Goal: Task Accomplishment & Management: Manage account settings

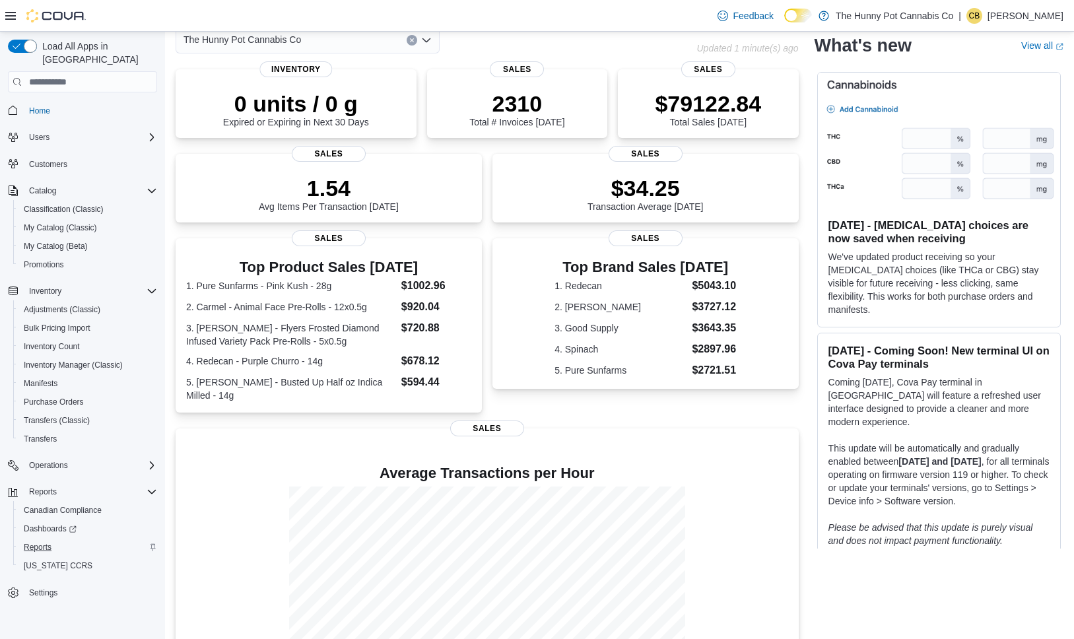
scroll to position [69, 0]
click at [50, 542] on span "Reports" at bounding box center [38, 547] width 28 height 11
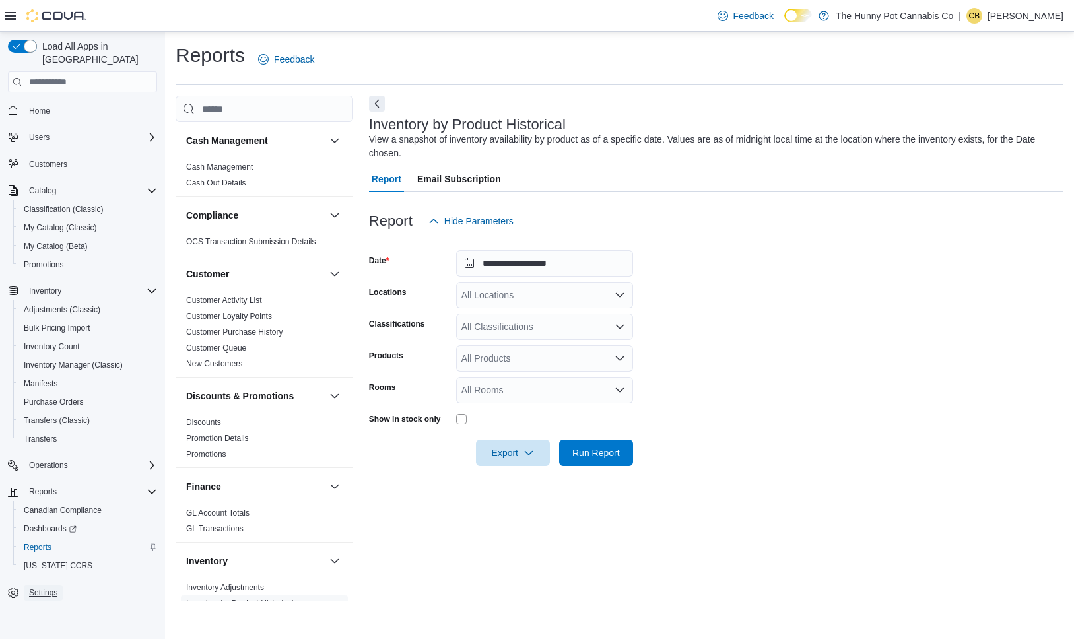
click at [49, 588] on span "Settings" at bounding box center [43, 593] width 28 height 11
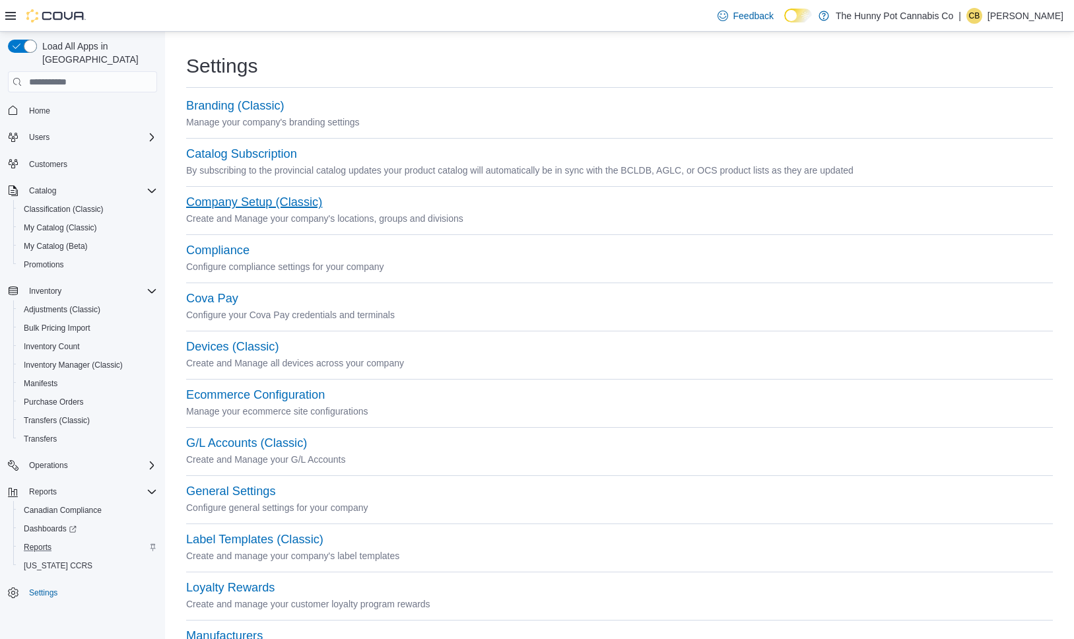
click at [236, 198] on button "Company Setup (Classic)" at bounding box center [254, 202] width 136 height 14
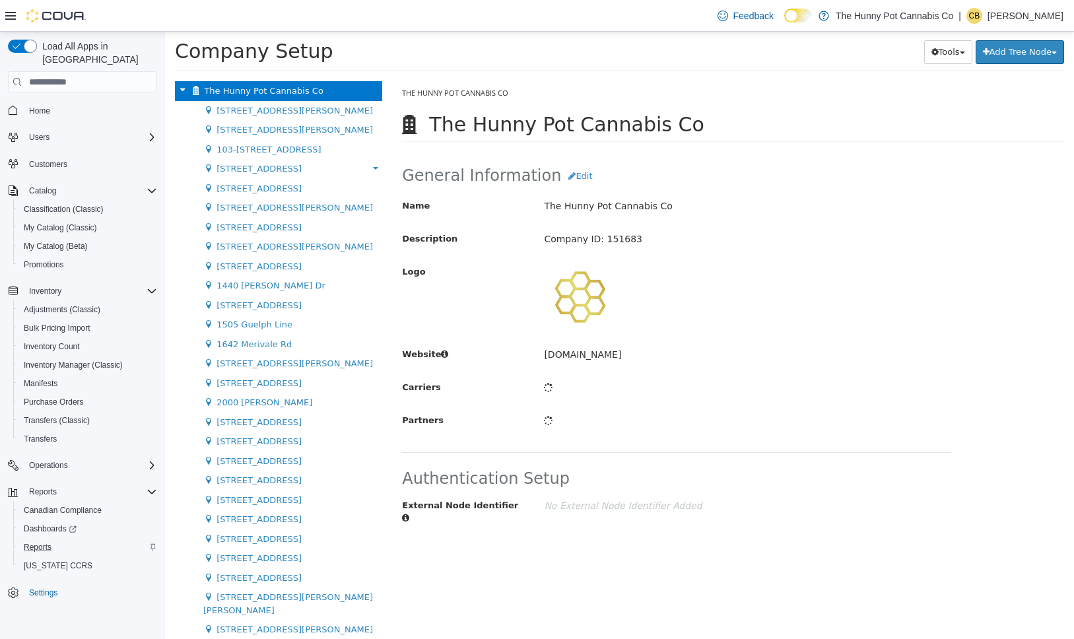
click at [11, 14] on icon at bounding box center [10, 16] width 11 height 11
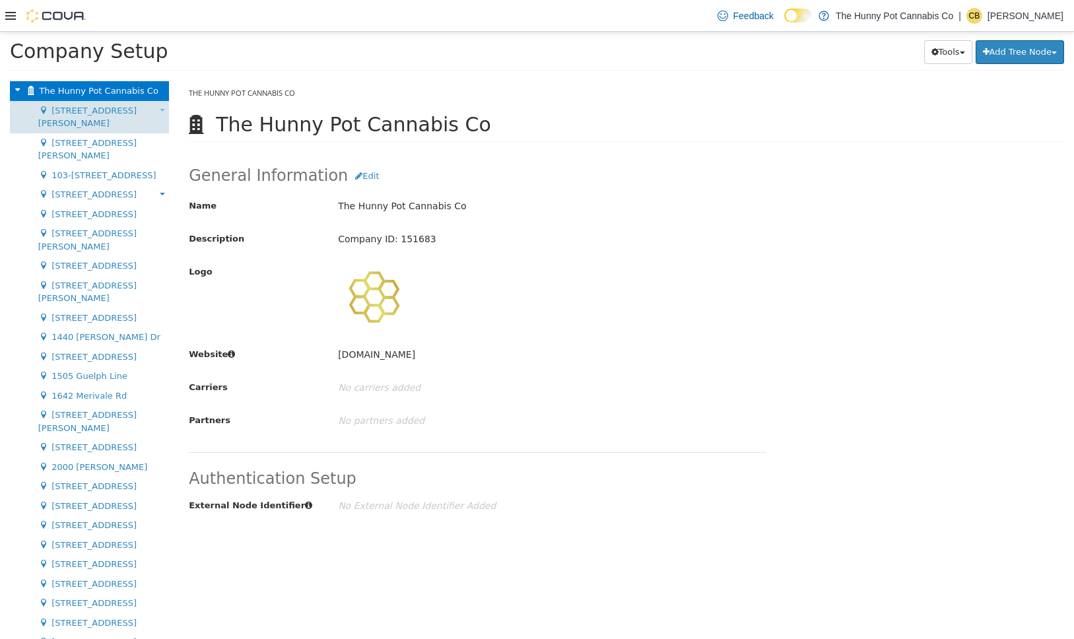
click at [91, 104] on div "100 Jamieson Pkwy Move Location" at bounding box center [89, 117] width 159 height 32
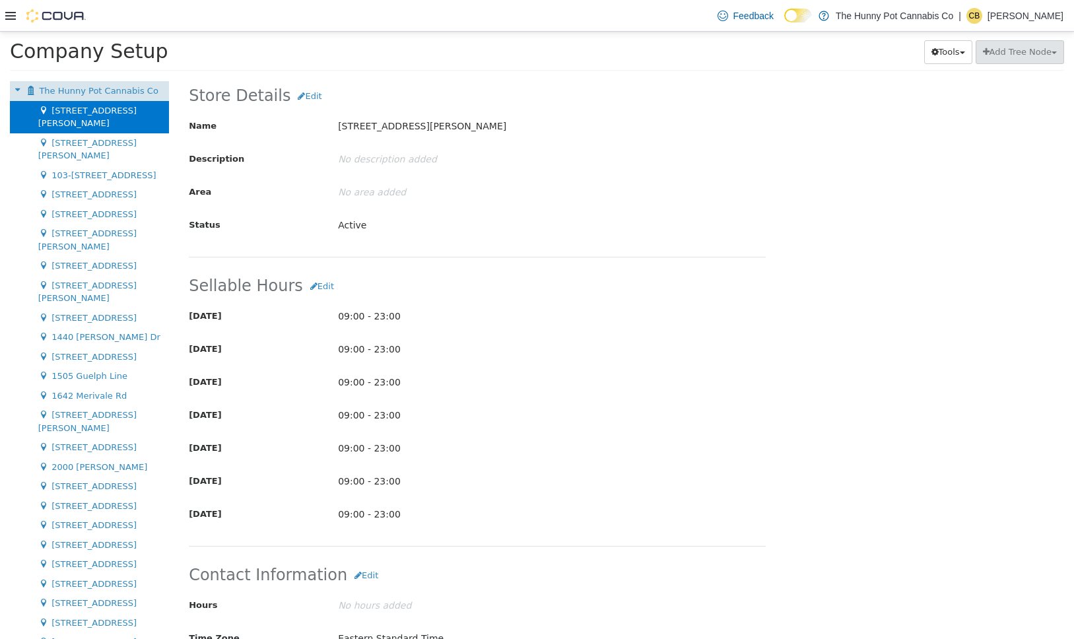
click at [160, 92] on div "The Hunny Pot Cannabis Co Move Company" at bounding box center [89, 91] width 159 height 20
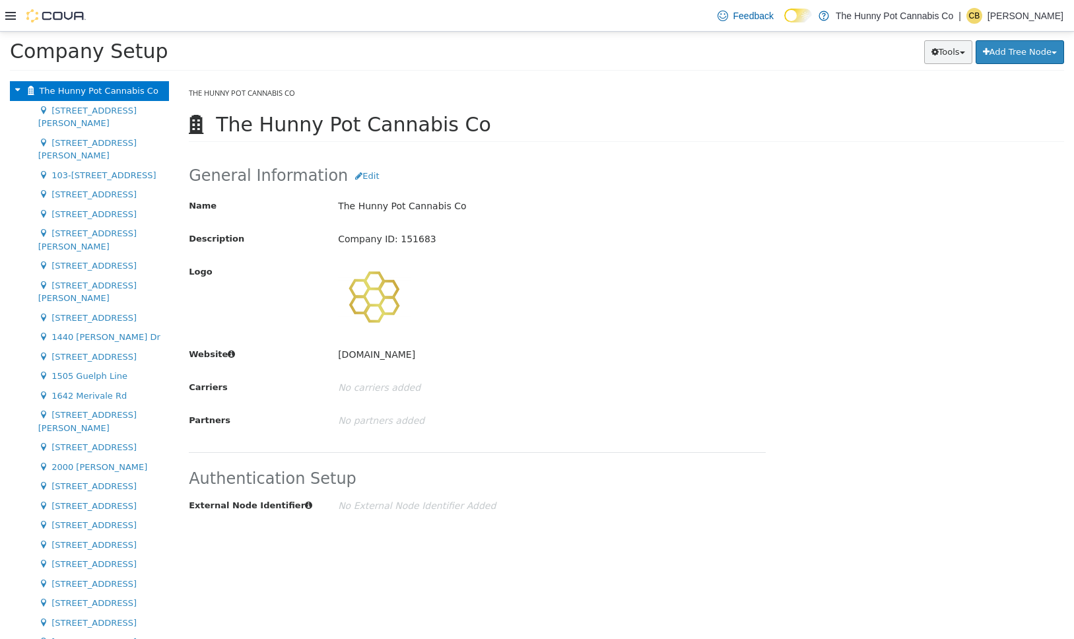
click at [950, 61] on button "Tools" at bounding box center [948, 52] width 48 height 24
click at [920, 85] on link "Move Locations" at bounding box center [917, 78] width 110 height 18
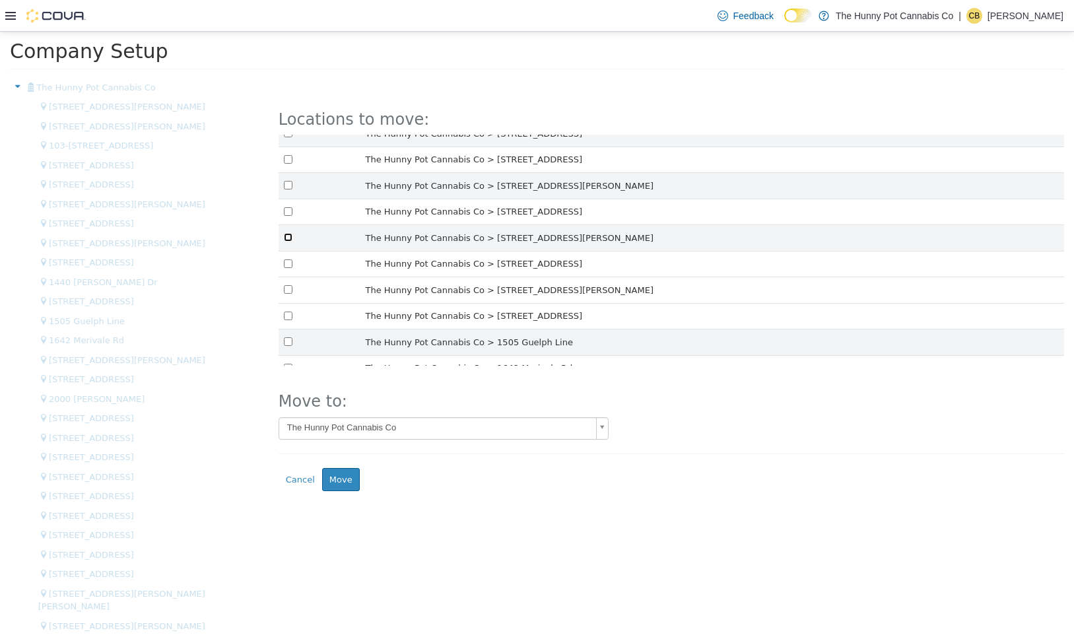
scroll to position [121, 0]
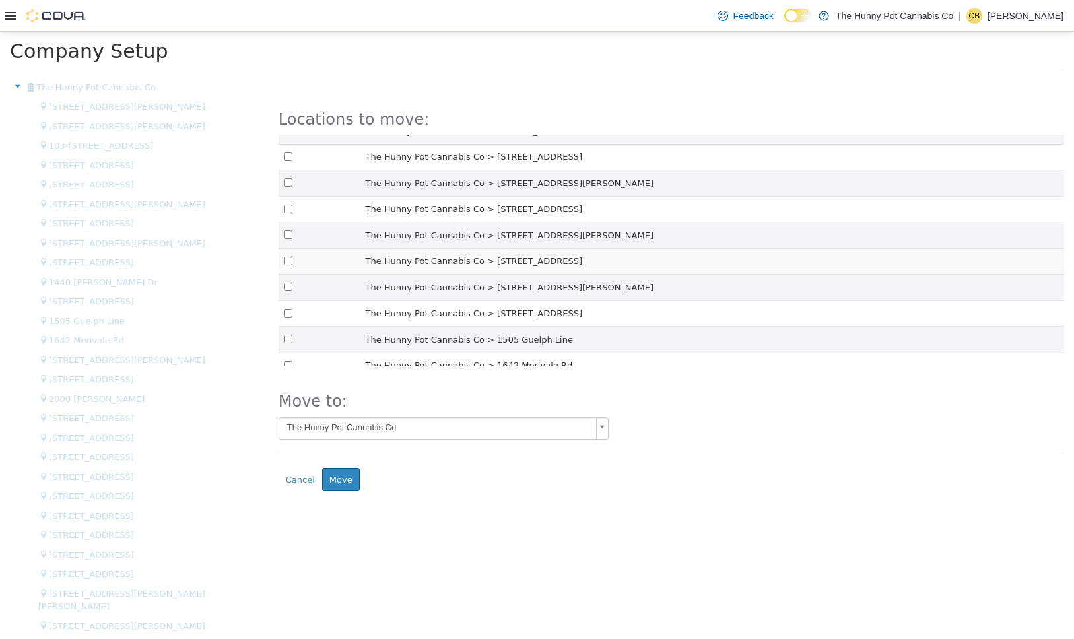
click at [292, 265] on td at bounding box center [320, 261] width 82 height 26
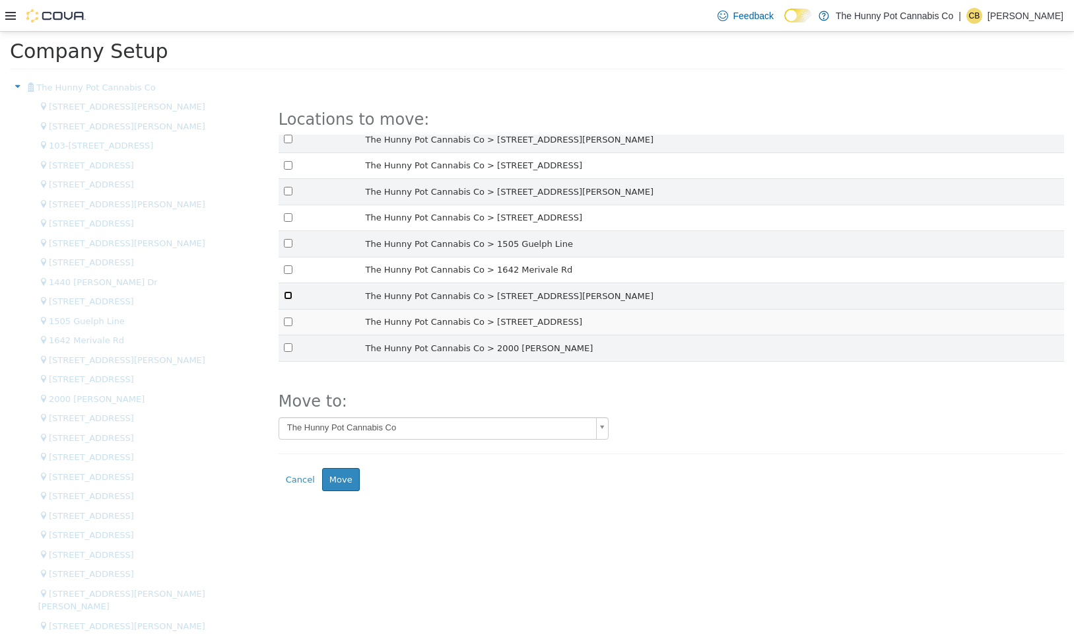
scroll to position [219, 0]
click at [294, 320] on td at bounding box center [320, 319] width 82 height 26
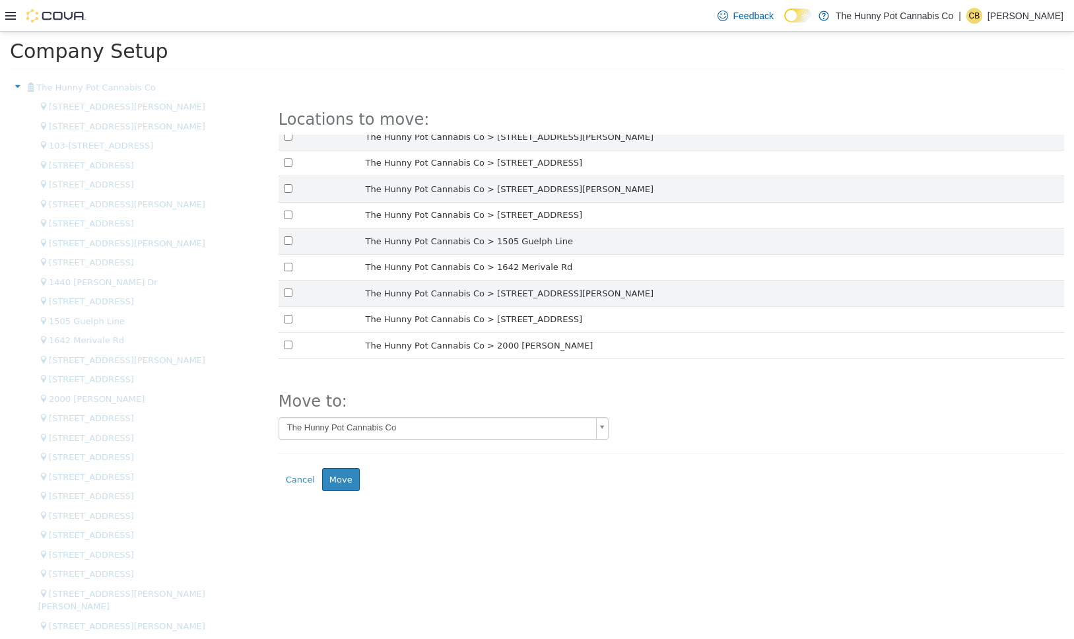
drag, startPoint x: 287, startPoint y: 323, endPoint x: 288, endPoint y: 340, distance: 16.5
click at [287, 324] on td at bounding box center [320, 319] width 82 height 26
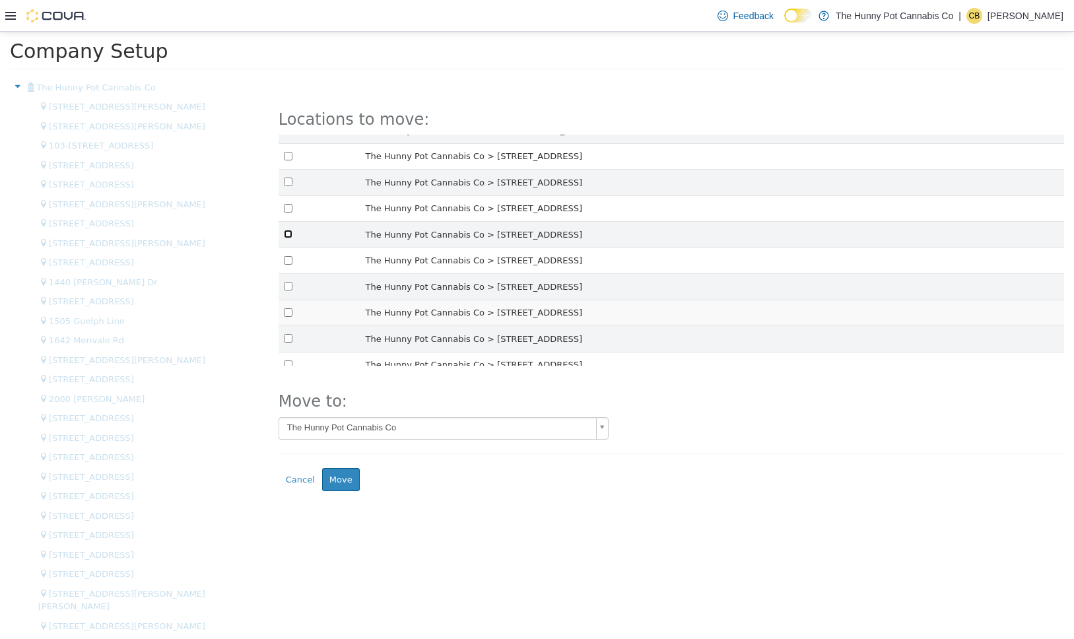
scroll to position [438, 0]
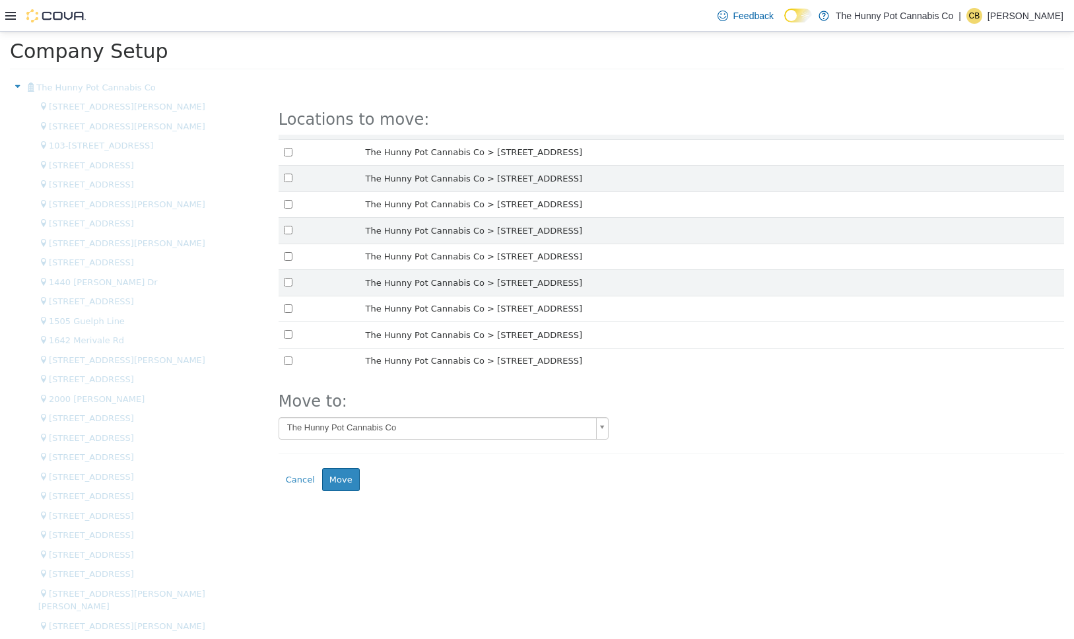
click at [294, 337] on td at bounding box center [320, 335] width 82 height 26
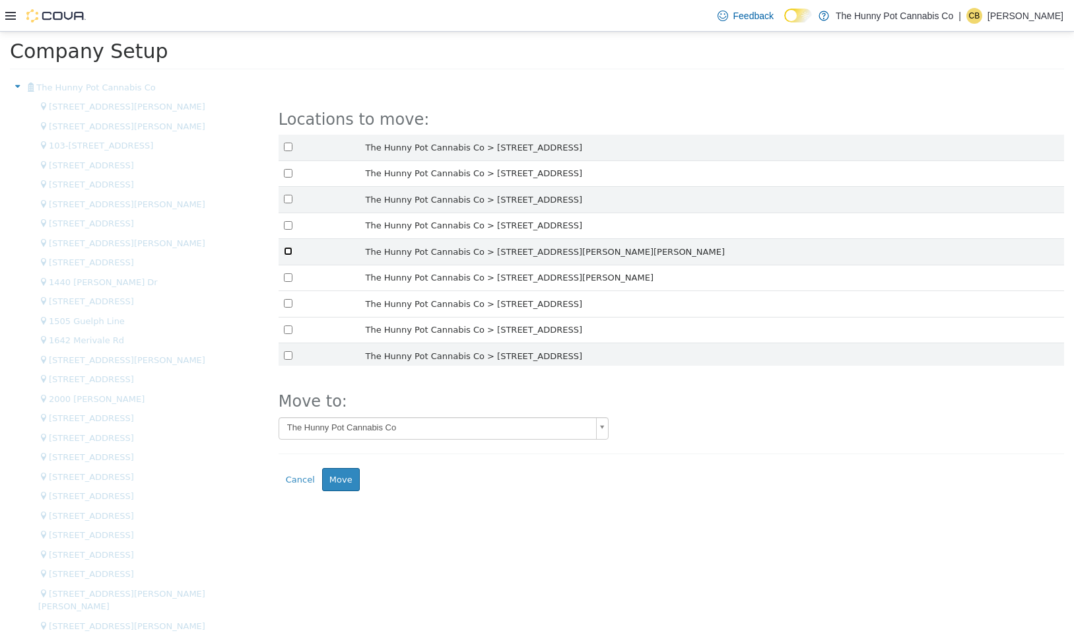
scroll to position [576, 0]
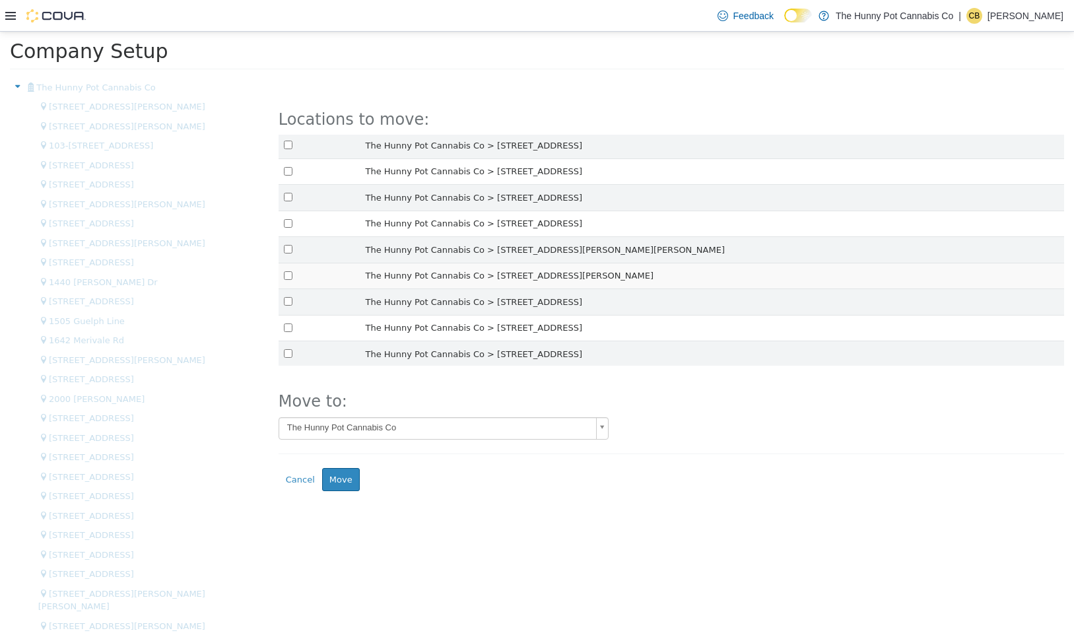
click at [292, 277] on td at bounding box center [320, 276] width 82 height 26
click at [292, 322] on td at bounding box center [320, 328] width 82 height 26
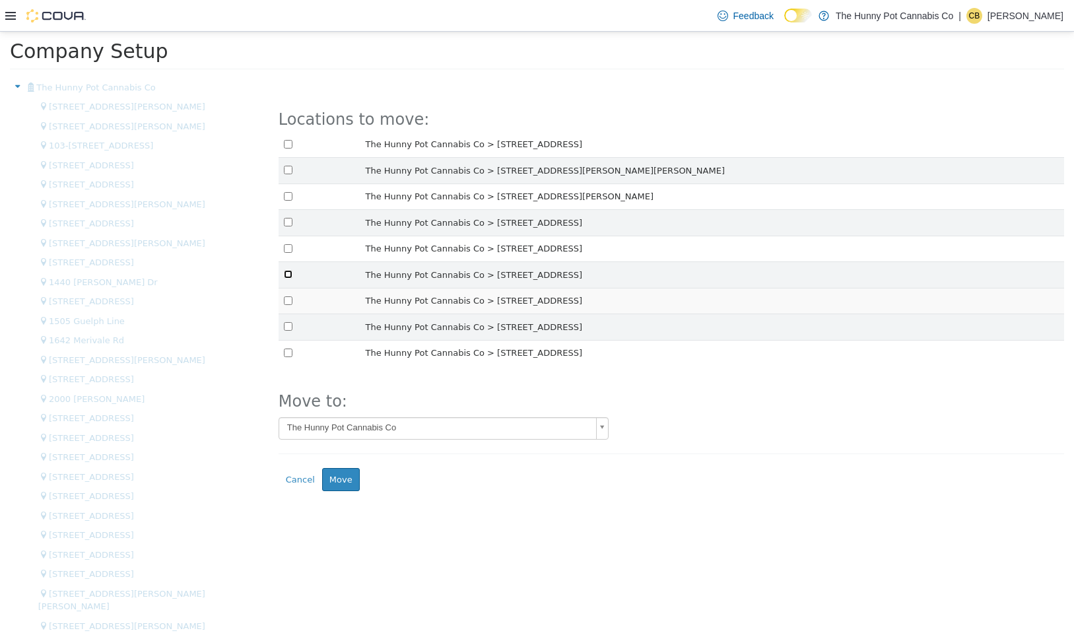
scroll to position [680, 0]
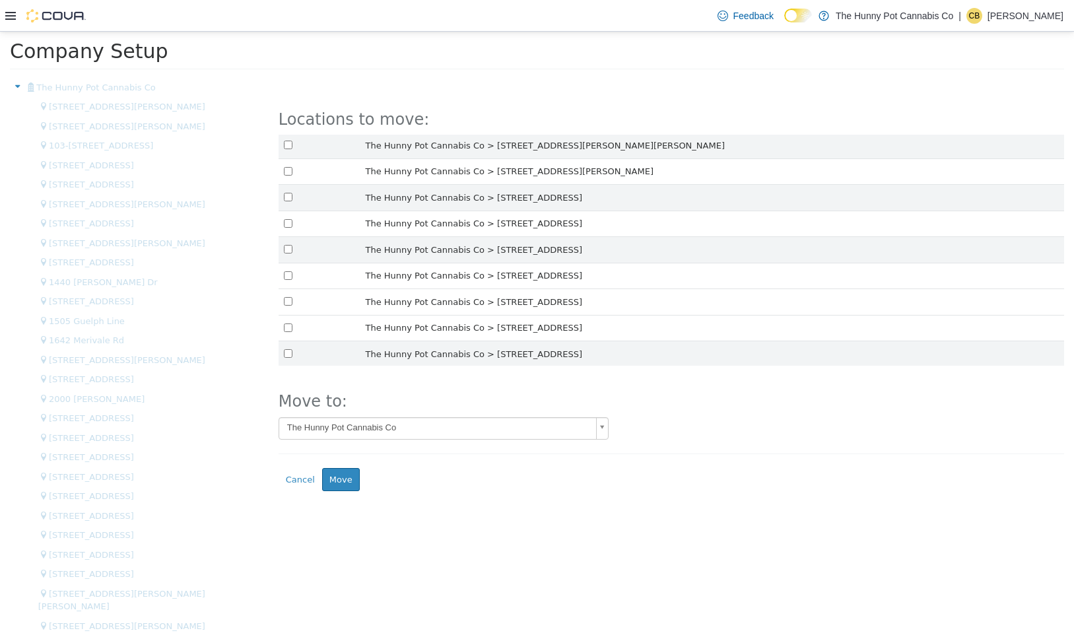
click at [292, 303] on td at bounding box center [320, 302] width 82 height 26
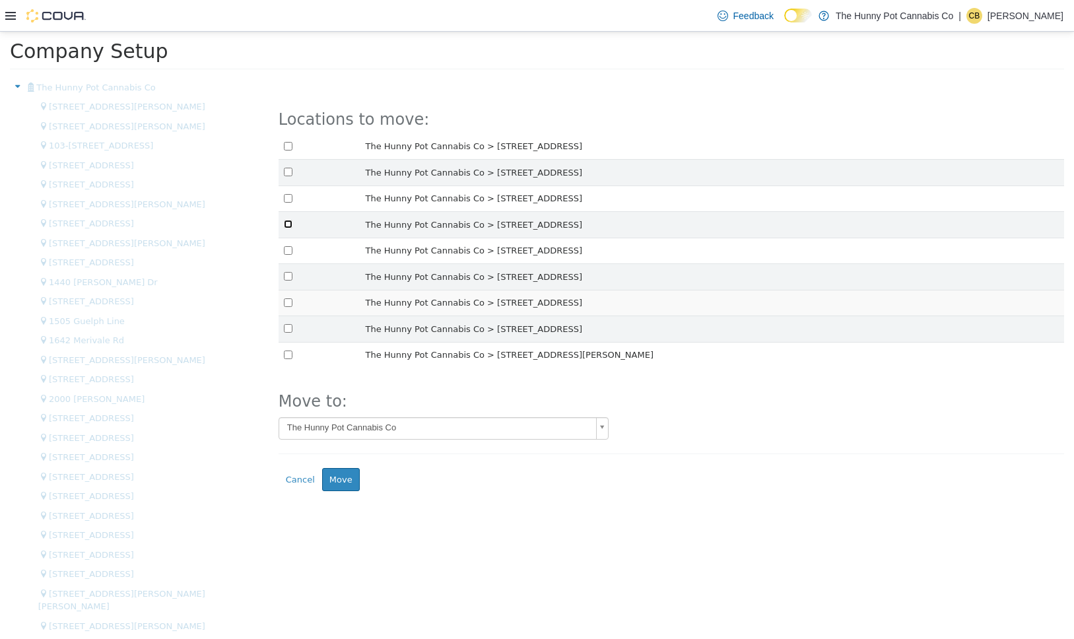
scroll to position [759, 0]
click at [292, 301] on td at bounding box center [320, 302] width 82 height 26
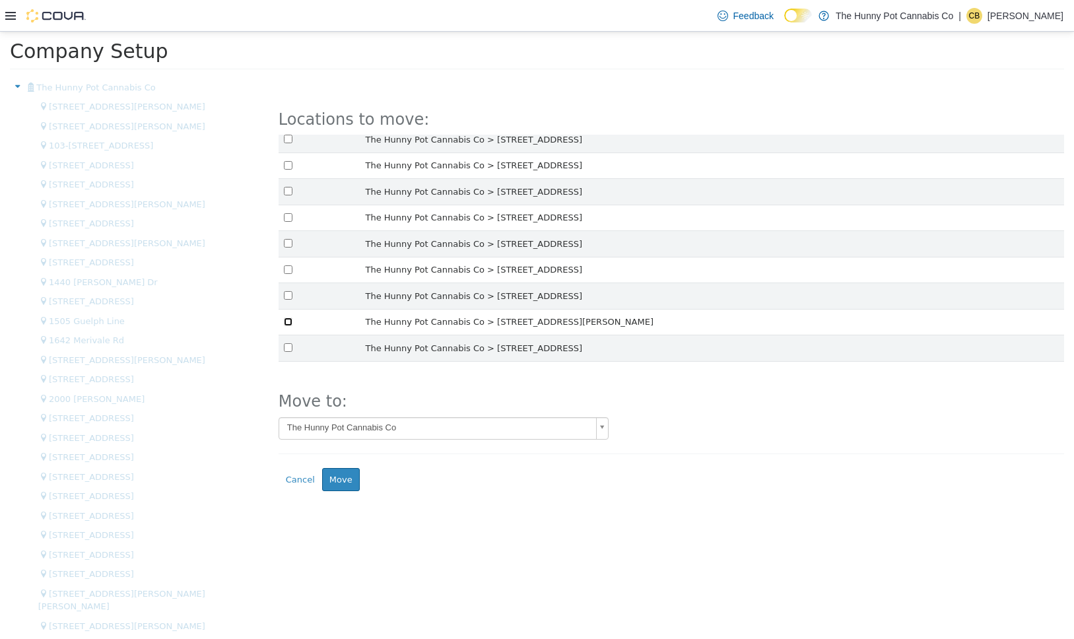
scroll to position [864, 0]
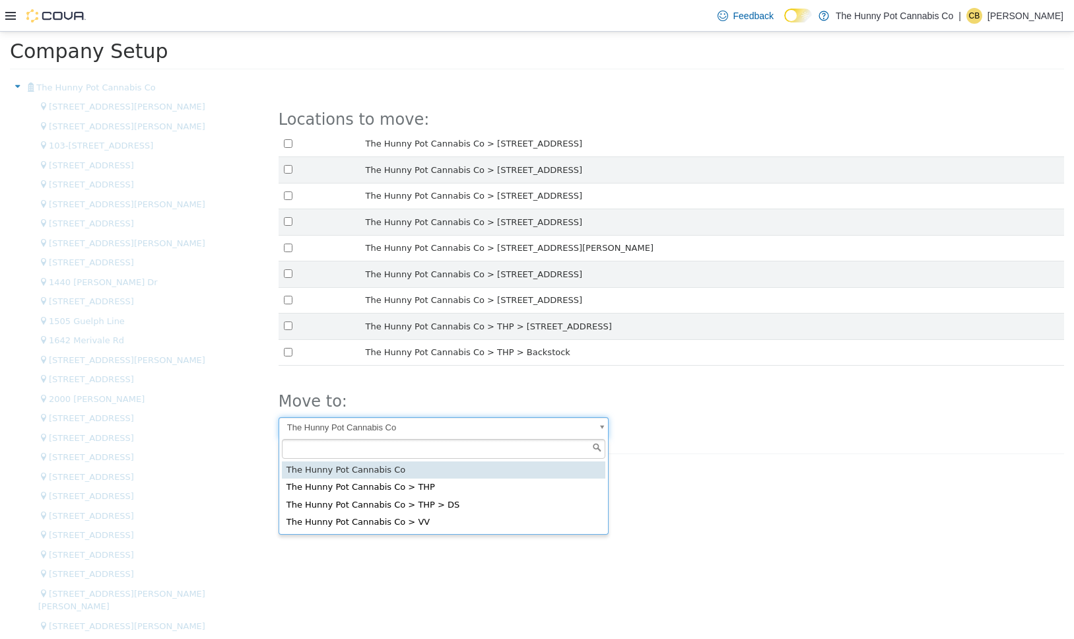
click at [464, 430] on body "× Company Setup The Hunny Pot Cannabis Co 100 Jamieson Pkwy 101 James Snow Pkwy…" at bounding box center [537, 538] width 1074 height 1013
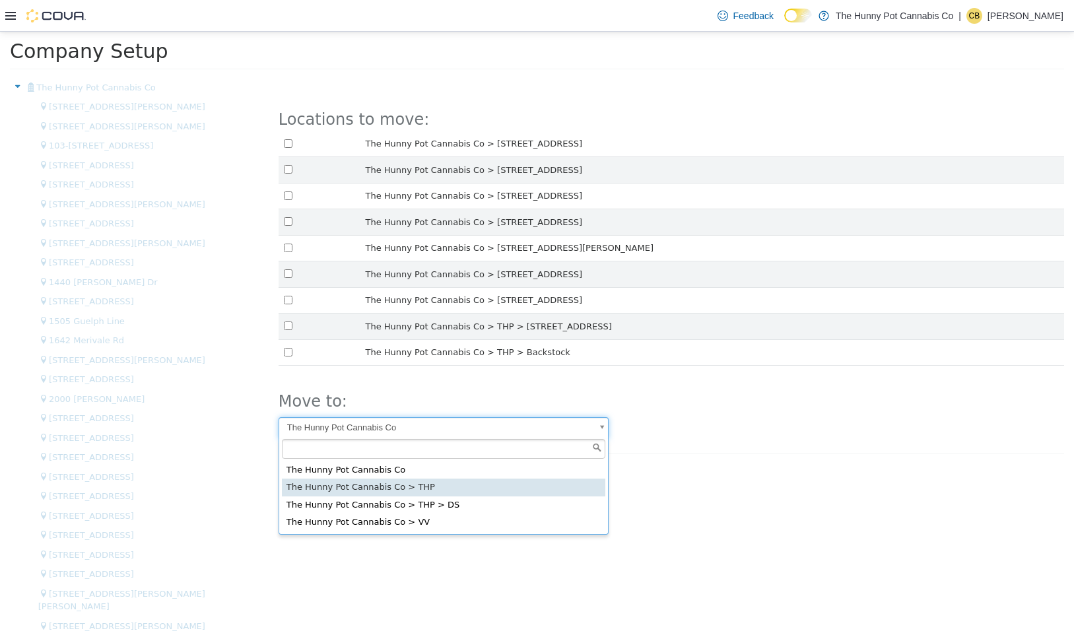
select select "******"
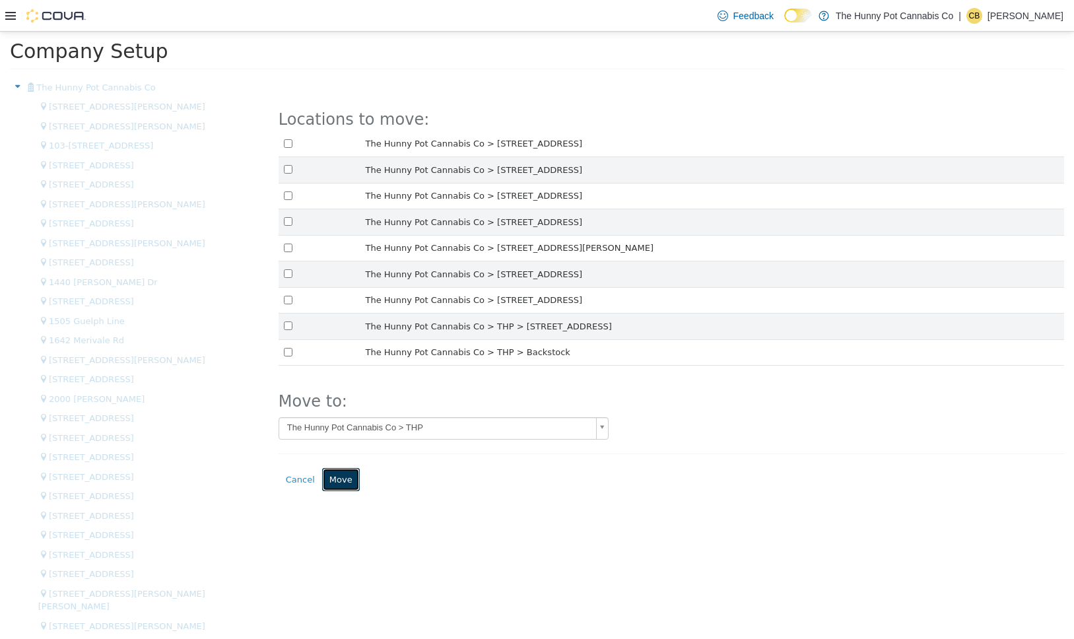
click at [339, 483] on button "Move" at bounding box center [341, 480] width 38 height 24
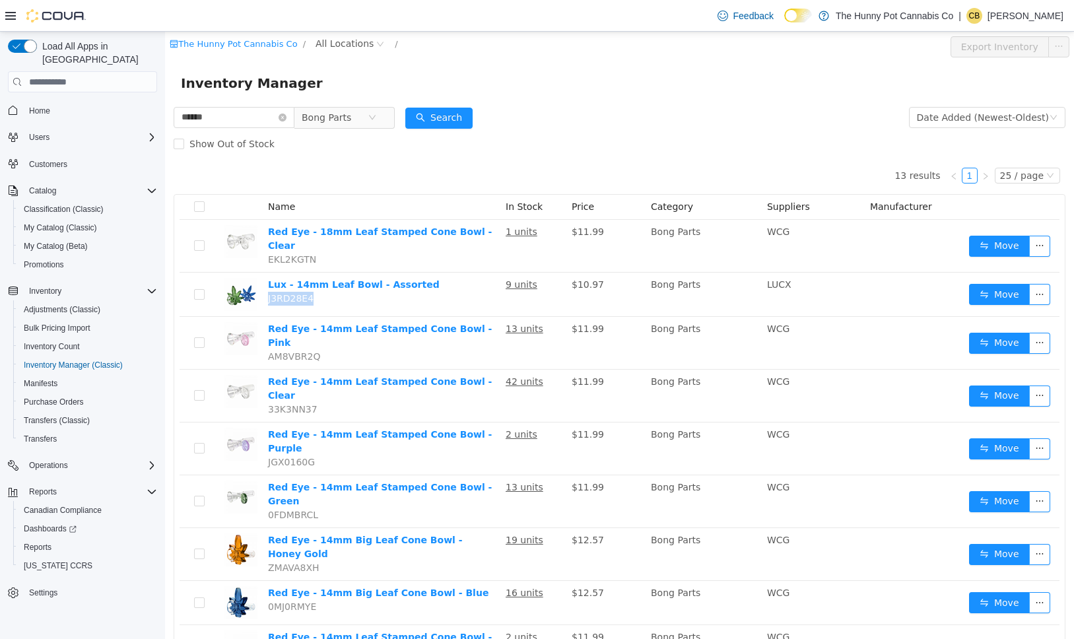
click at [328, 45] on span "All Locations" at bounding box center [345, 43] width 58 height 15
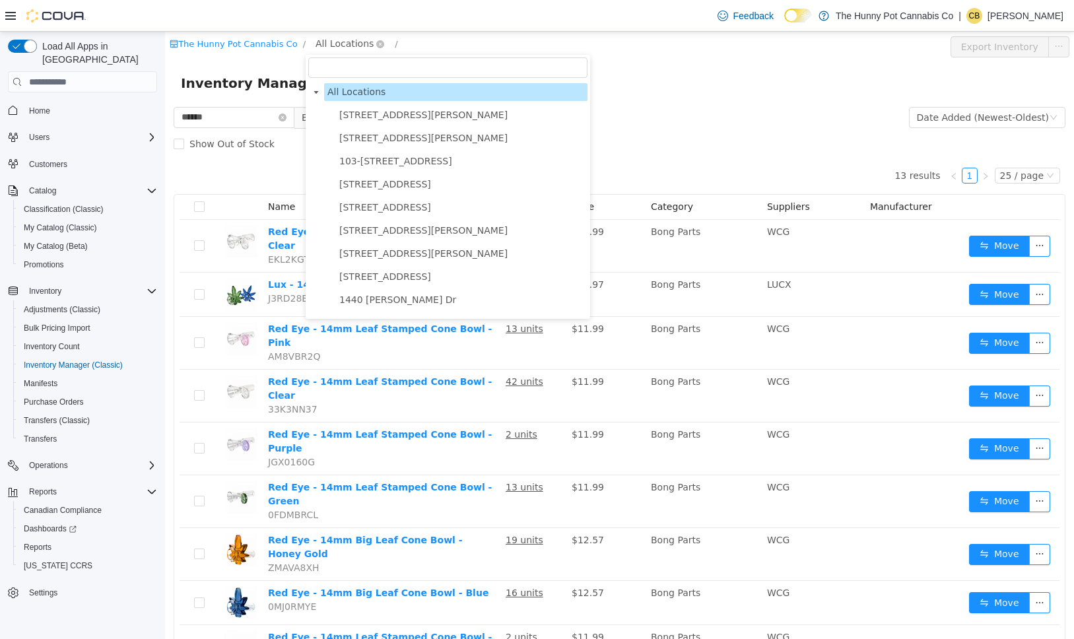
click at [328, 45] on span "All Locations" at bounding box center [345, 43] width 58 height 15
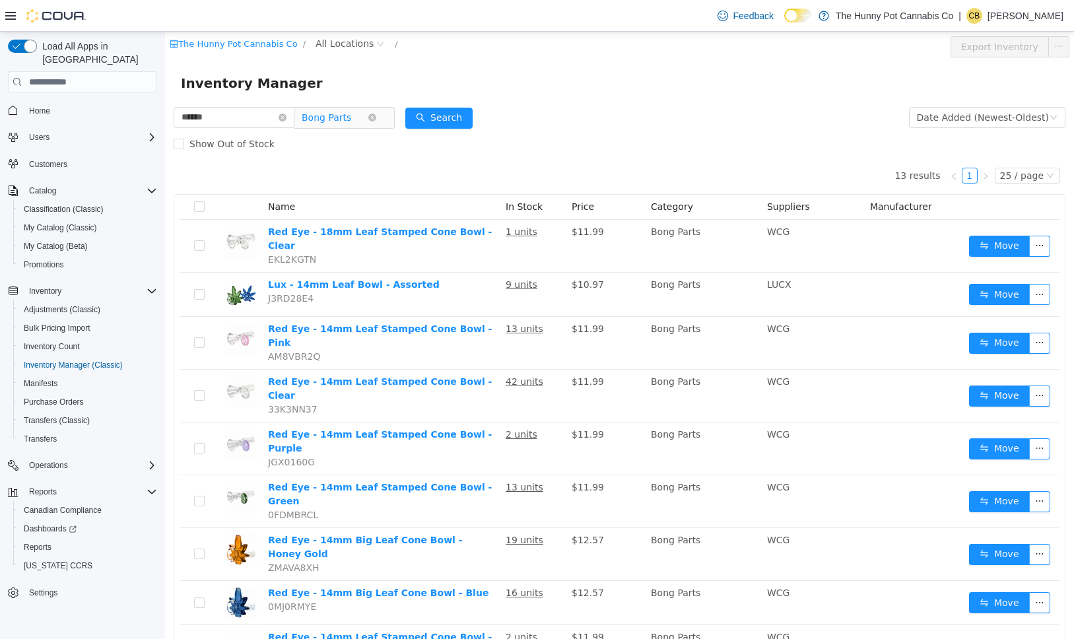
click at [376, 116] on icon "icon: close-circle" at bounding box center [372, 118] width 8 height 8
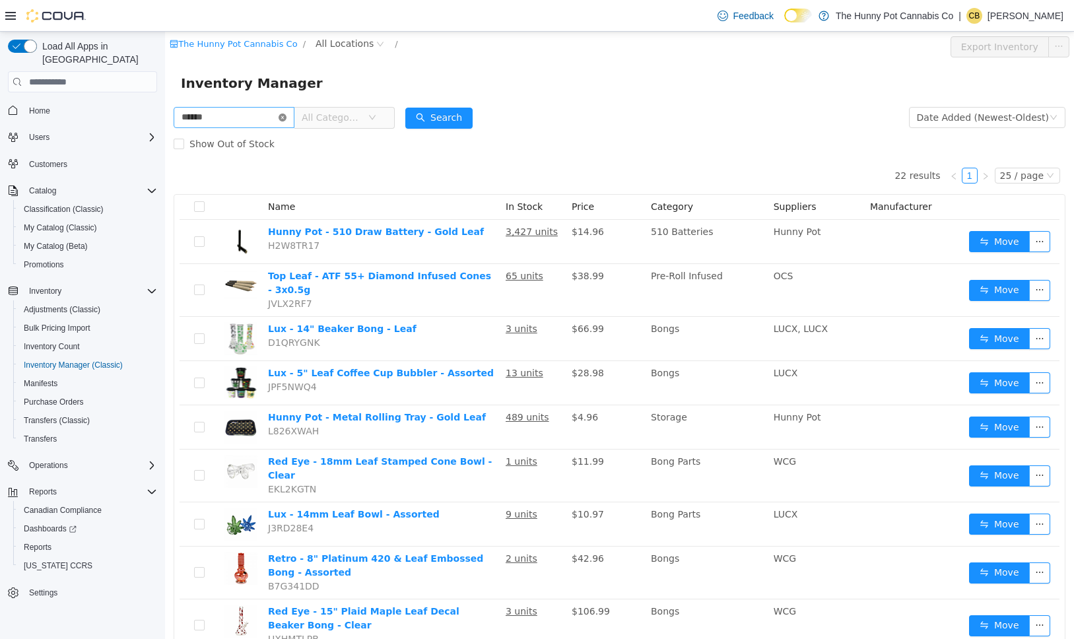
click at [287, 118] on icon "icon: close-circle" at bounding box center [283, 118] width 8 height 8
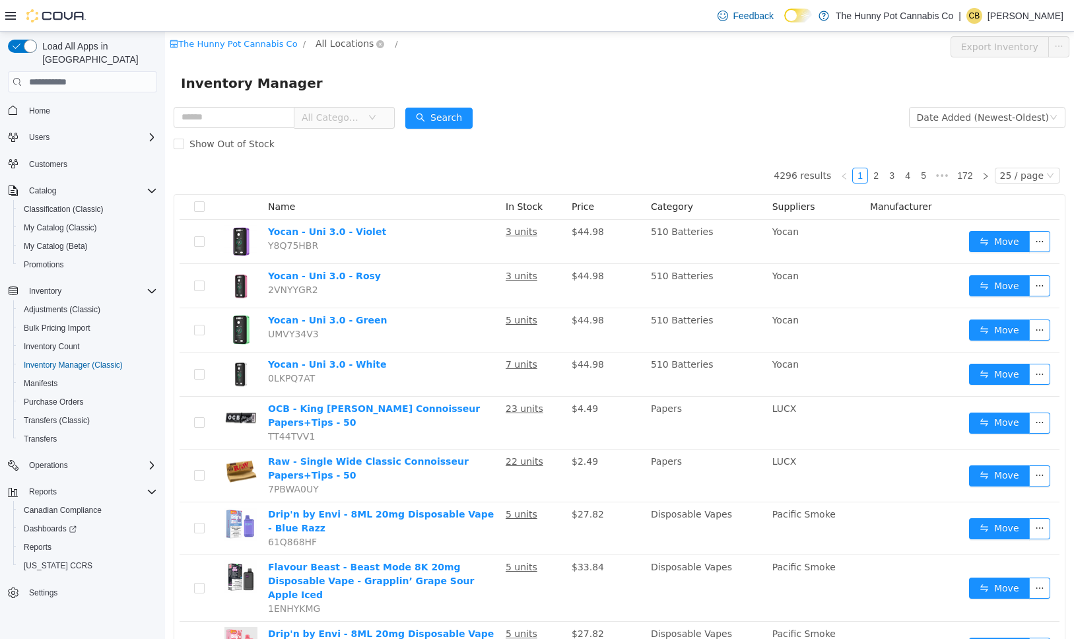
click at [347, 41] on span "All Locations" at bounding box center [345, 43] width 58 height 15
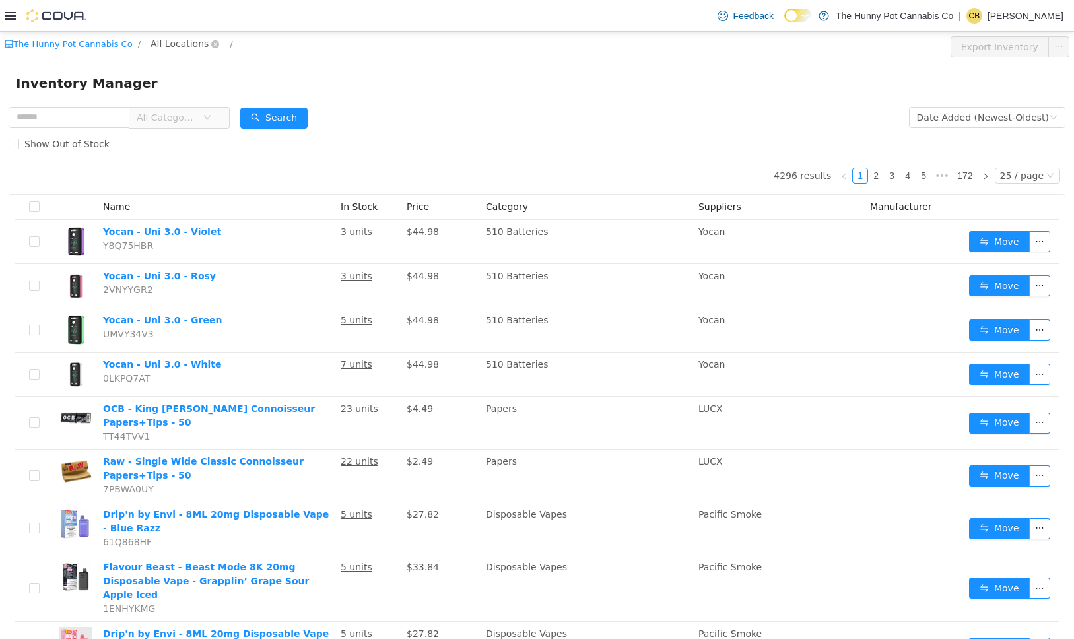
click at [177, 47] on span "All Locations" at bounding box center [180, 43] width 58 height 15
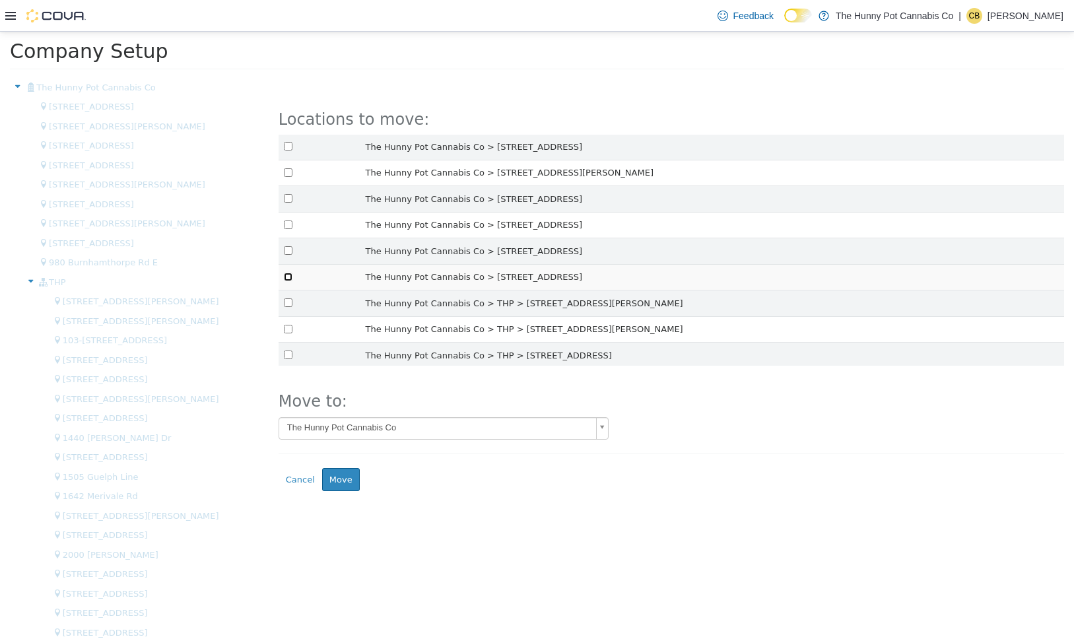
scroll to position [107, 0]
click at [493, 426] on body "× Company Setup The Hunny Pot Cannabis Co 114 King St 121 Clarence Street 202 Q…" at bounding box center [537, 538] width 1074 height 1013
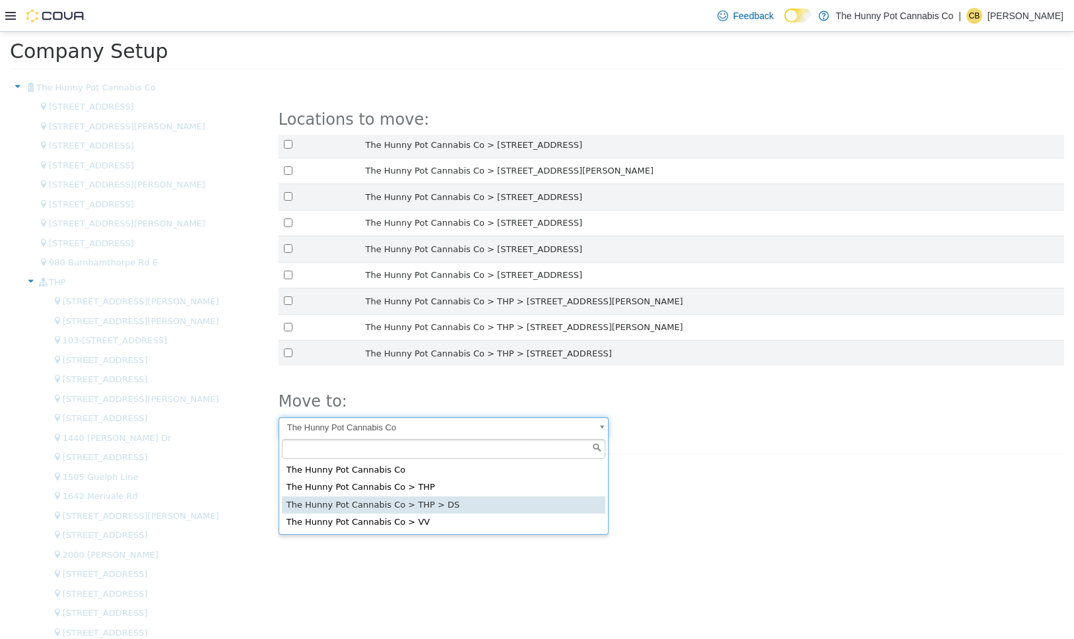
select select "******"
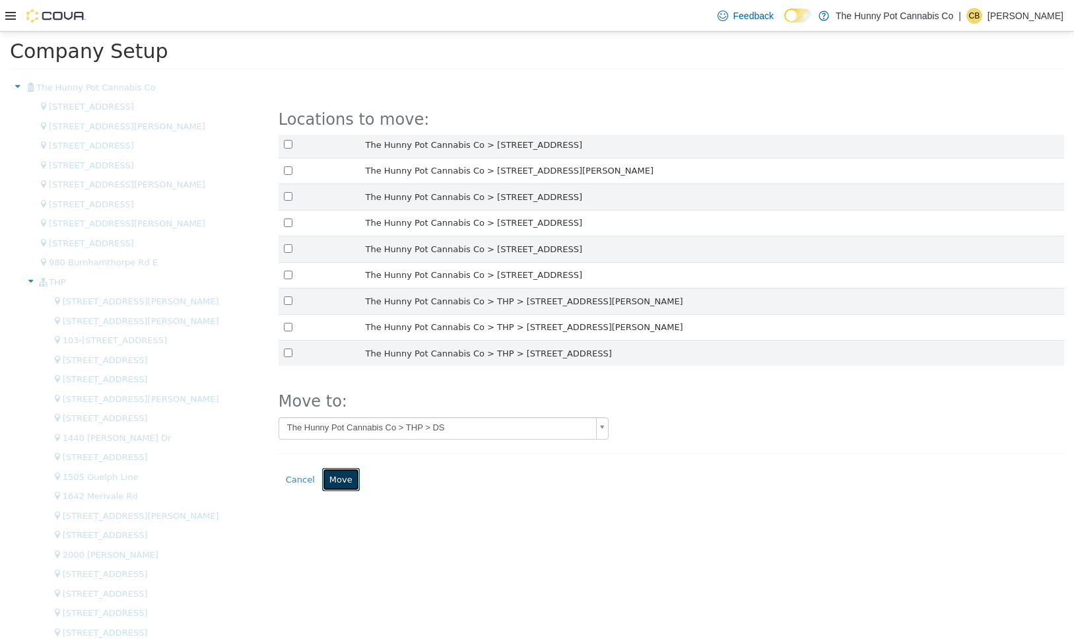
click at [330, 481] on button "Move" at bounding box center [341, 480] width 38 height 24
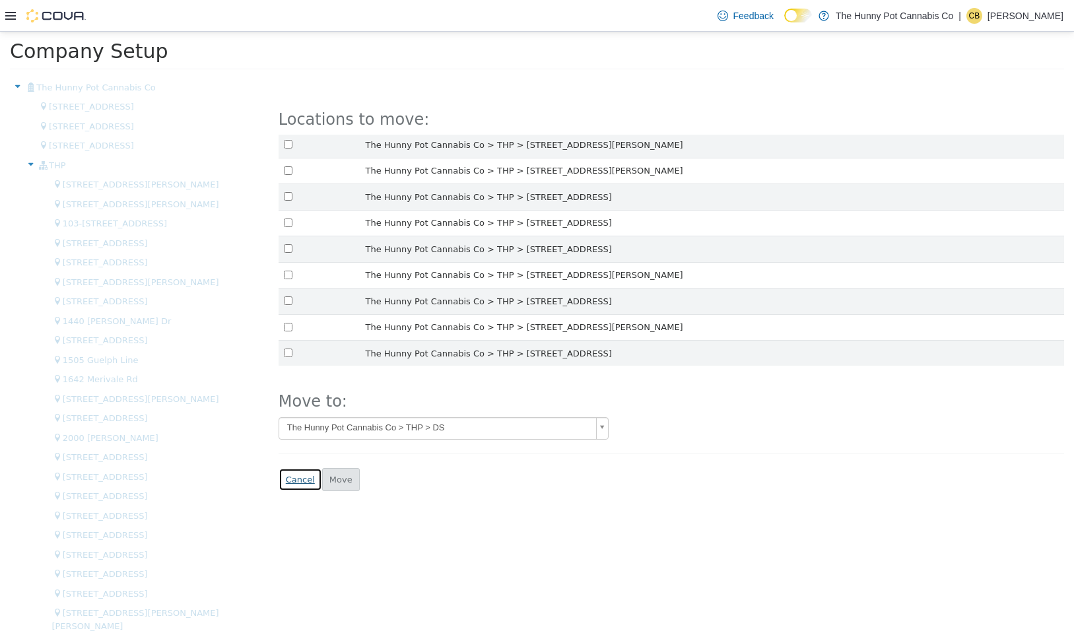
click at [302, 479] on button "Cancel" at bounding box center [301, 480] width 44 height 24
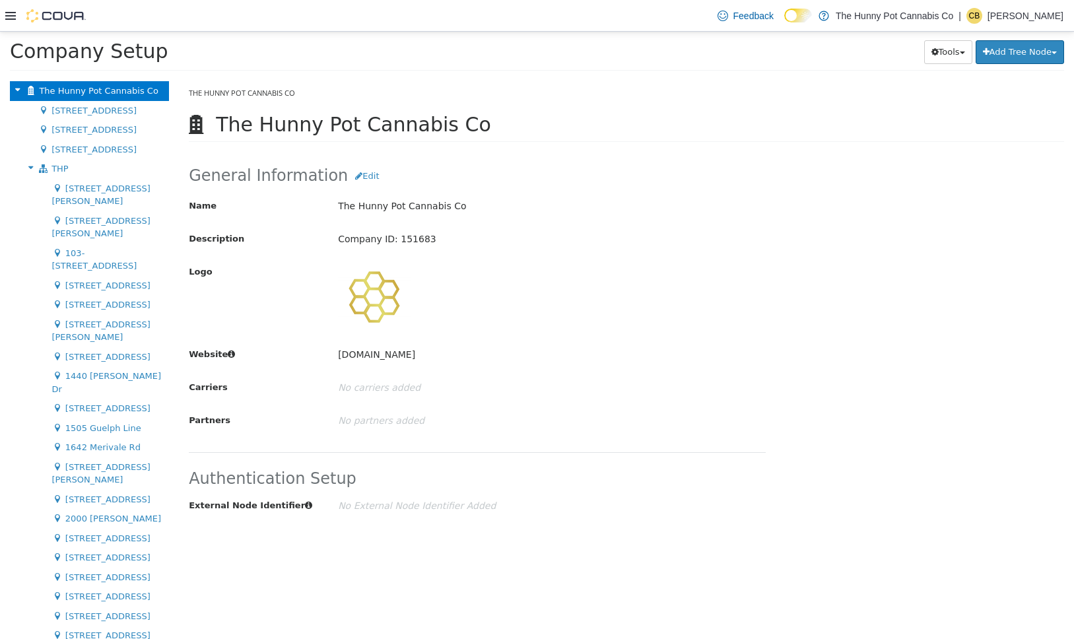
scroll to position [2, 0]
click at [162, 106] on div "Move Location" at bounding box center [161, 107] width 10 height 13
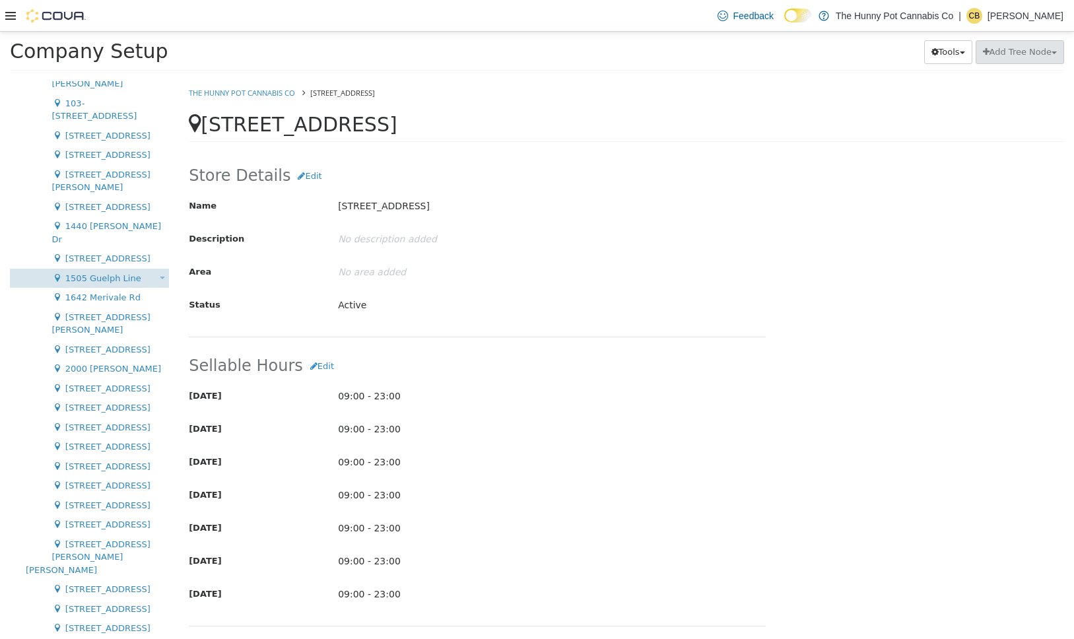
scroll to position [465, 0]
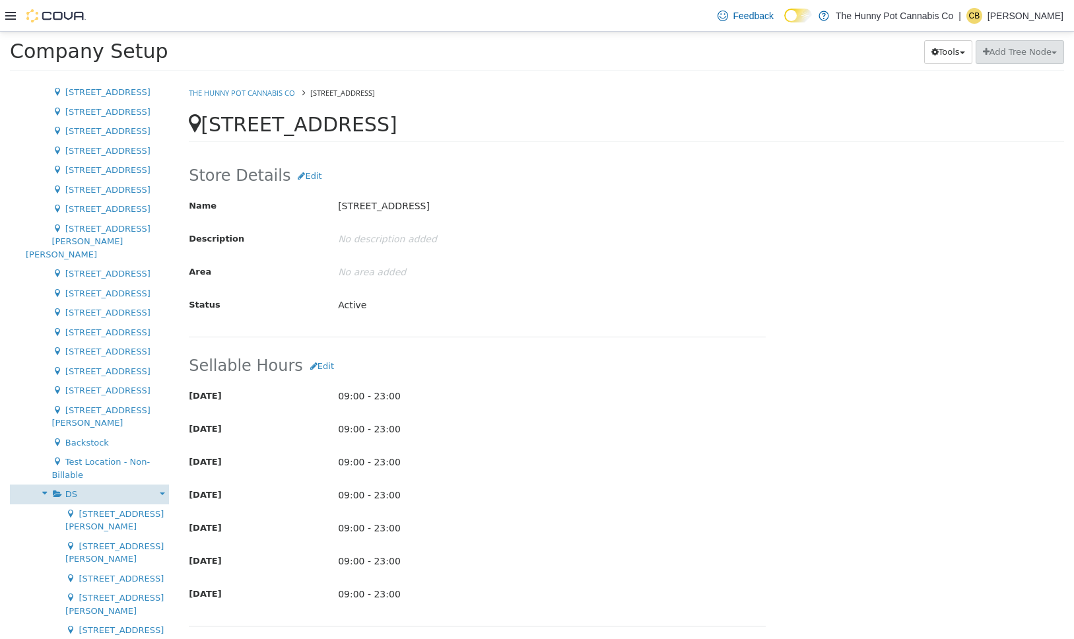
click at [161, 487] on div "Move Group" at bounding box center [161, 493] width 10 height 13
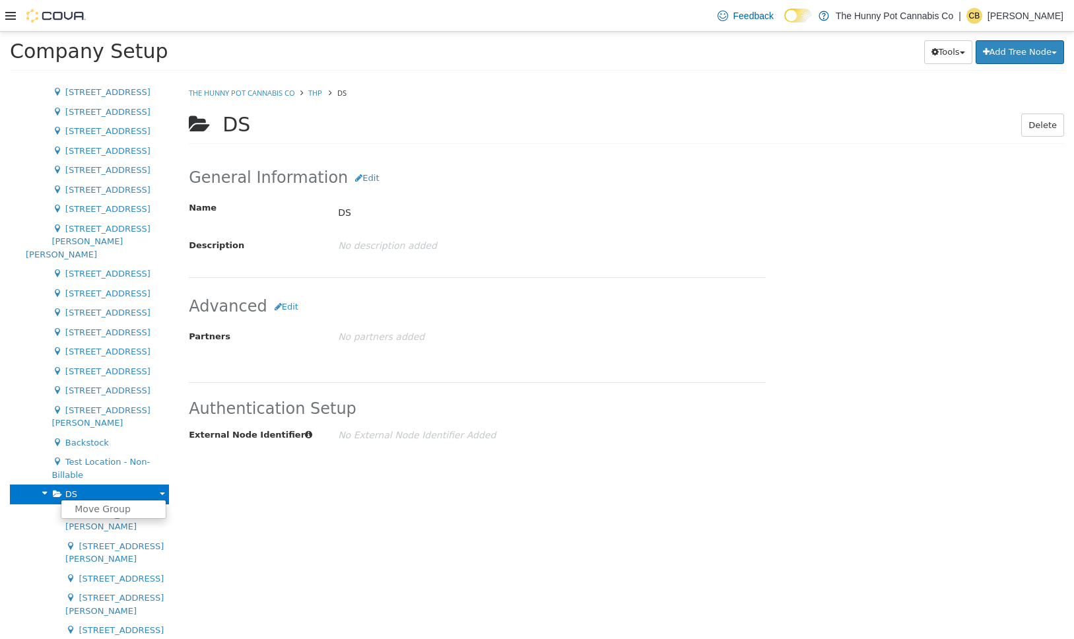
click at [315, 375] on div "General Information Edit Name DS Description No description added Advanced Edit…" at bounding box center [477, 317] width 597 height 329
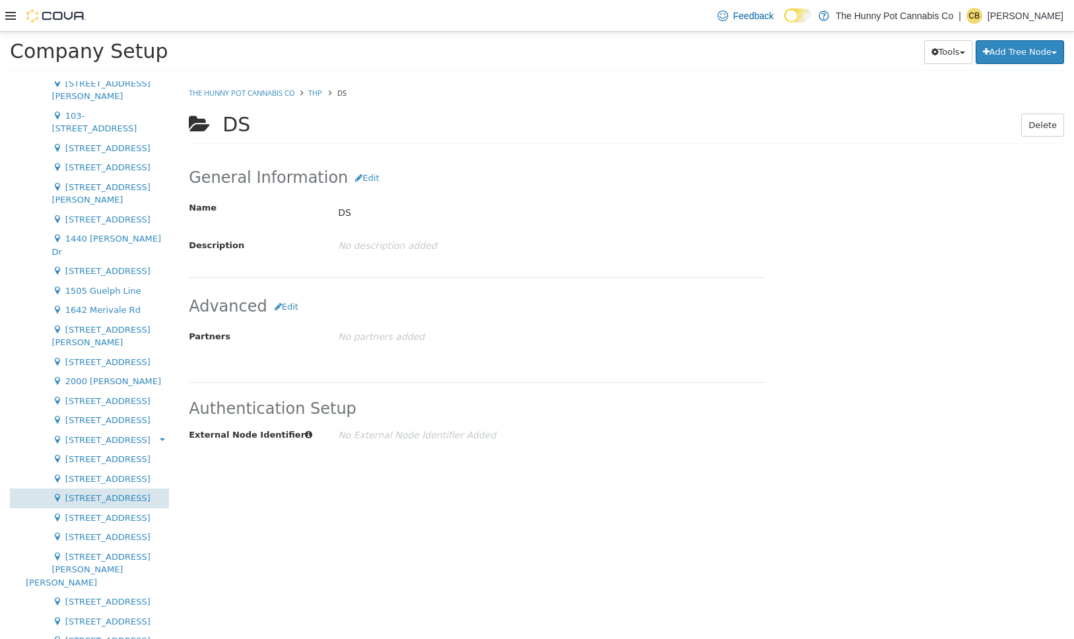
scroll to position [137, 0]
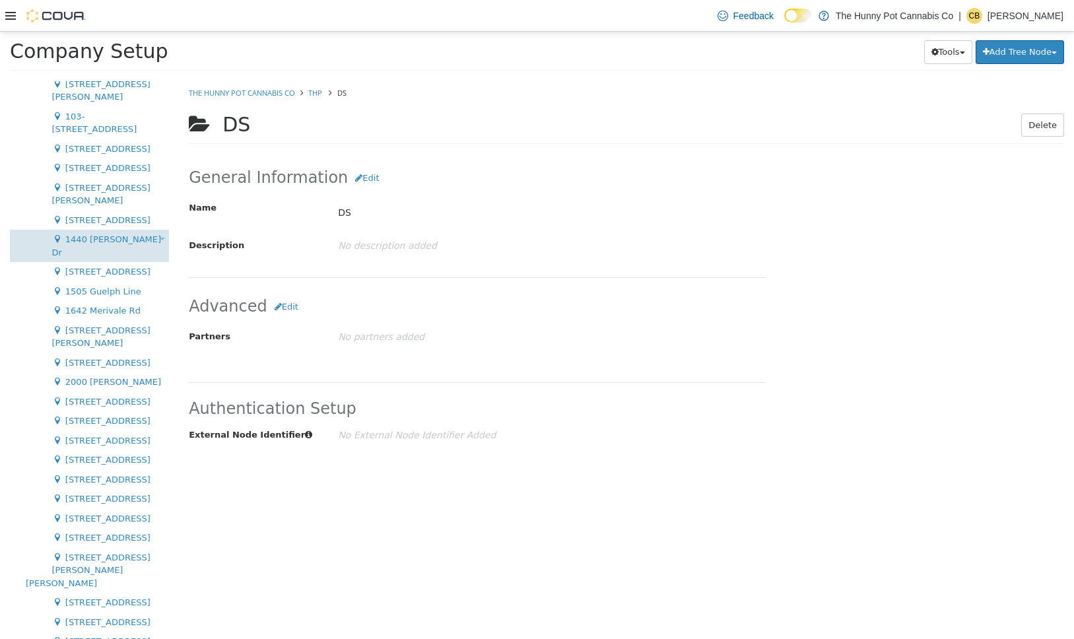
click at [85, 230] on div "1440 Quinn Dr Move Location" at bounding box center [89, 246] width 159 height 32
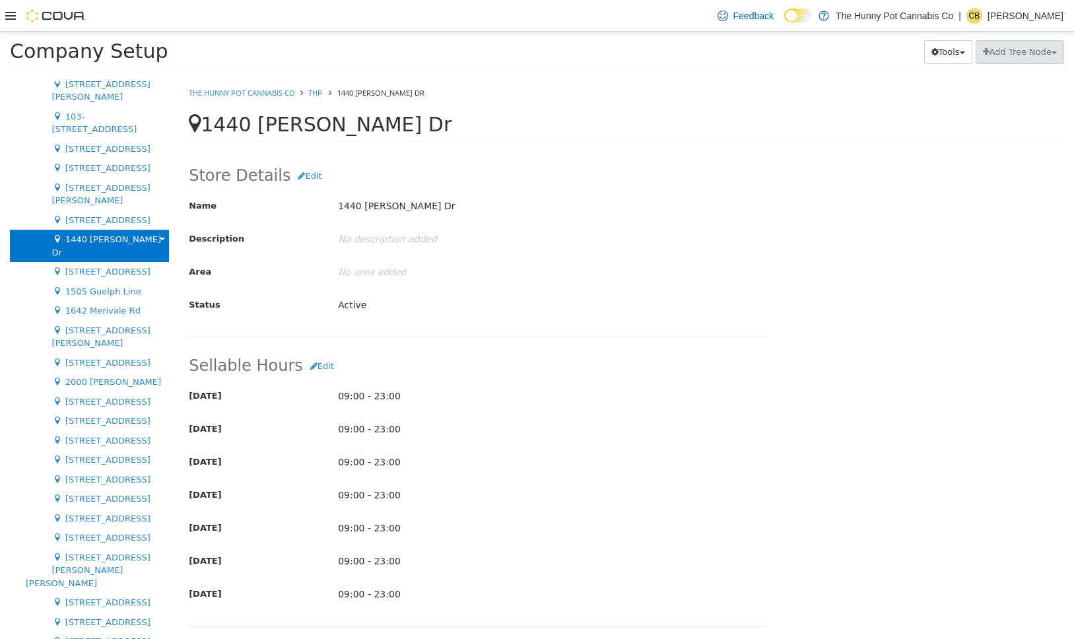
click at [163, 238] on b at bounding box center [162, 239] width 5 height 3
click at [147, 246] on link "Move Location" at bounding box center [113, 255] width 104 height 18
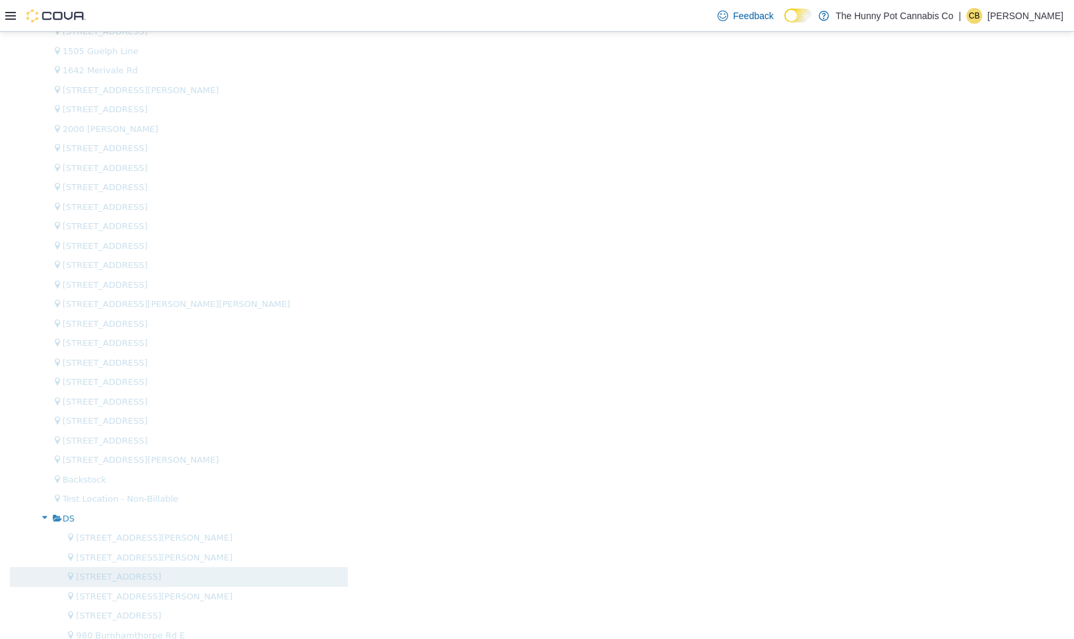
scroll to position [496, 0]
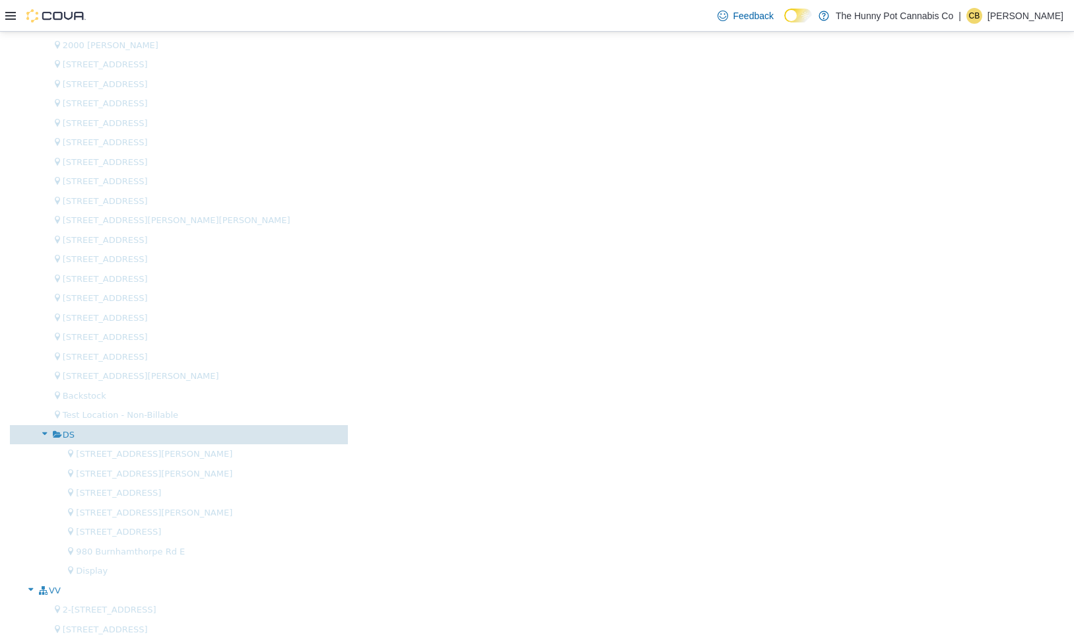
click at [100, 430] on div "DS" at bounding box center [179, 435] width 338 height 20
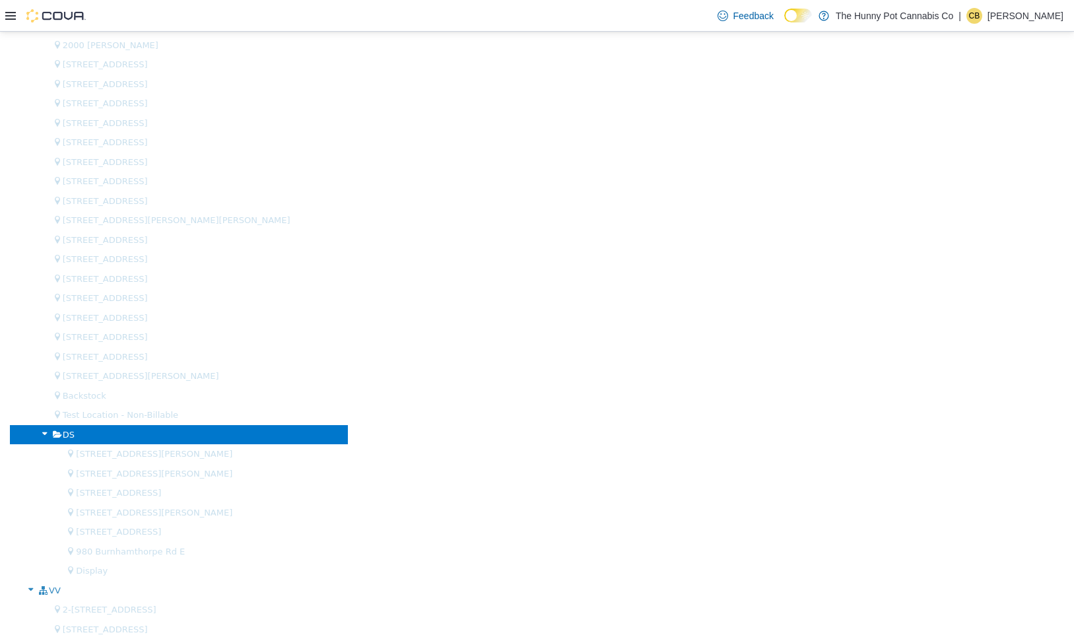
scroll to position [0, 0]
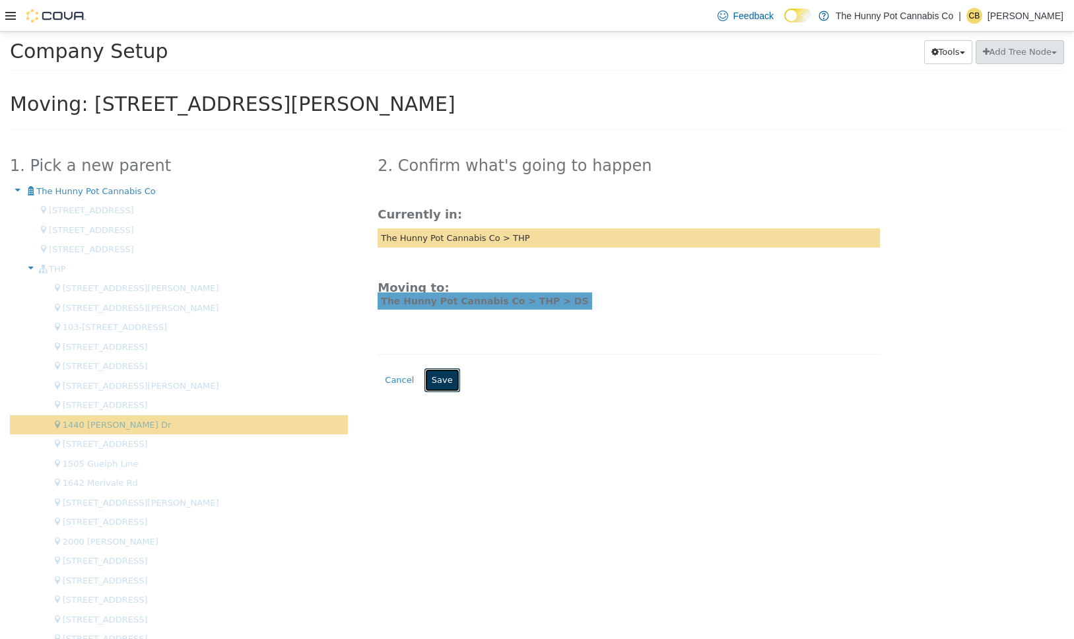
click at [449, 386] on button "Save" at bounding box center [443, 380] width 36 height 24
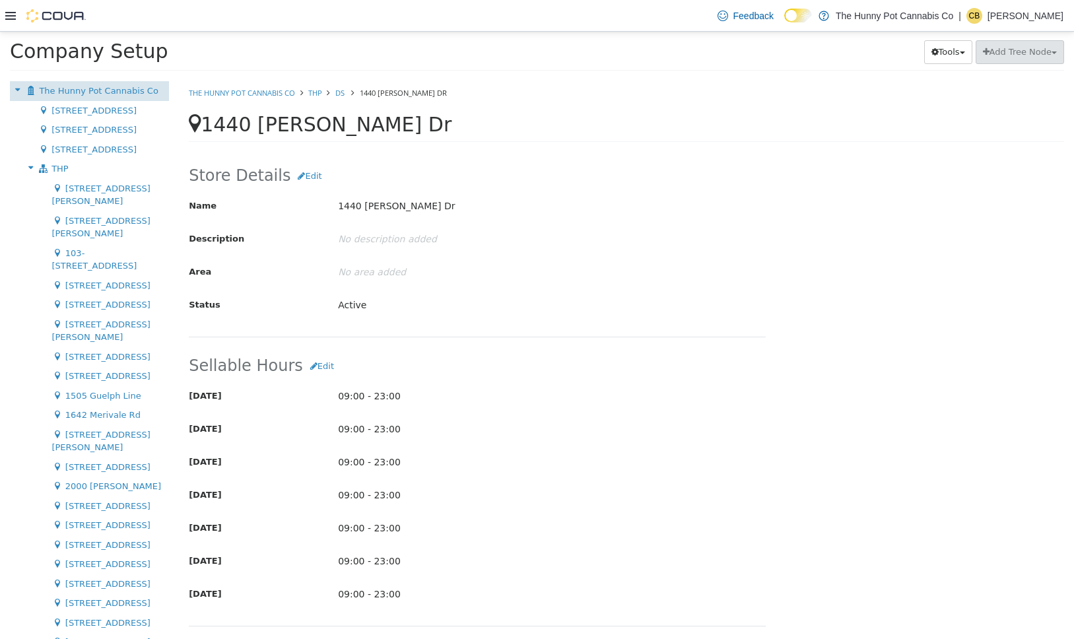
click at [133, 92] on span "The Hunny Pot Cannabis Co" at bounding box center [98, 91] width 119 height 10
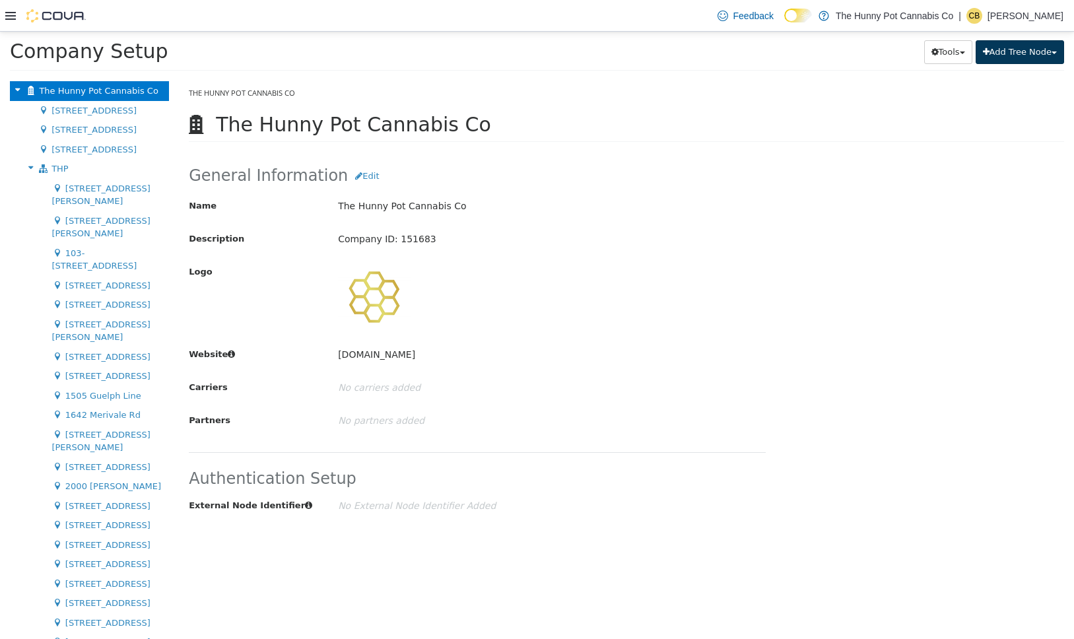
click at [1019, 53] on button "Add Tree Node" at bounding box center [1020, 52] width 88 height 24
click at [1001, 99] on link "Group" at bounding box center [1011, 96] width 104 height 18
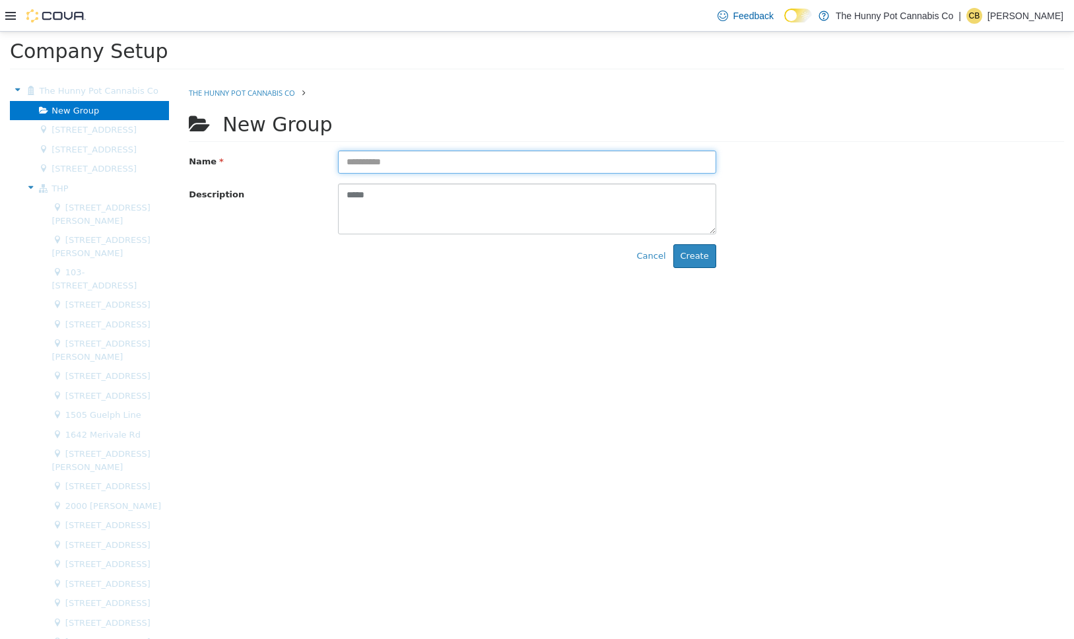
click at [419, 162] on input "text" at bounding box center [527, 162] width 378 height 23
type input "*******"
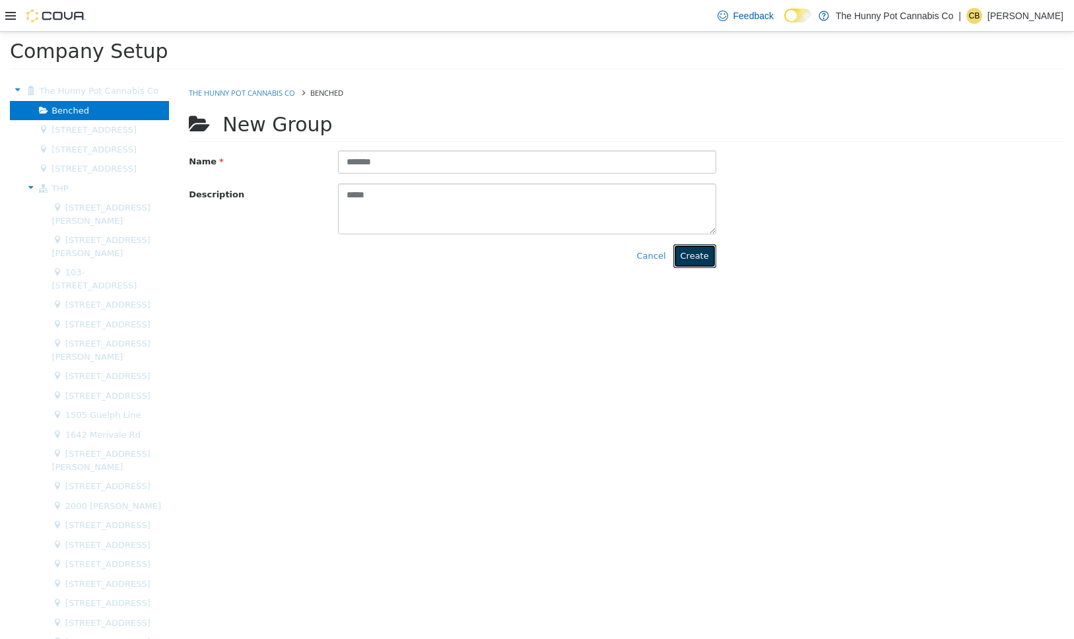
click at [703, 260] on button "Create" at bounding box center [694, 256] width 43 height 24
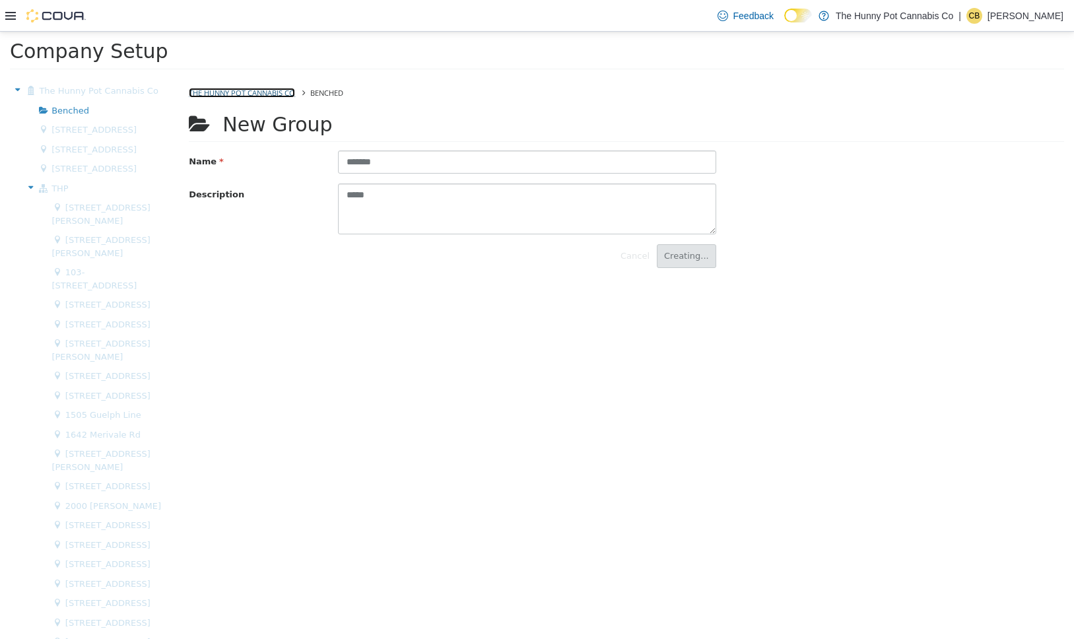
click at [248, 92] on link "The Hunny Pot Cannabis Co" at bounding box center [242, 93] width 106 height 10
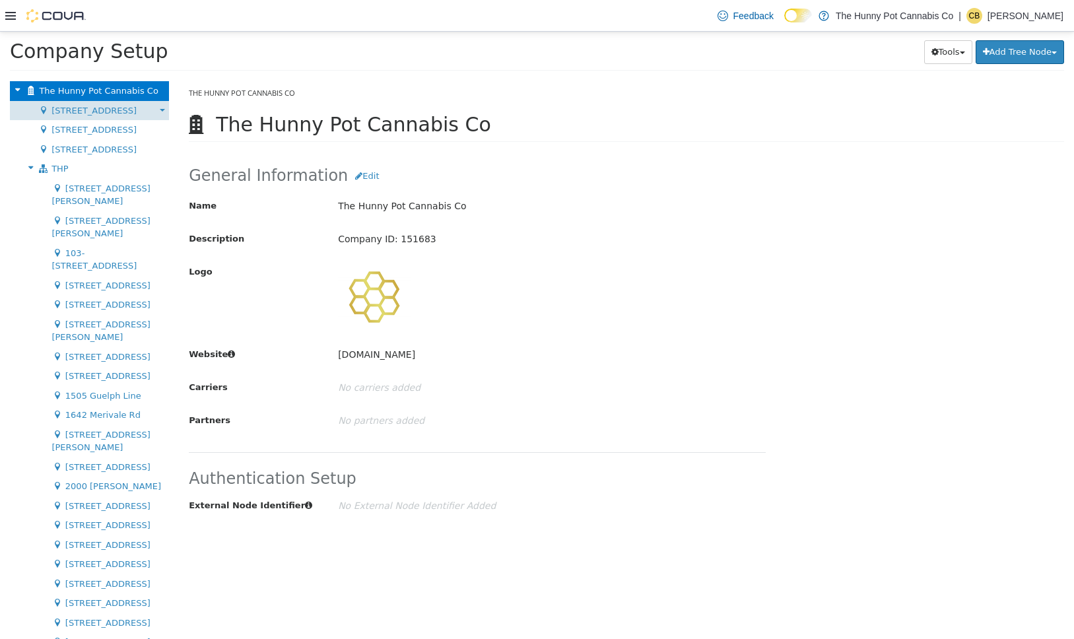
click at [160, 109] on b at bounding box center [162, 110] width 5 height 3
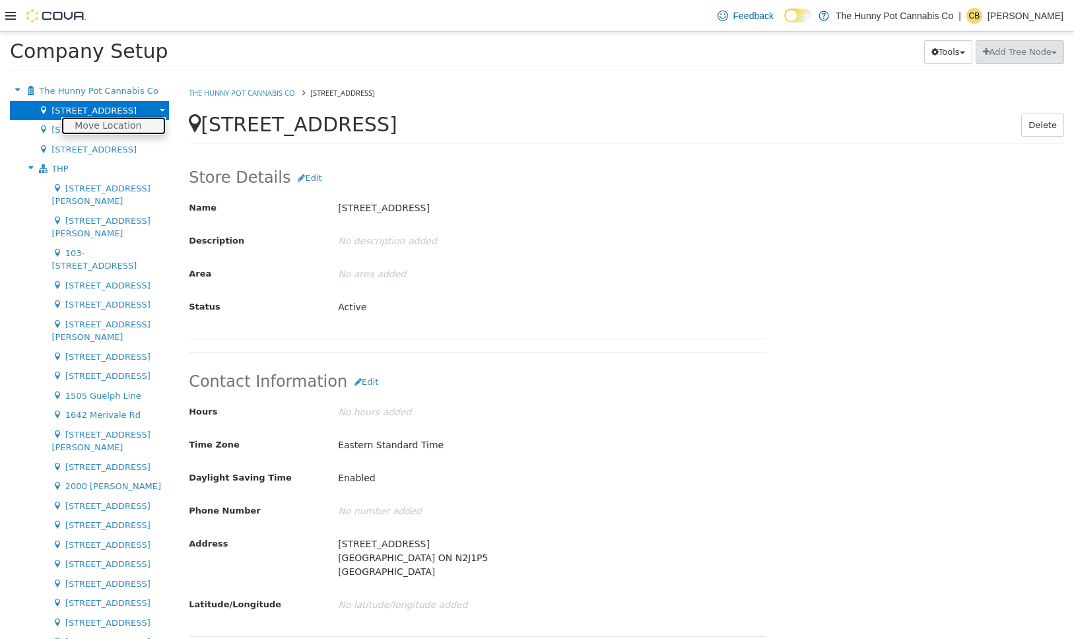
click at [144, 123] on link "Move Location" at bounding box center [113, 126] width 104 height 18
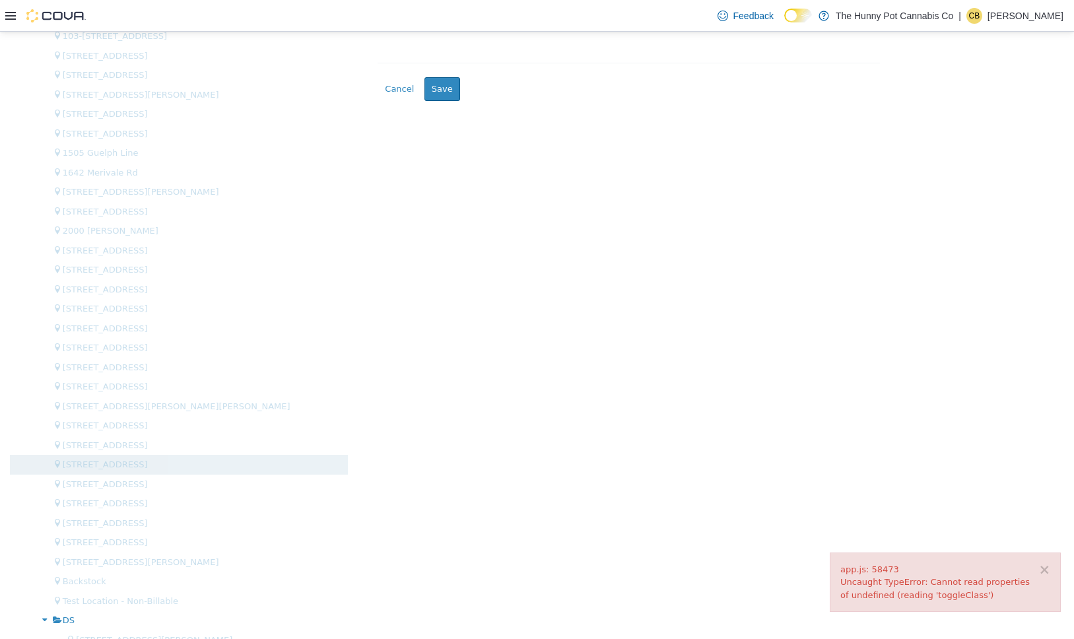
scroll to position [516, 0]
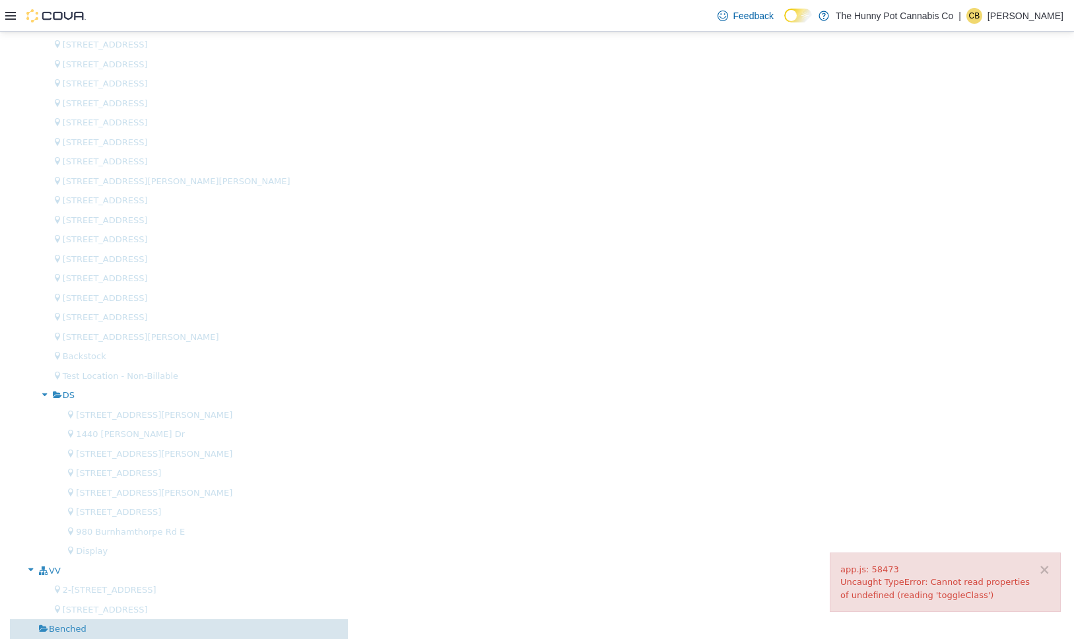
click at [91, 632] on div "Benched" at bounding box center [179, 629] width 338 height 20
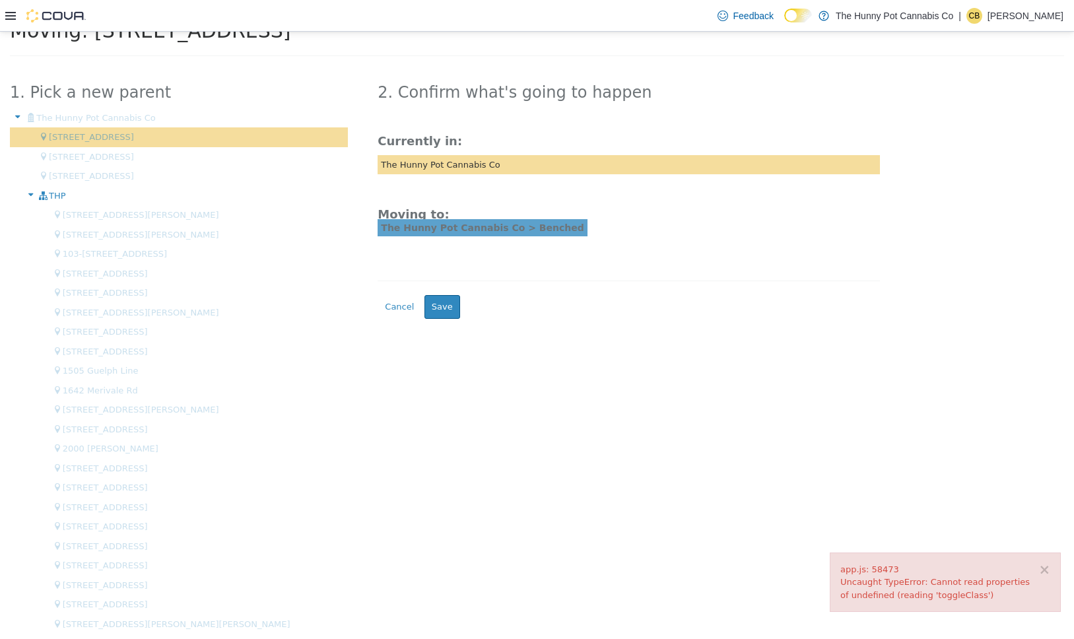
scroll to position [0, 0]
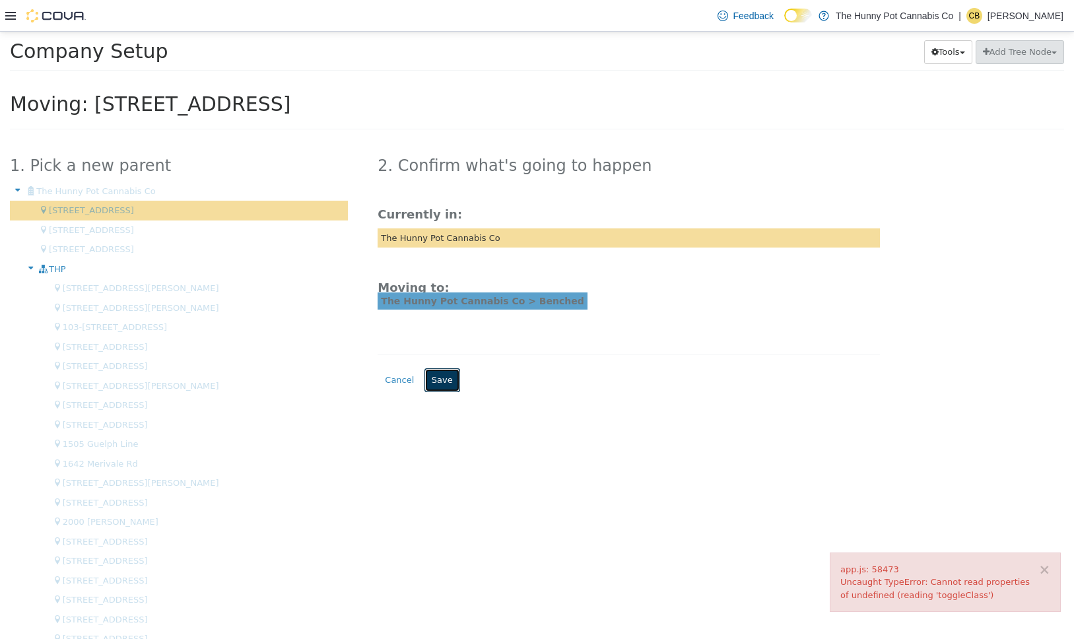
click at [453, 382] on button "Save" at bounding box center [443, 380] width 36 height 24
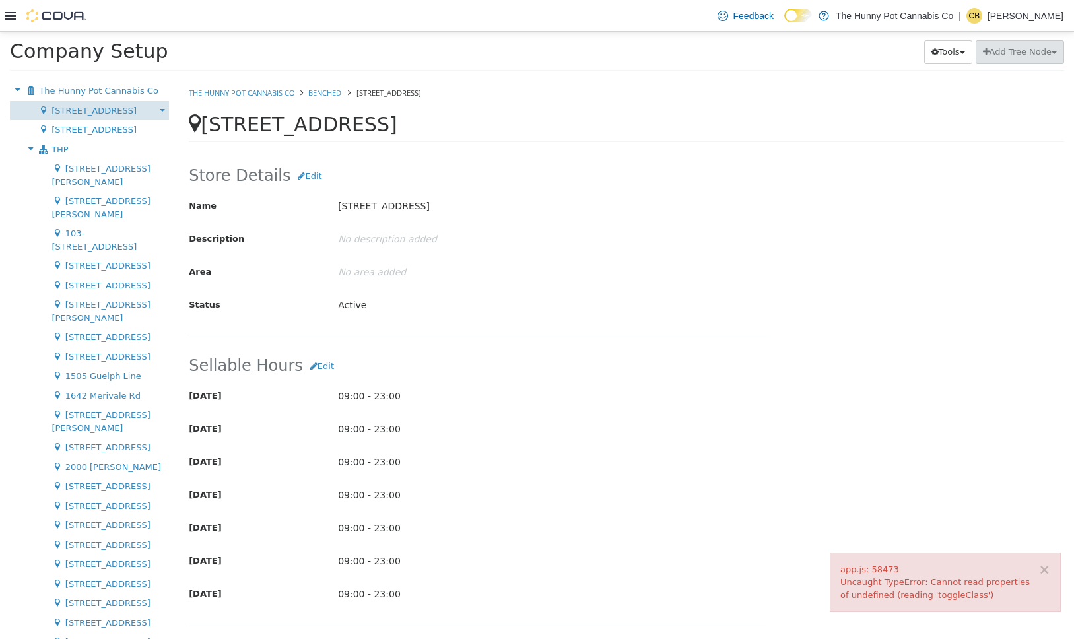
click at [162, 109] on b at bounding box center [162, 110] width 5 height 3
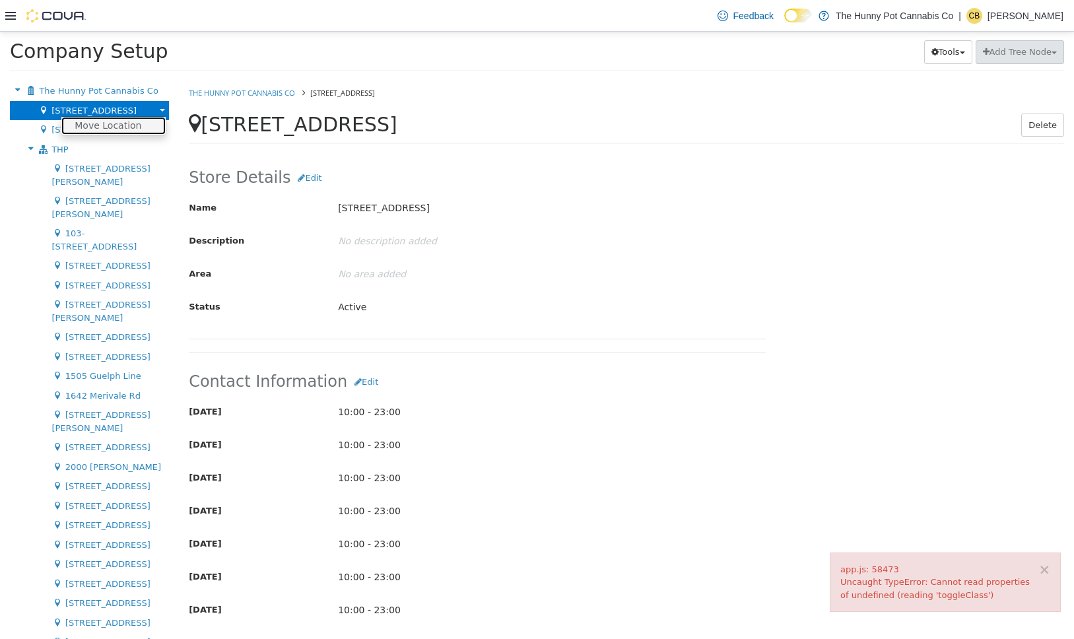
click at [123, 125] on link "Move Location" at bounding box center [113, 126] width 104 height 18
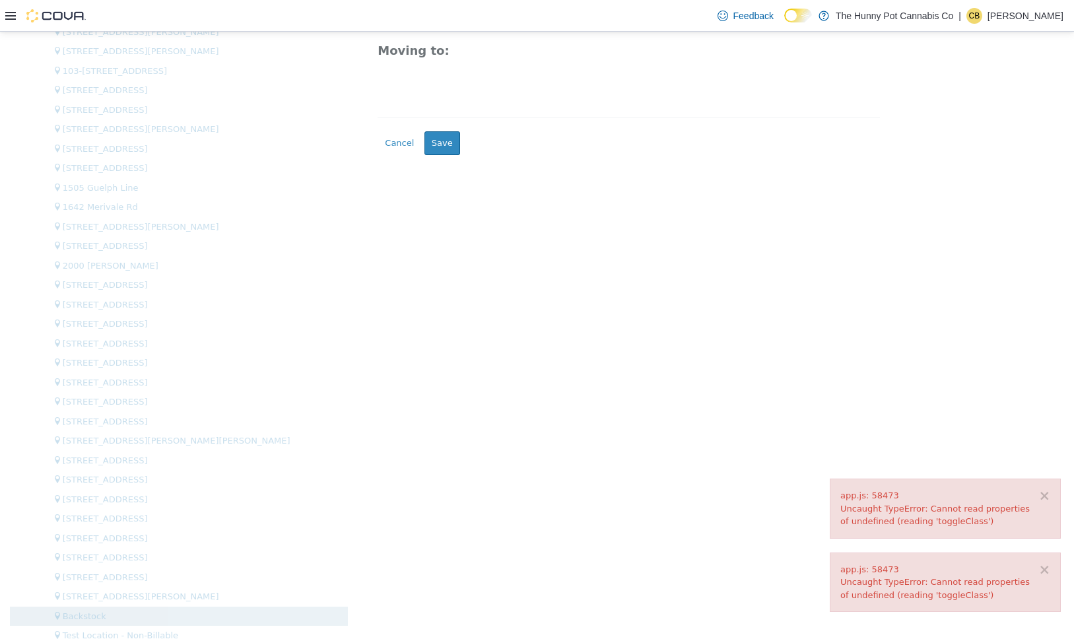
scroll to position [516, 0]
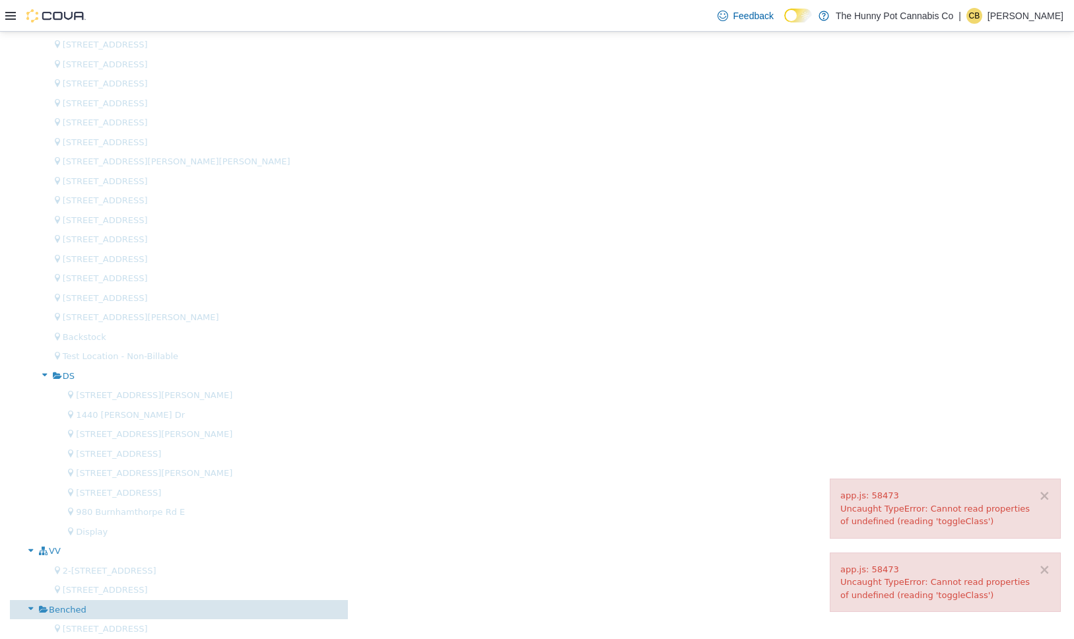
click at [87, 607] on div "Benched" at bounding box center [179, 610] width 338 height 20
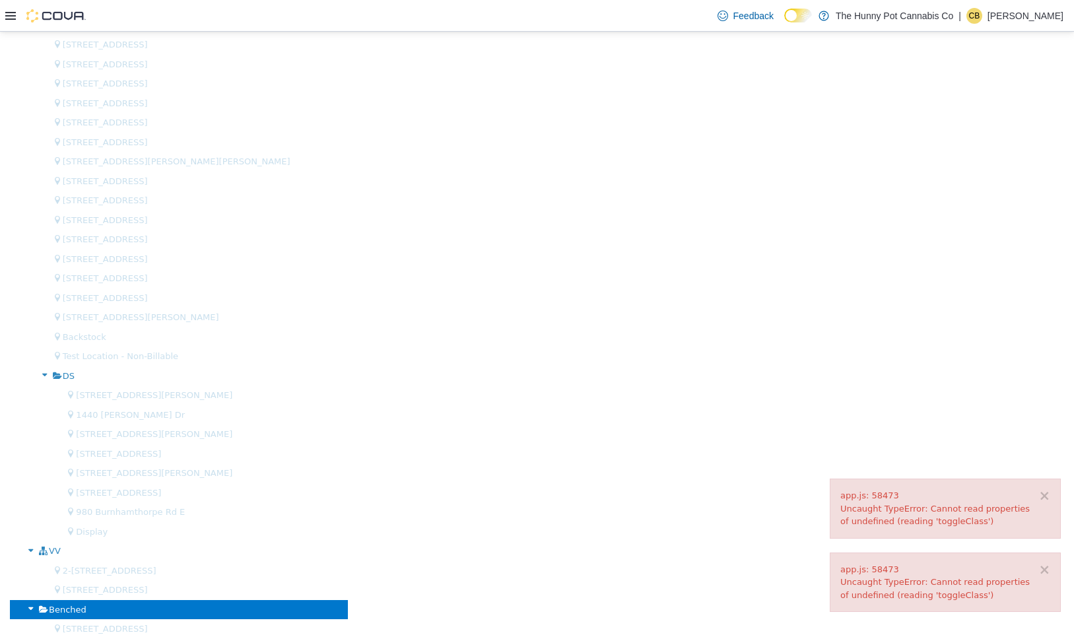
scroll to position [0, 0]
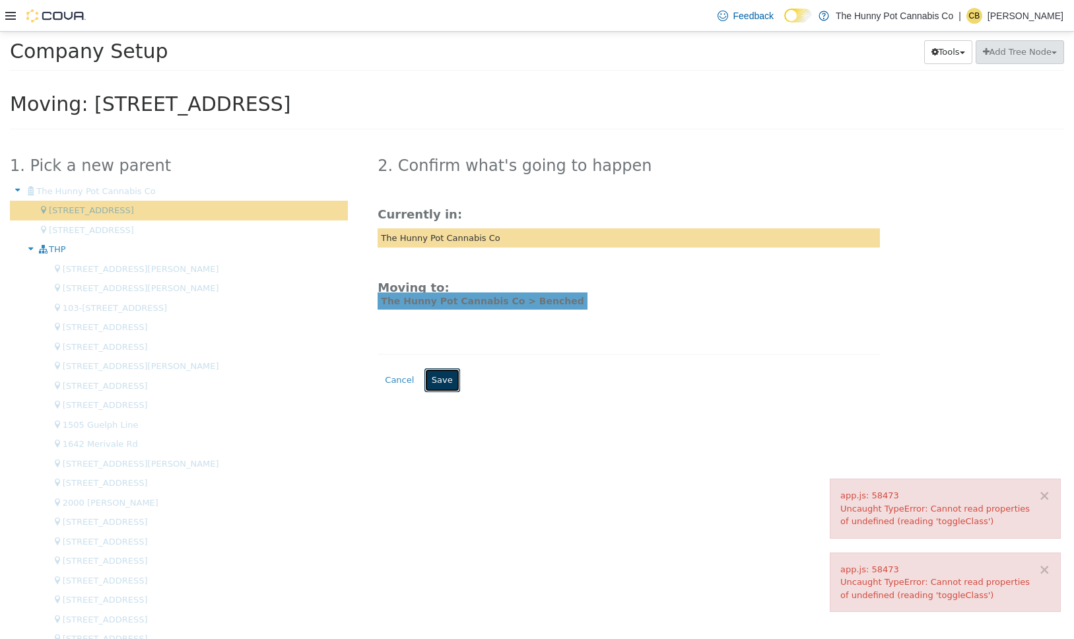
click at [442, 385] on button "Save" at bounding box center [443, 380] width 36 height 24
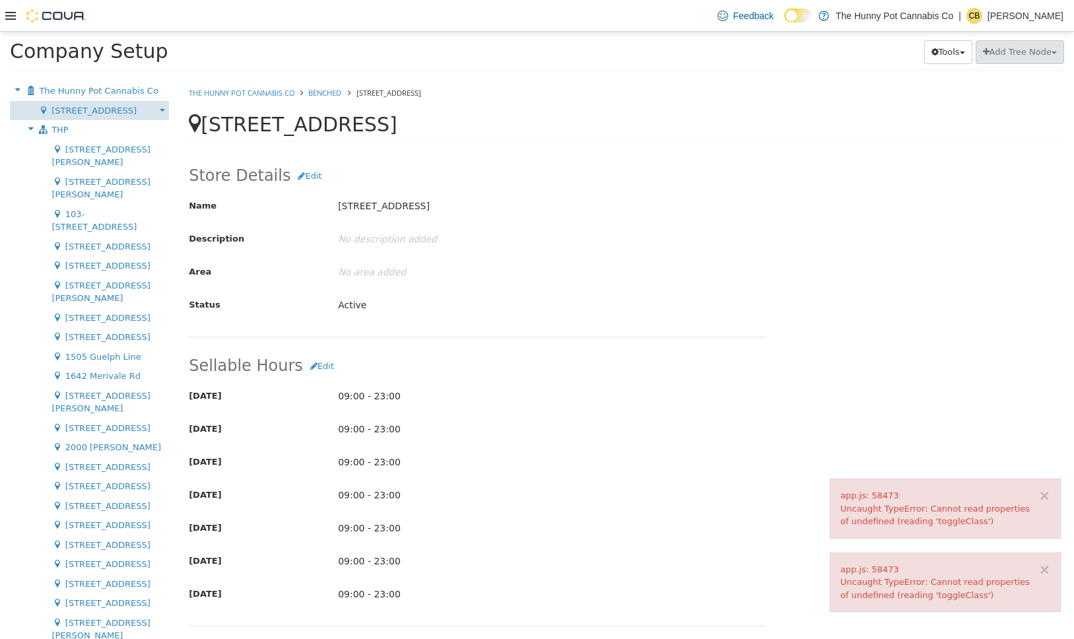
click at [165, 108] on div "Move Location" at bounding box center [161, 109] width 10 height 13
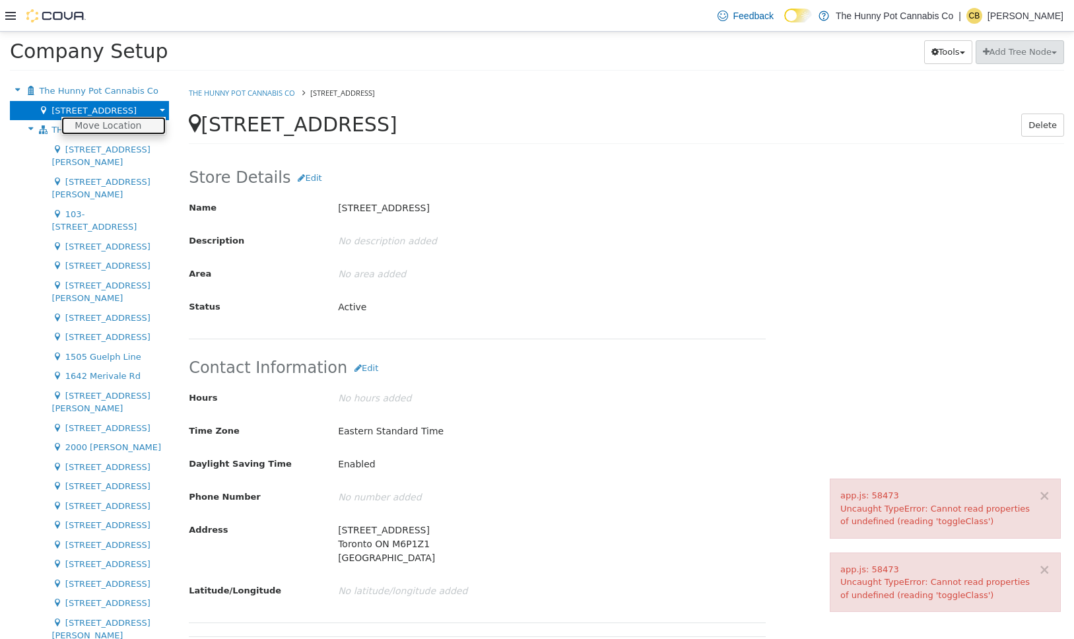
click at [118, 121] on link "Move Location" at bounding box center [113, 126] width 104 height 18
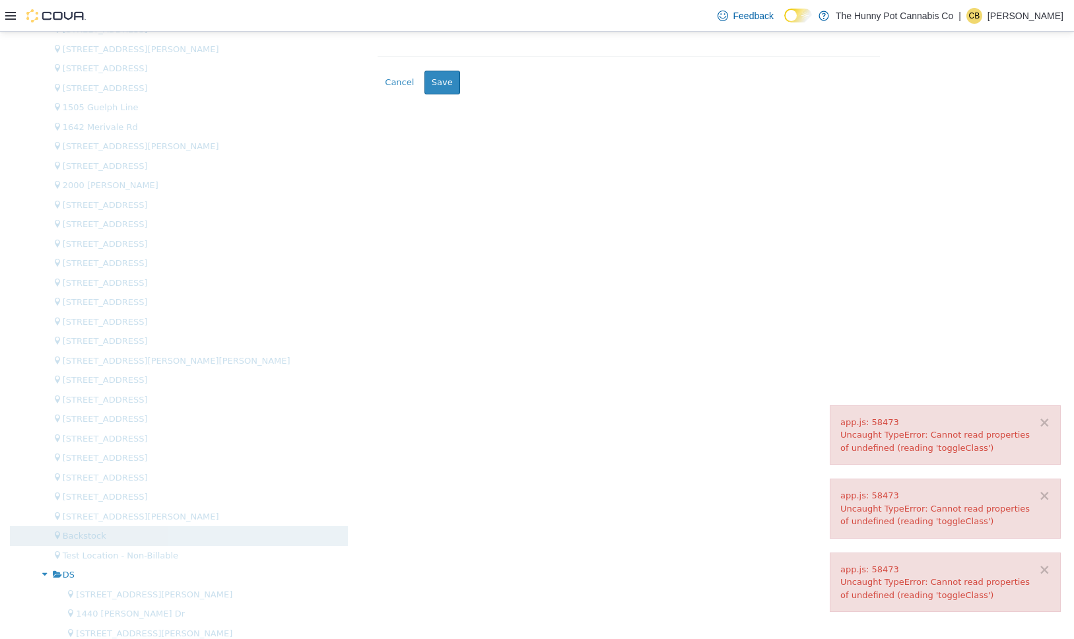
scroll to position [516, 0]
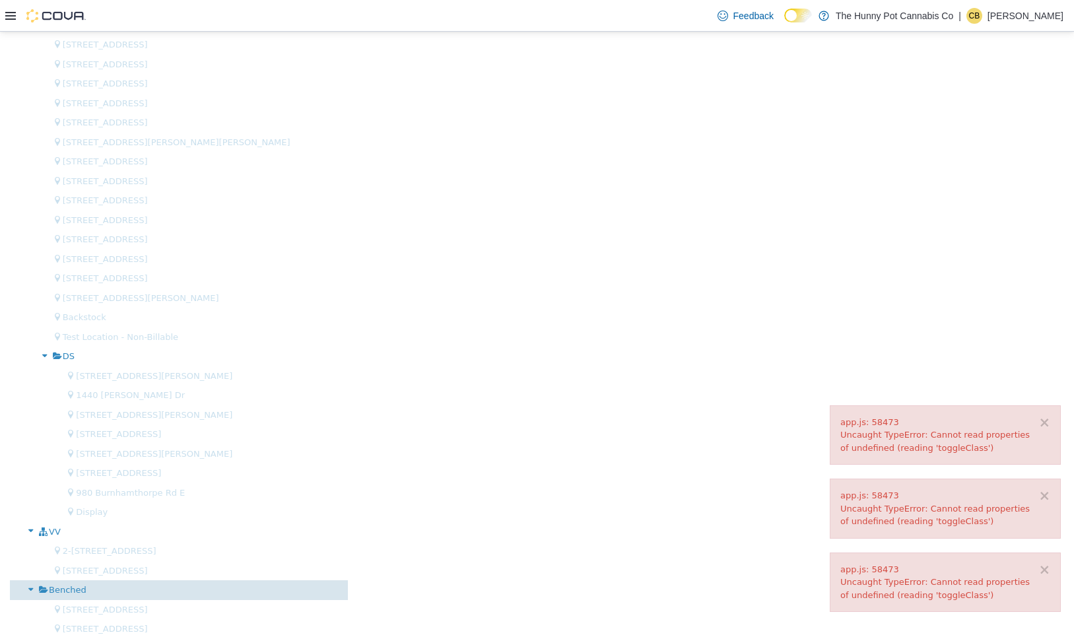
drag, startPoint x: 76, startPoint y: 594, endPoint x: 98, endPoint y: 584, distance: 24.5
click at [75, 594] on span "Benched" at bounding box center [68, 590] width 38 height 10
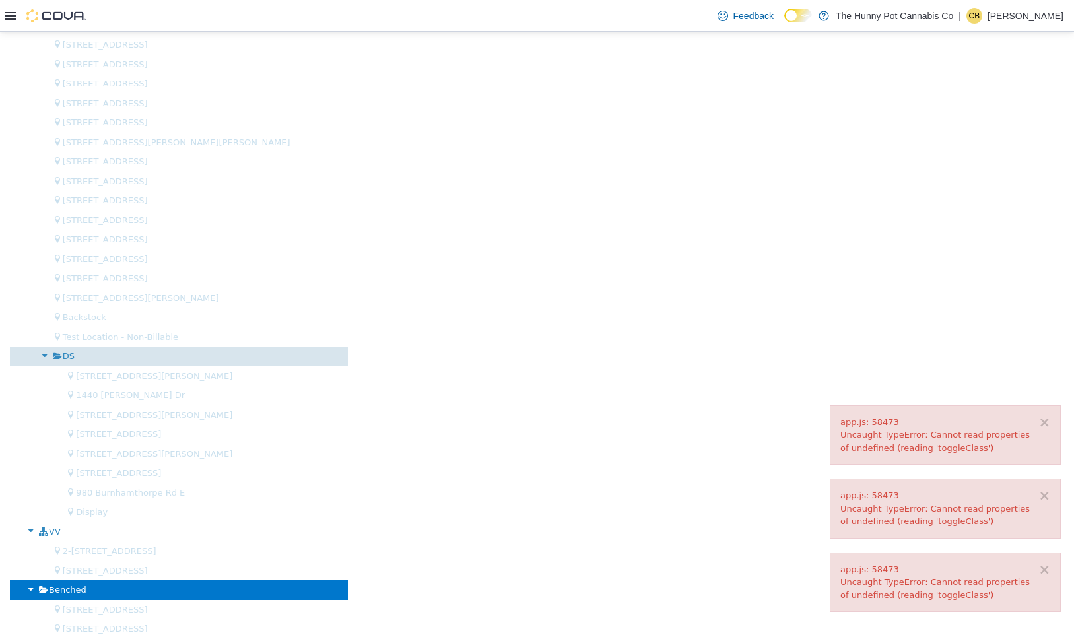
scroll to position [0, 0]
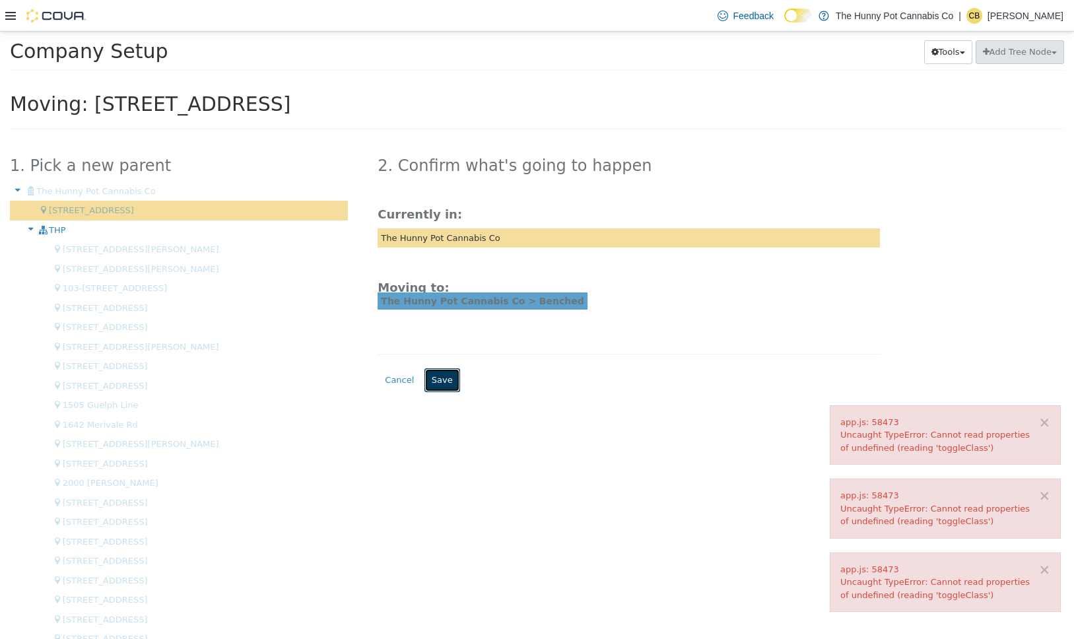
click at [432, 376] on button "Save" at bounding box center [443, 380] width 36 height 24
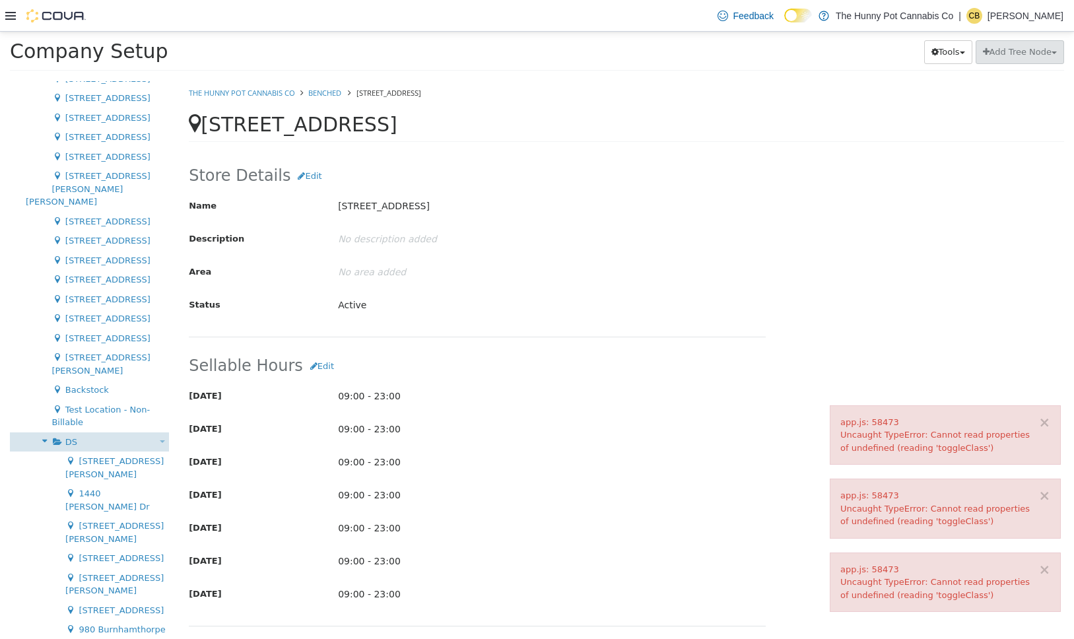
scroll to position [485, 0]
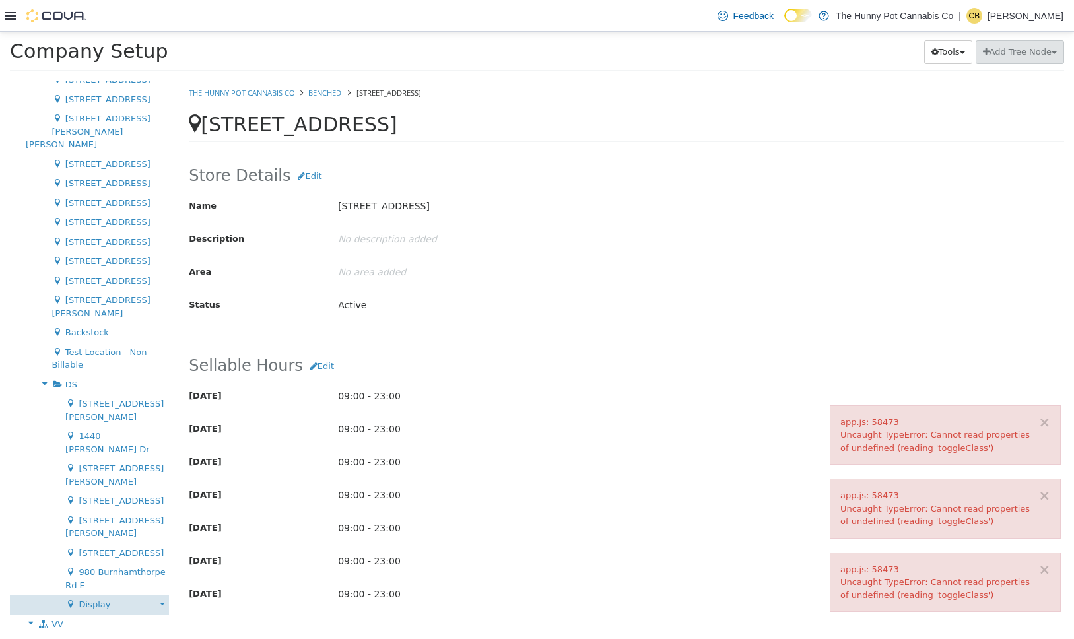
click at [164, 603] on b at bounding box center [162, 604] width 5 height 3
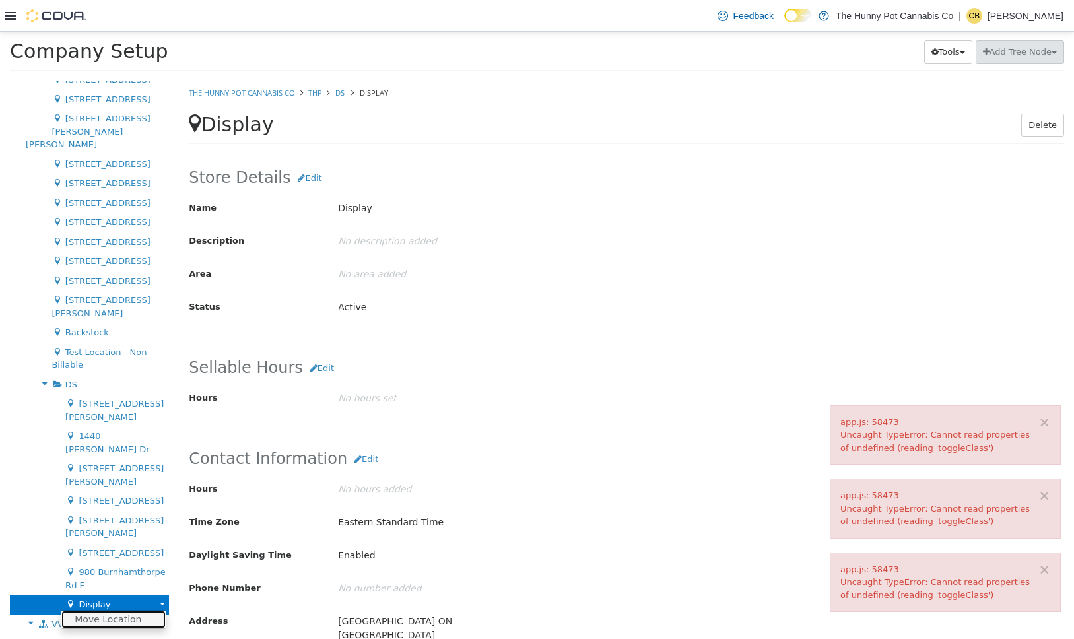
click at [136, 611] on link "Move Location" at bounding box center [113, 620] width 104 height 18
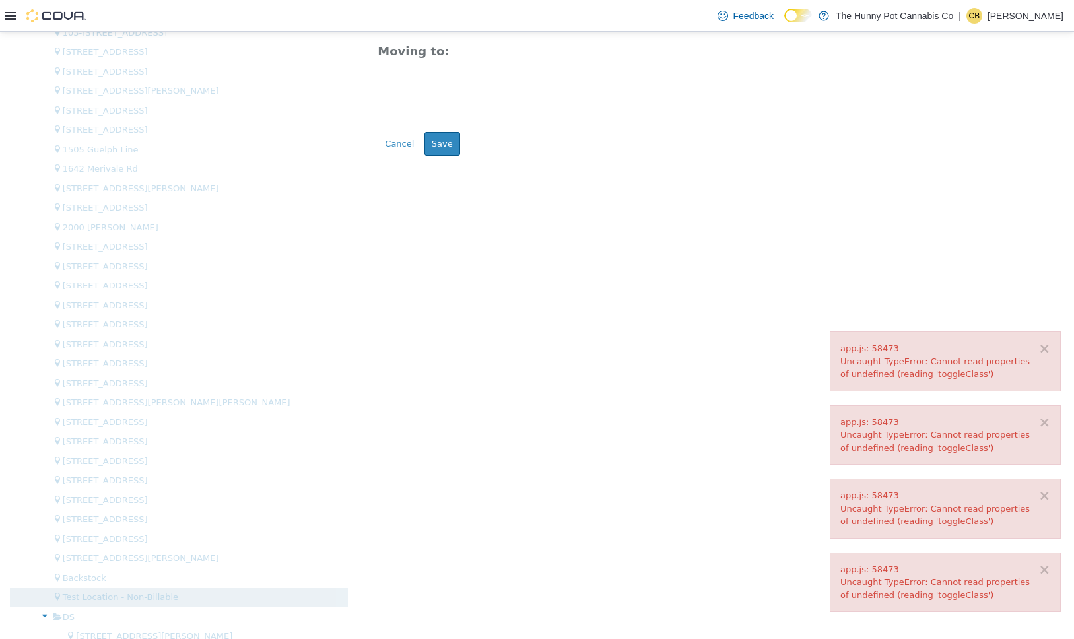
scroll to position [516, 0]
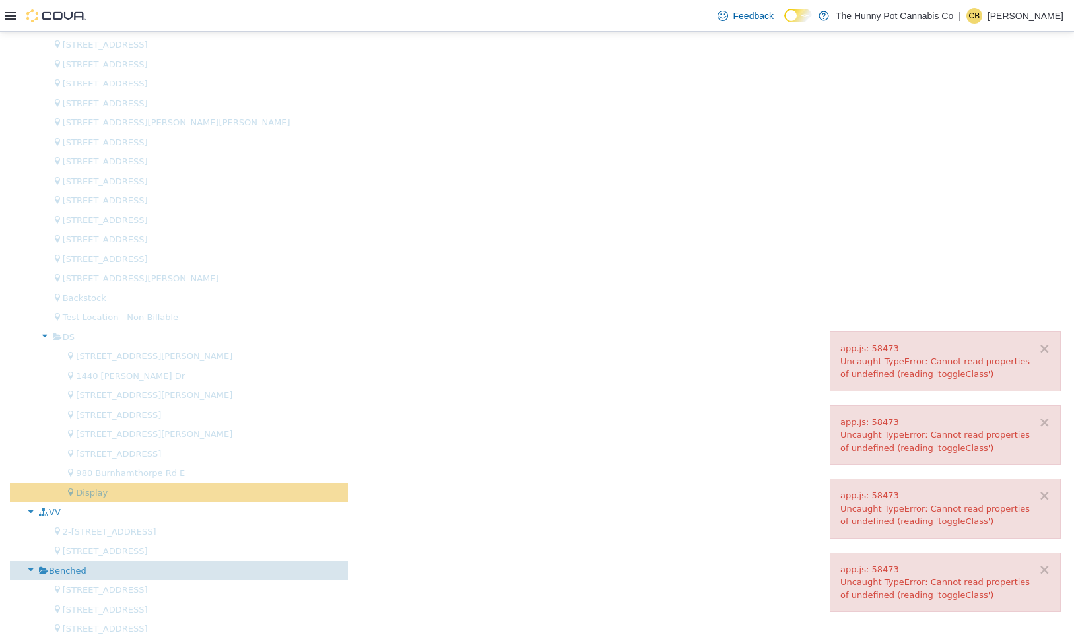
click at [76, 574] on span "Benched" at bounding box center [68, 571] width 38 height 10
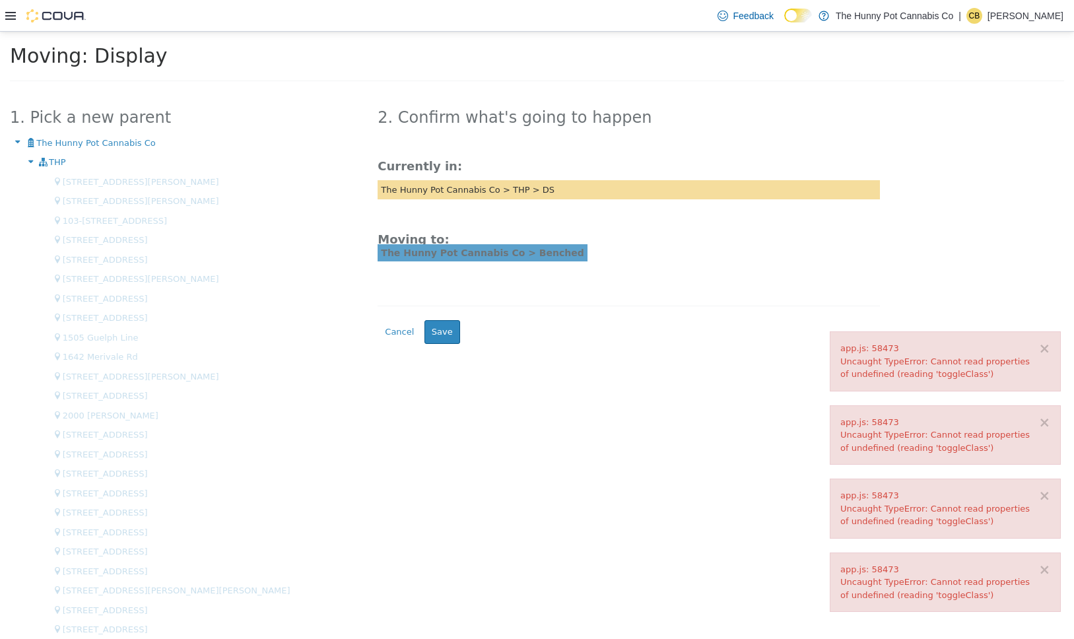
scroll to position [0, 0]
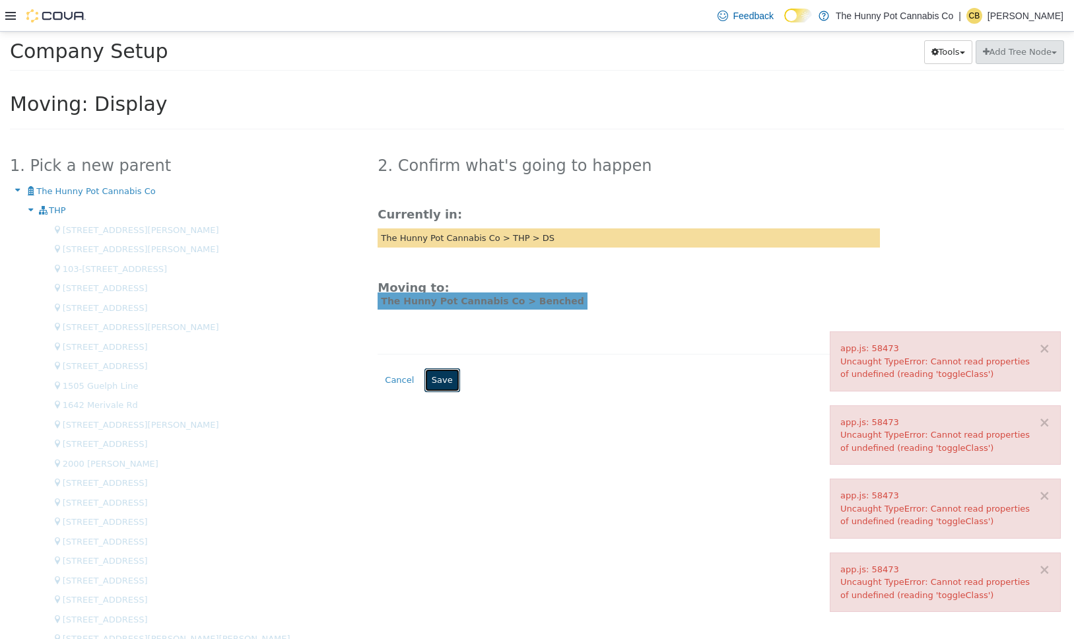
click at [453, 383] on button "Save" at bounding box center [443, 380] width 36 height 24
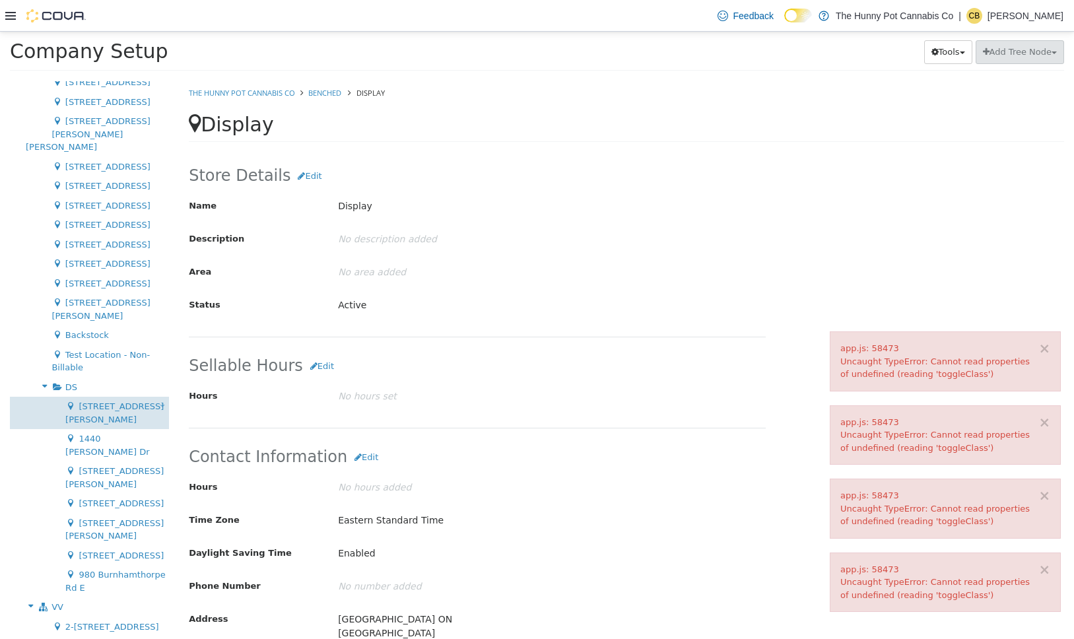
scroll to position [485, 0]
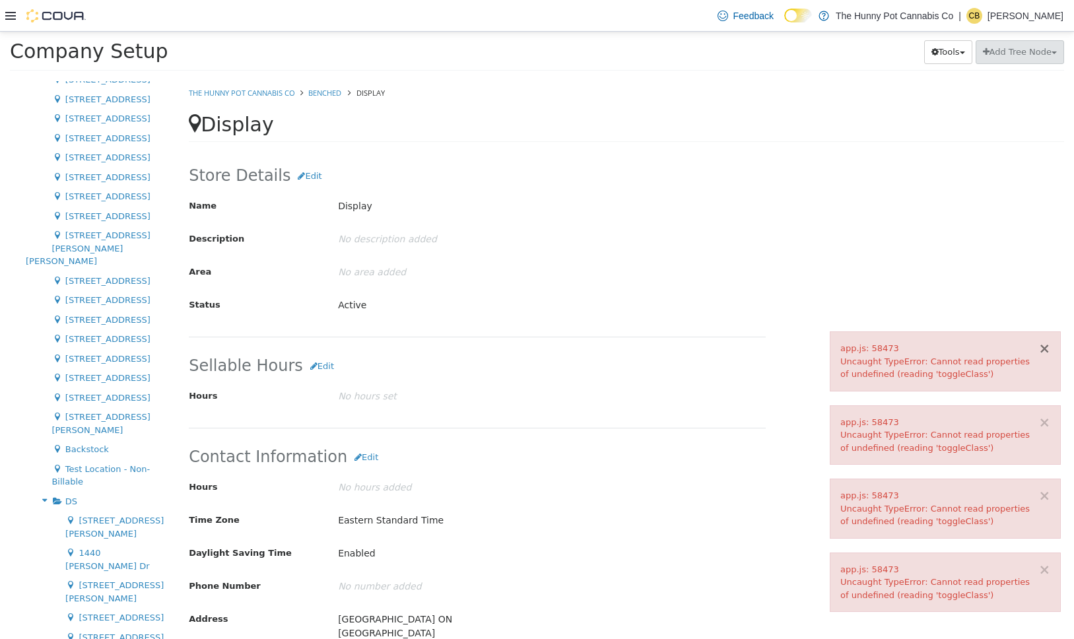
click at [1044, 343] on button "×" at bounding box center [1044, 349] width 12 height 14
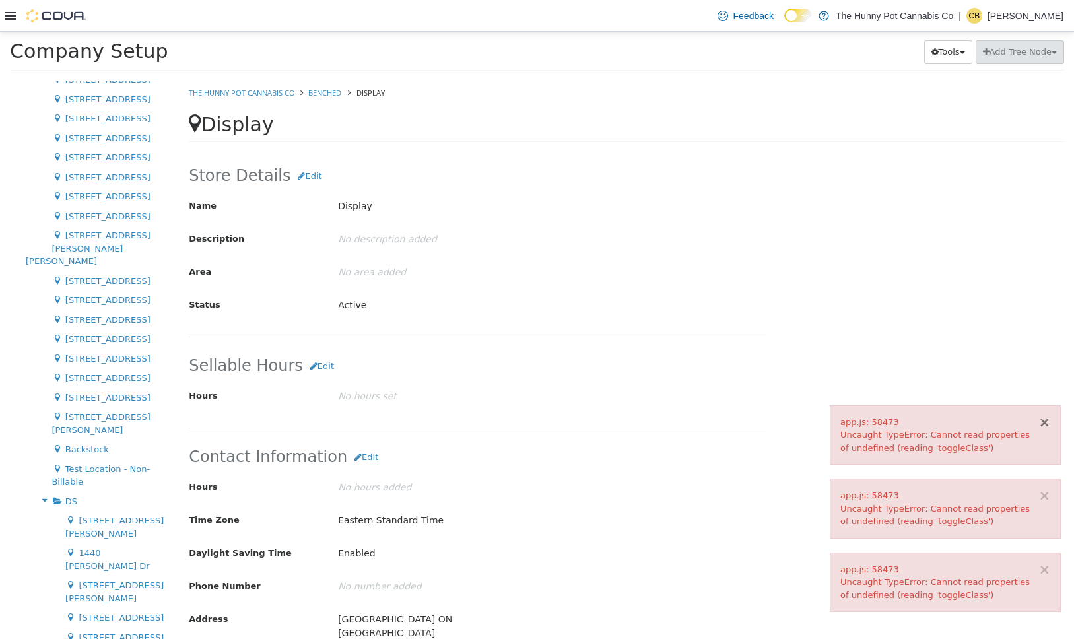
click at [1045, 416] on button "×" at bounding box center [1044, 423] width 12 height 14
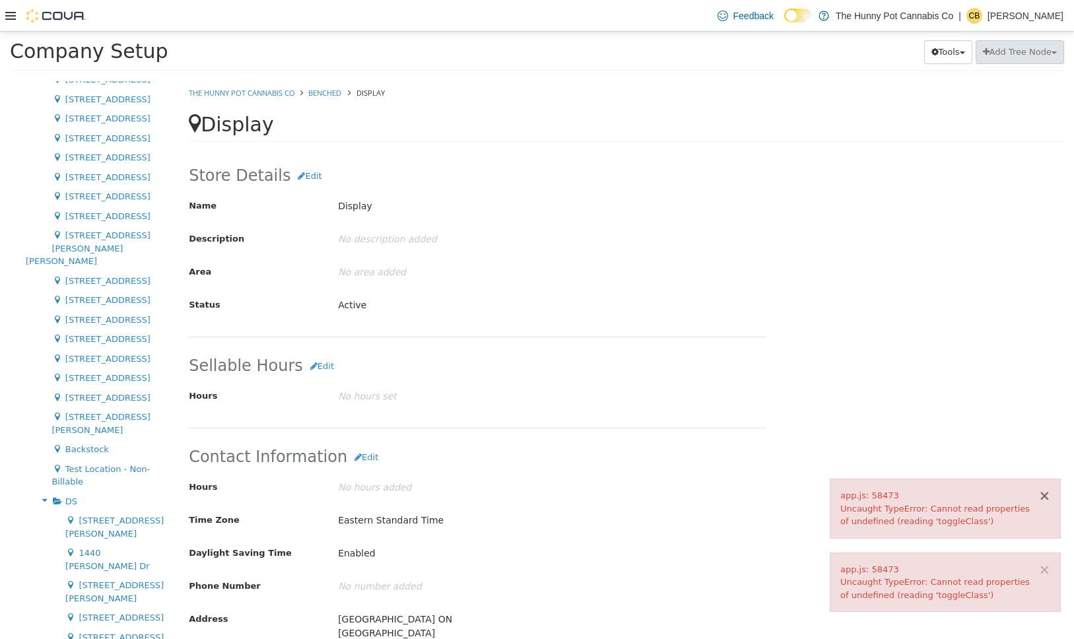
click at [1048, 497] on button "×" at bounding box center [1044, 496] width 12 height 14
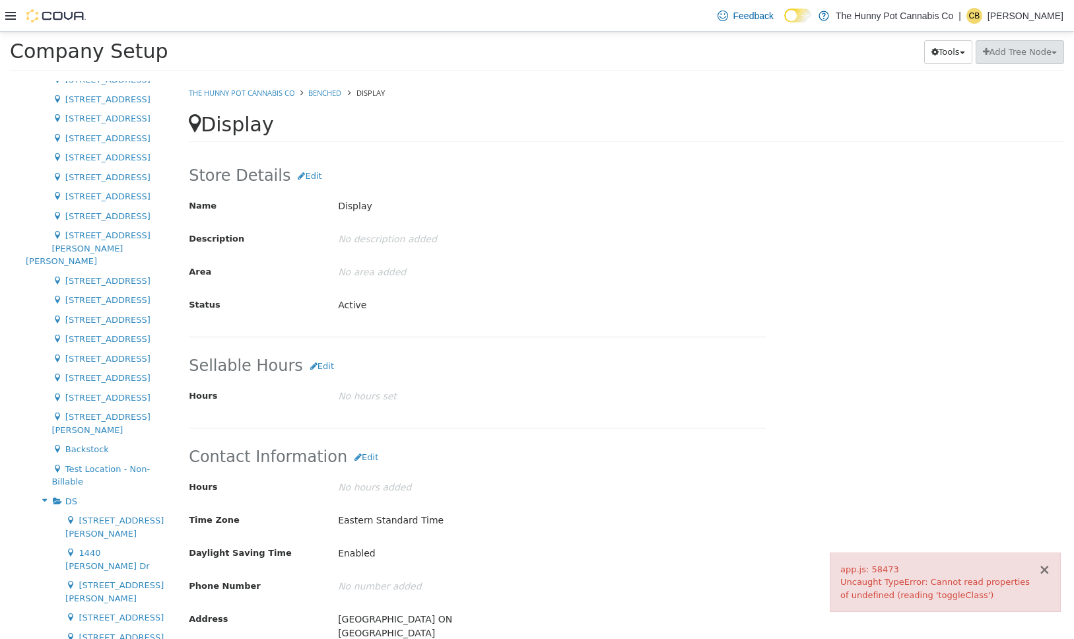
drag, startPoint x: 1044, startPoint y: 574, endPoint x: 349, endPoint y: 430, distance: 709.4
click at [1043, 574] on button "×" at bounding box center [1044, 570] width 12 height 14
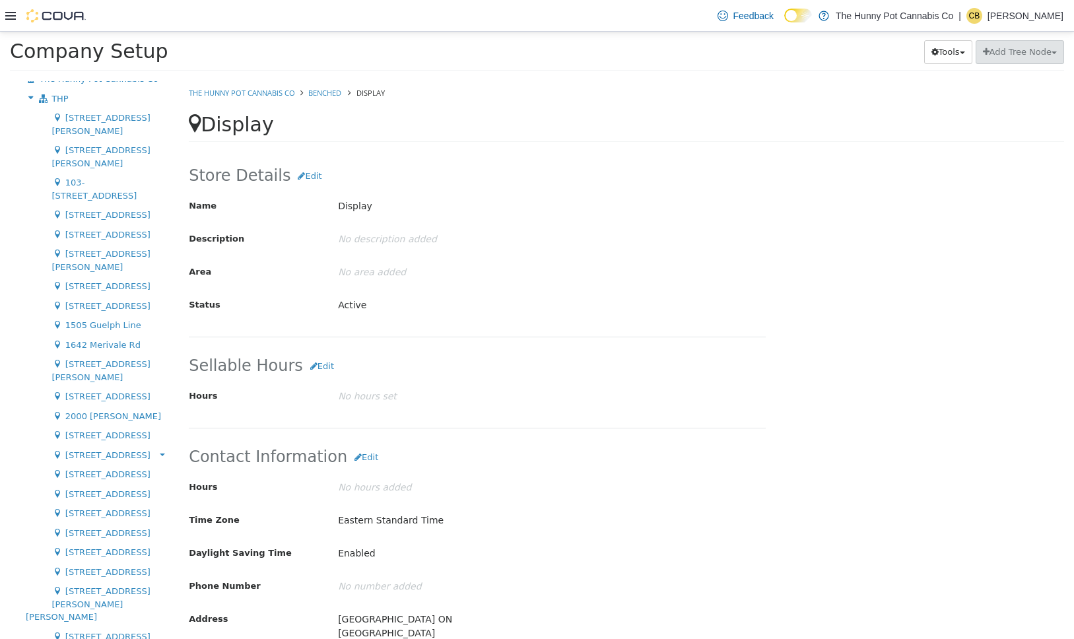
scroll to position [0, 0]
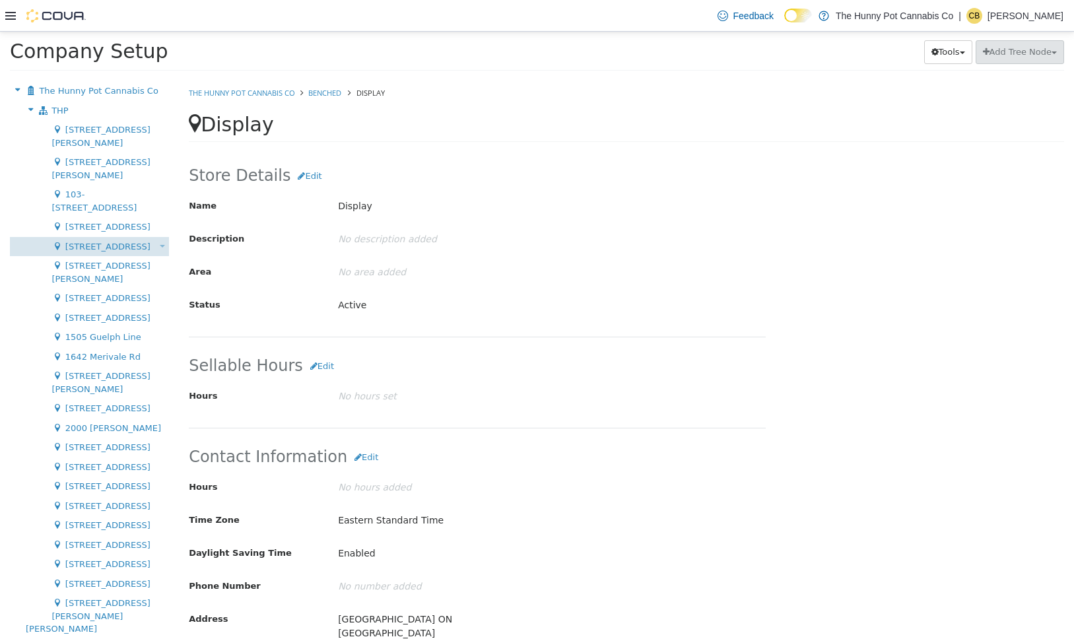
click at [110, 242] on span "12-1675 Tenth Line Rd" at bounding box center [107, 247] width 85 height 10
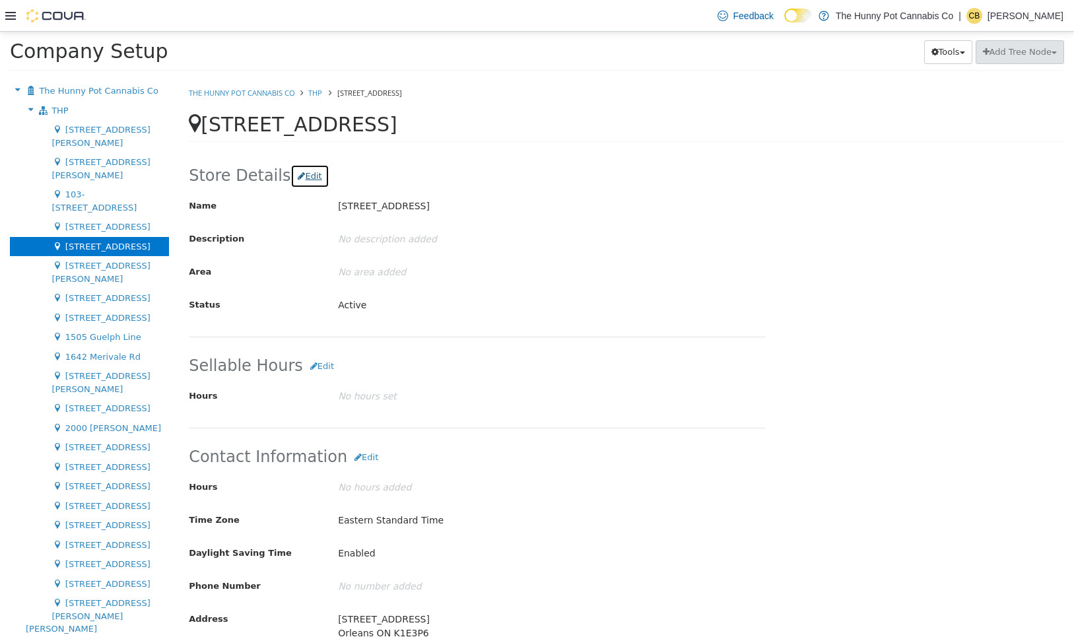
click at [294, 176] on button "Edit" at bounding box center [309, 176] width 38 height 24
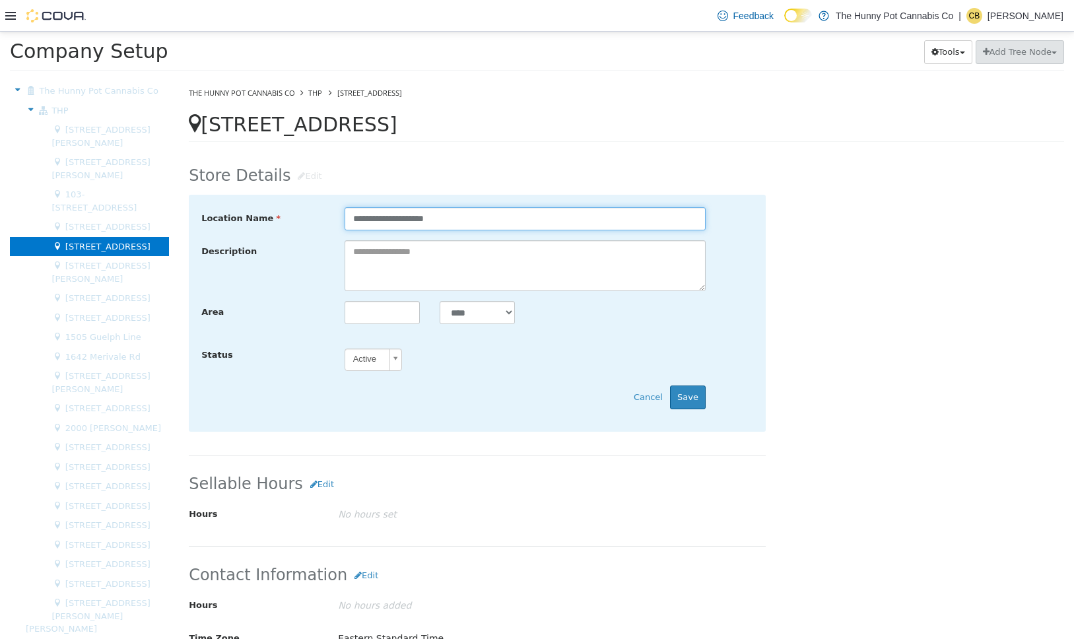
drag, startPoint x: 367, startPoint y: 217, endPoint x: 341, endPoint y: 222, distance: 27.1
click at [341, 222] on div "**********" at bounding box center [525, 218] width 381 height 23
type input "**********"
click at [693, 388] on button "Save" at bounding box center [688, 398] width 36 height 24
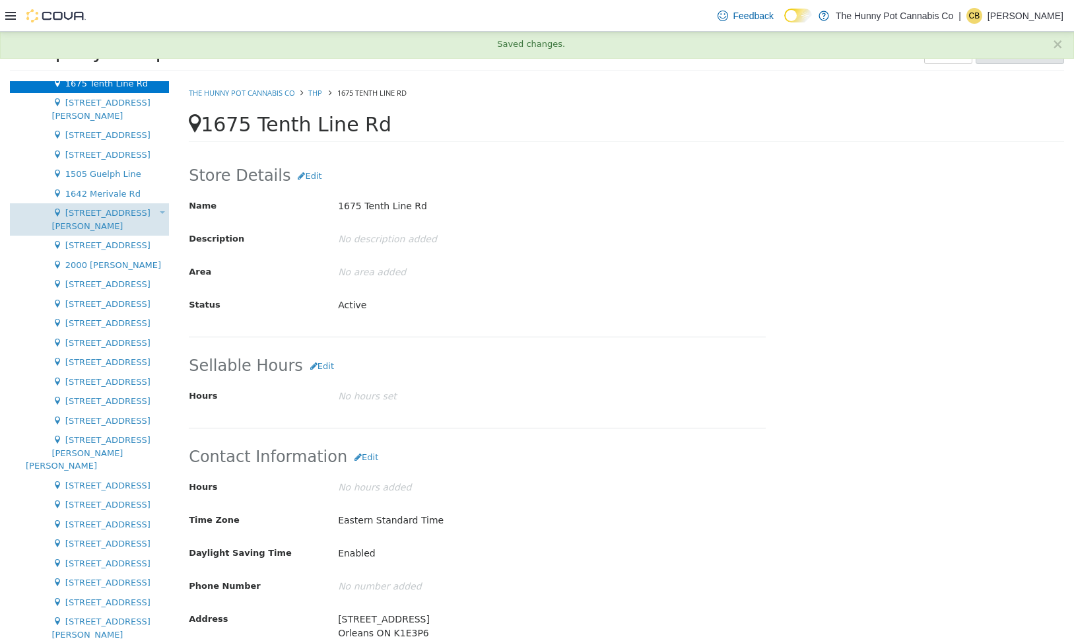
scroll to position [178, 0]
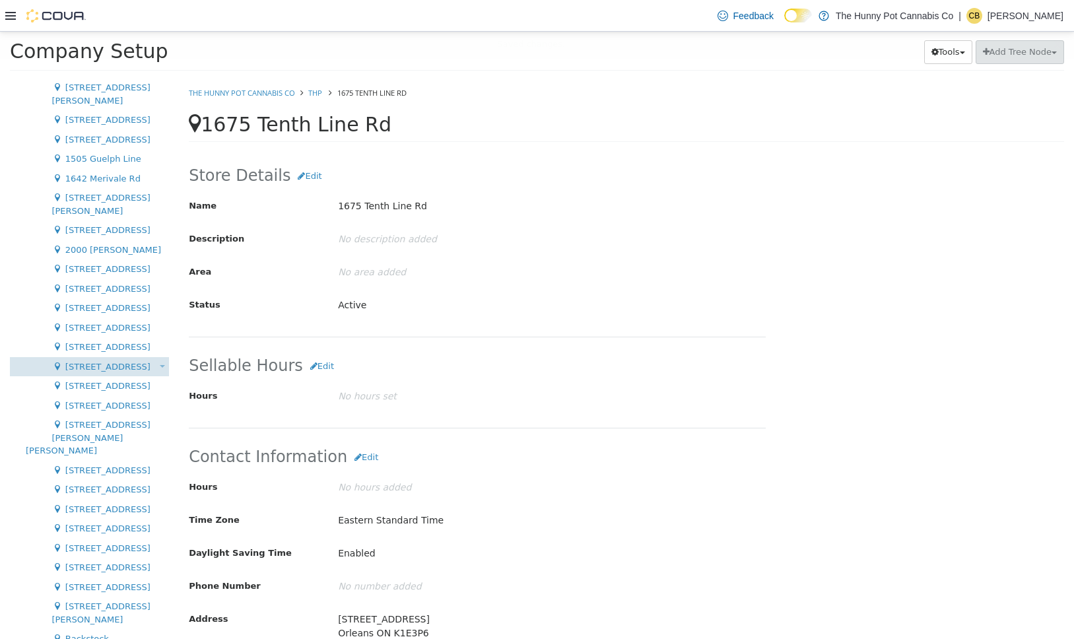
click at [95, 362] on span "[STREET_ADDRESS]" at bounding box center [107, 367] width 85 height 10
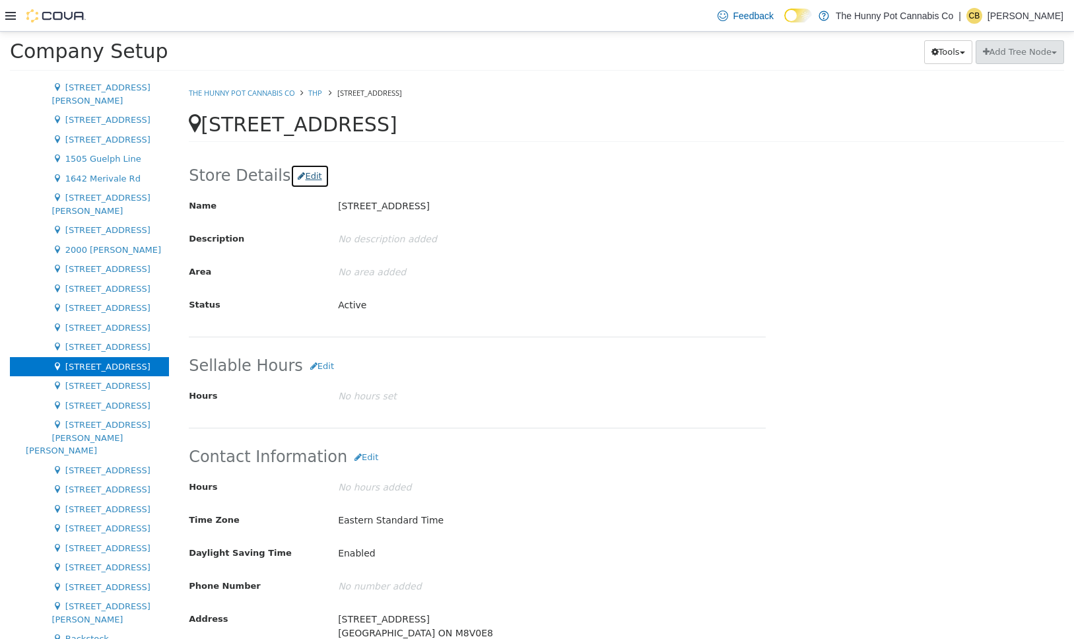
click at [306, 180] on button "Edit" at bounding box center [309, 176] width 38 height 24
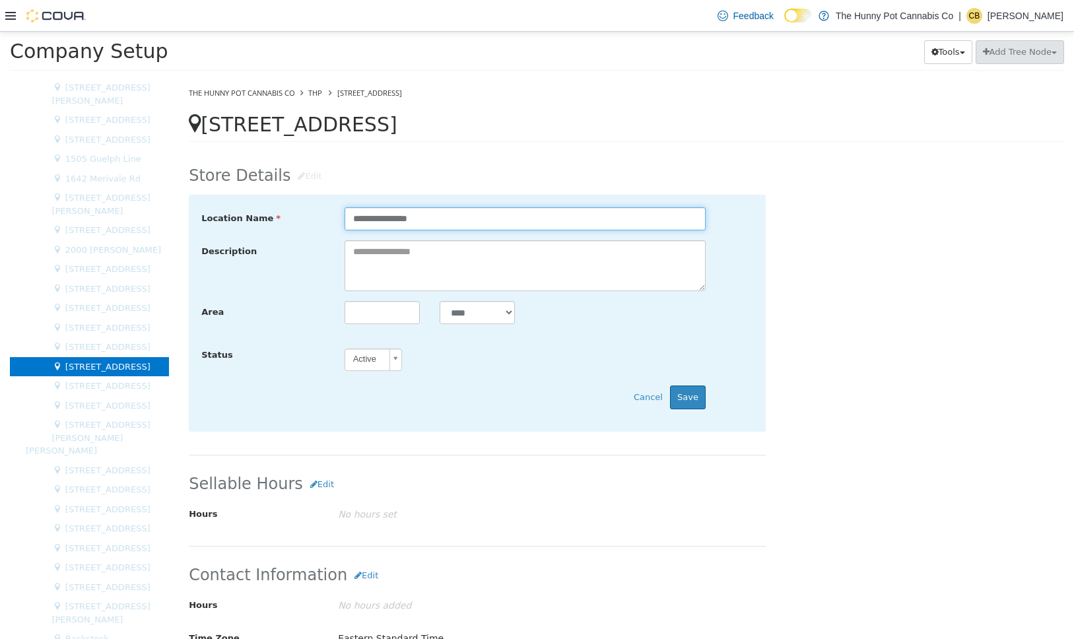
drag, startPoint x: 362, startPoint y: 222, endPoint x: 323, endPoint y: 223, distance: 39.6
click at [325, 224] on div "**********" at bounding box center [477, 218] width 572 height 23
type input "**********"
click at [702, 403] on button "Save" at bounding box center [688, 398] width 36 height 24
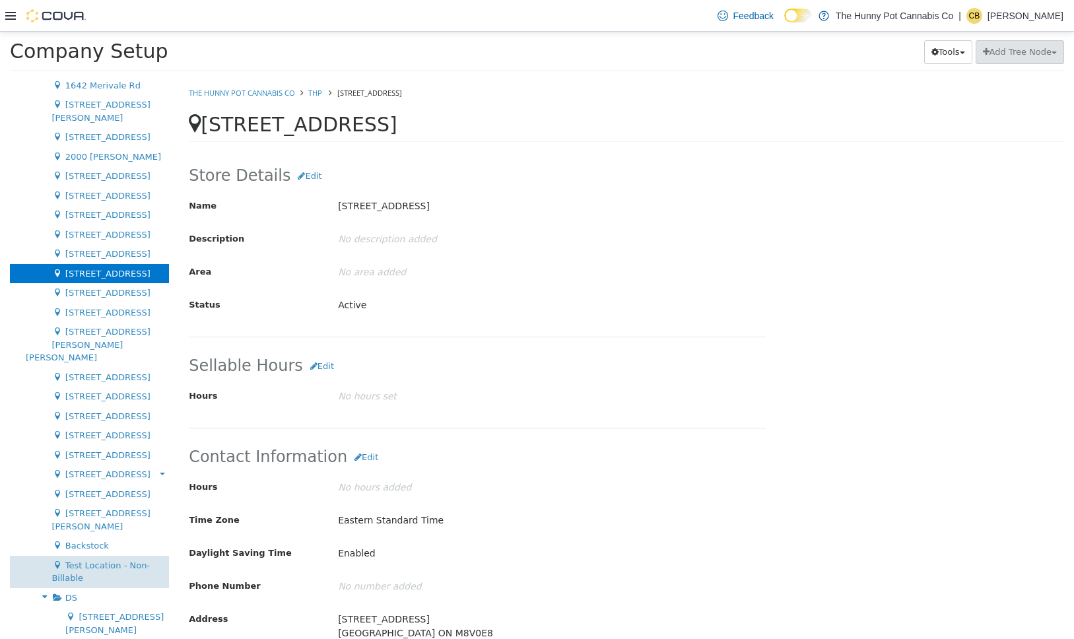
scroll to position [368, 0]
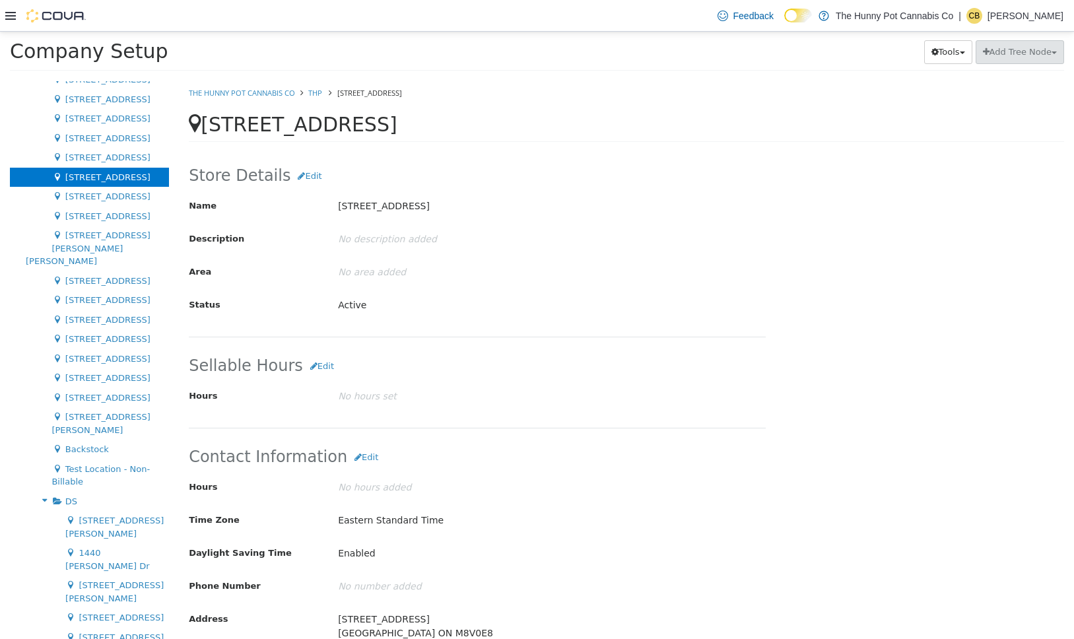
click at [42, 492] on icon at bounding box center [44, 500] width 15 height 17
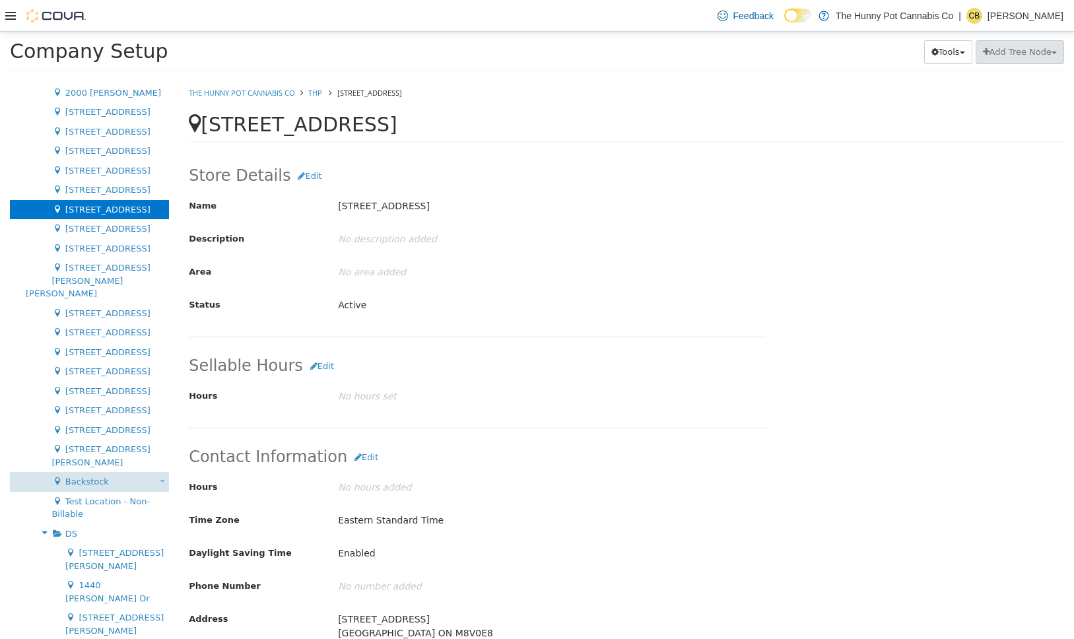
scroll to position [368, 0]
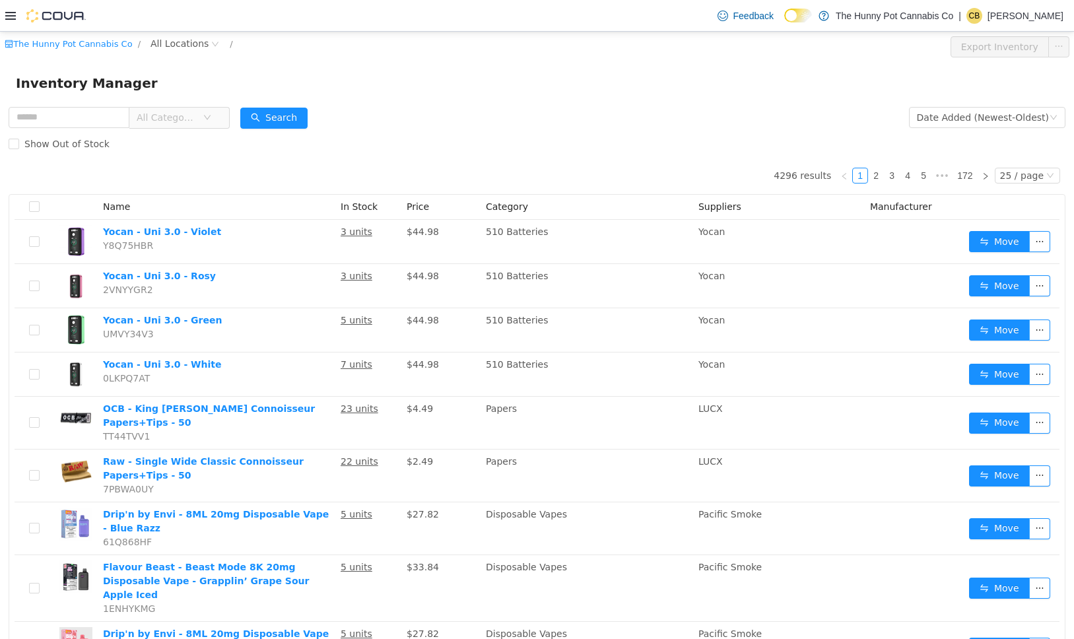
click at [203, 119] on span "All Categories" at bounding box center [170, 118] width 66 height 20
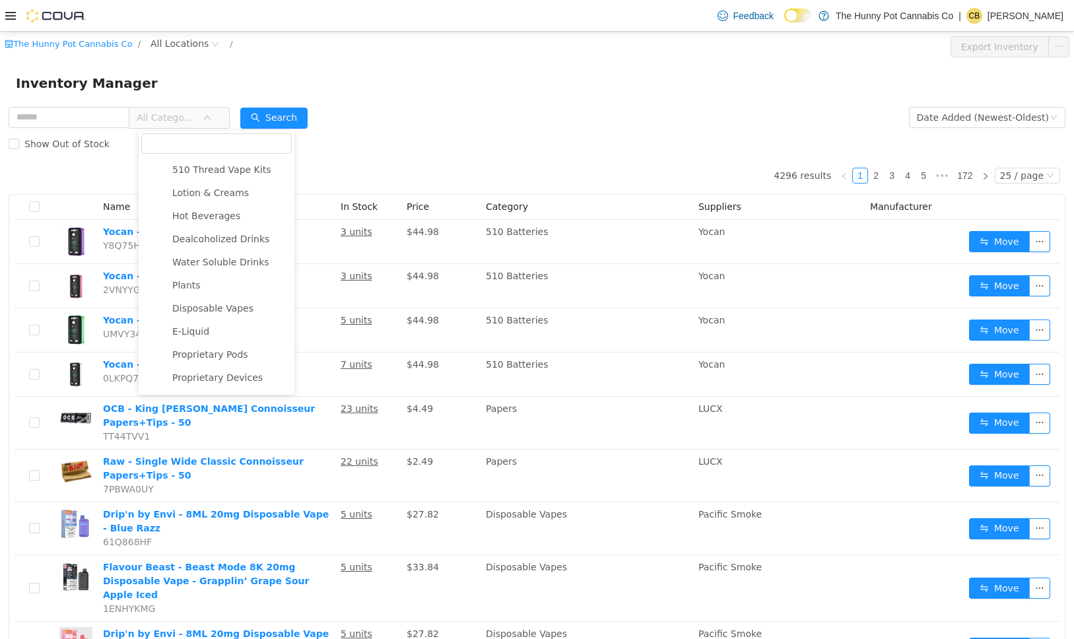
scroll to position [1349, 0]
click at [172, 51] on span "All Locations" at bounding box center [185, 44] width 79 height 16
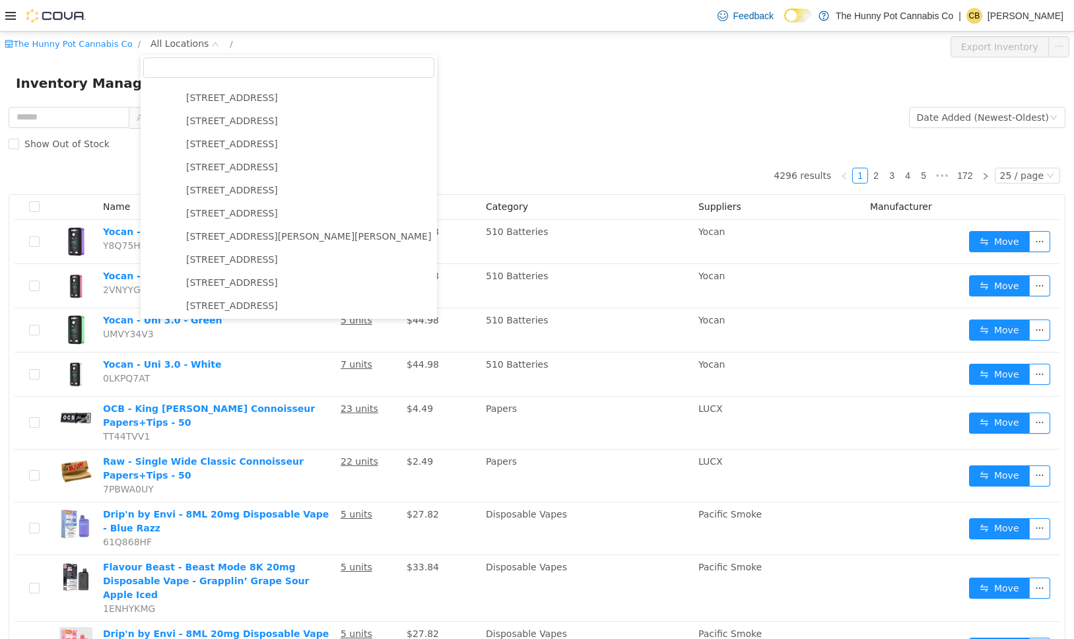
scroll to position [0, 0]
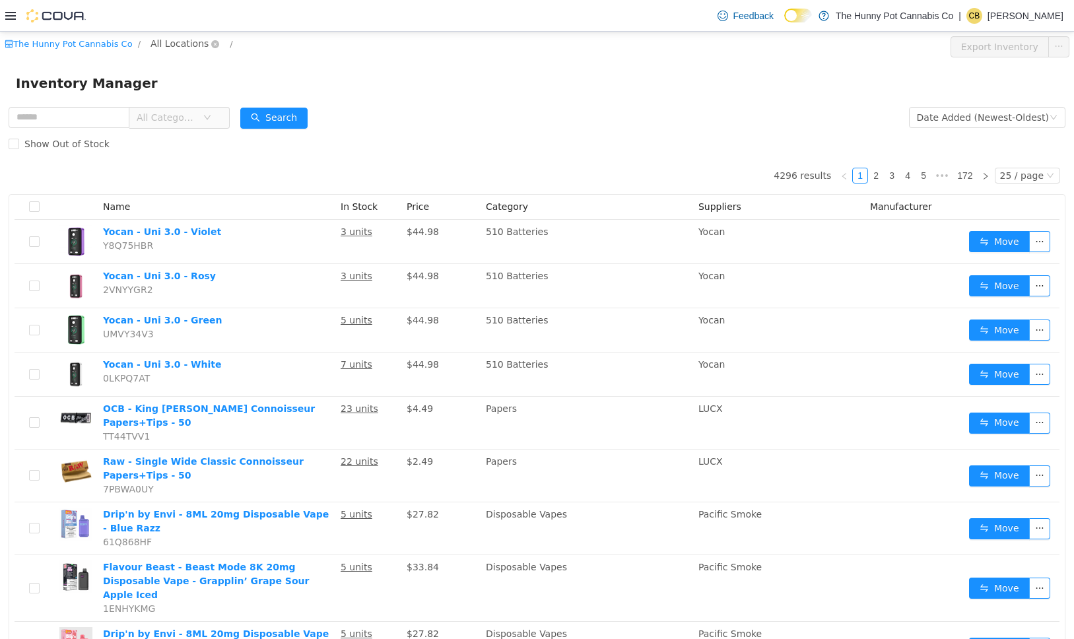
click at [168, 45] on span "All Locations" at bounding box center [180, 43] width 58 height 15
click at [170, 40] on span "All Locations" at bounding box center [180, 43] width 58 height 15
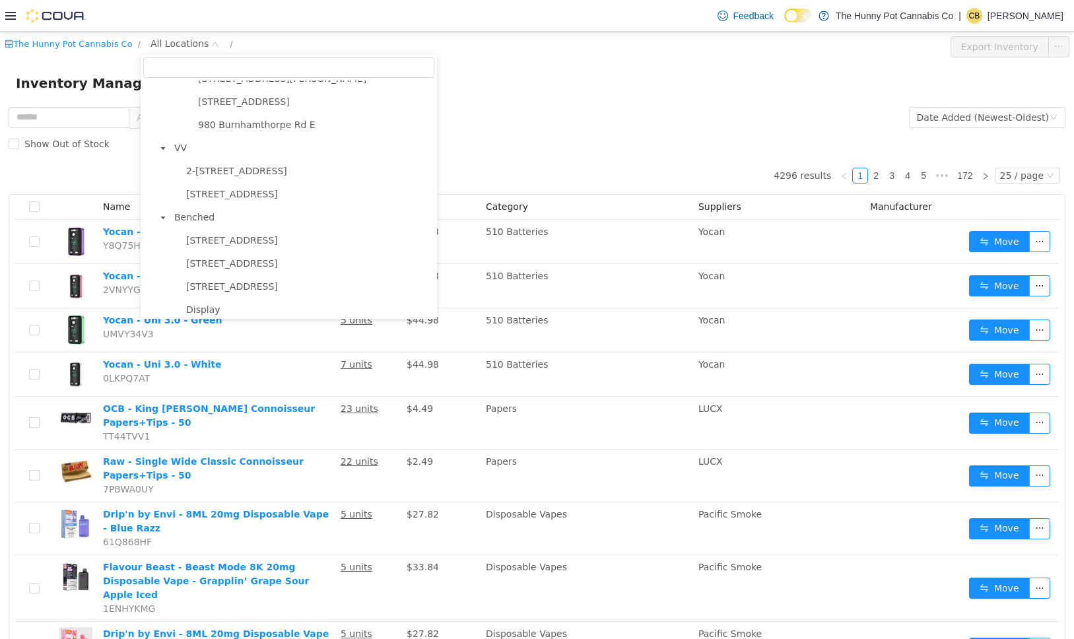
scroll to position [930, 0]
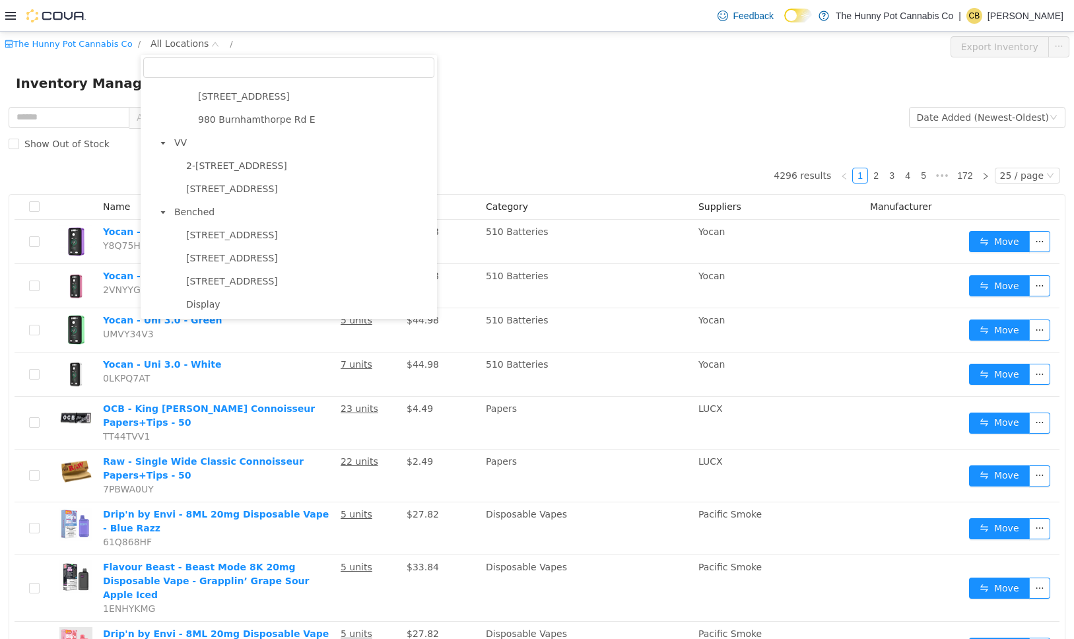
click at [162, 209] on icon "icon: caret-down" at bounding box center [163, 212] width 7 height 7
click at [163, 235] on icon "icon: caret-down" at bounding box center [163, 235] width 5 height 3
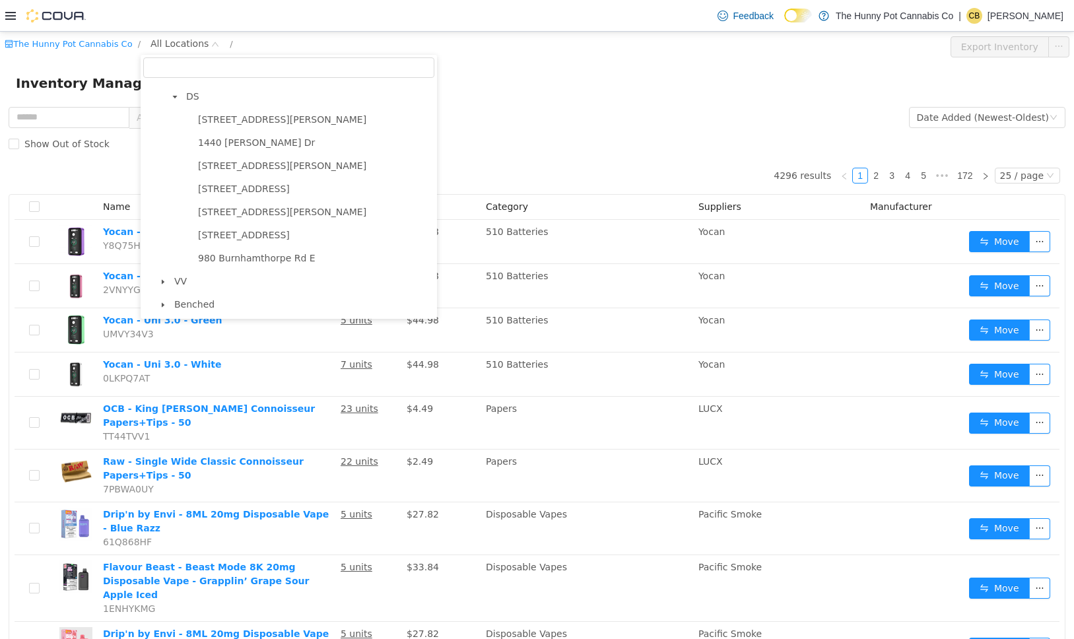
scroll to position [790, 0]
click at [164, 306] on icon "icon: caret-down" at bounding box center [163, 305] width 7 height 7
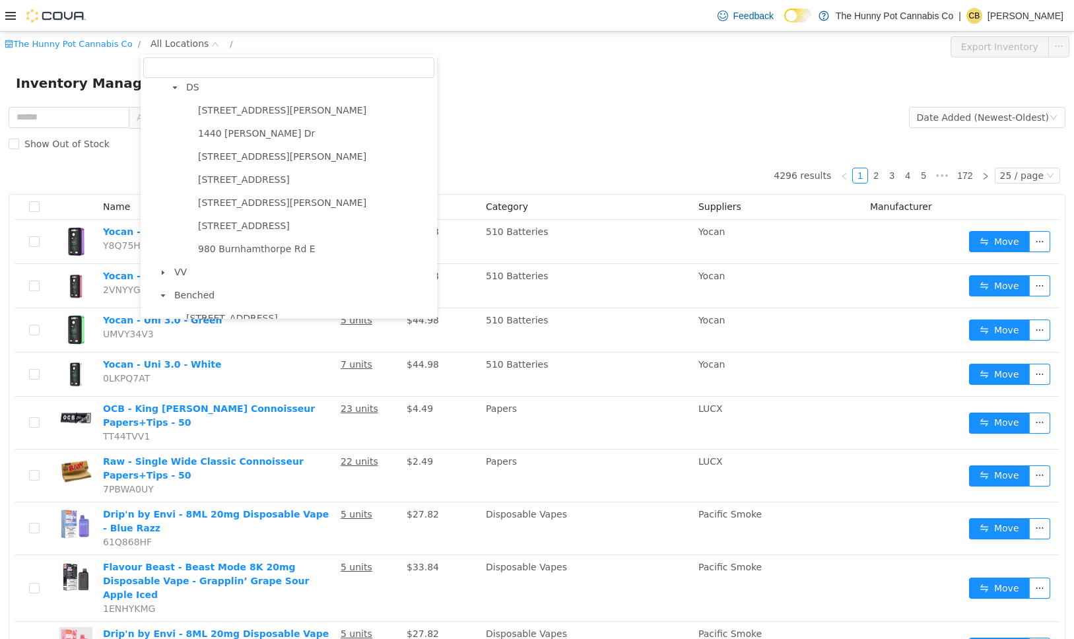
click at [163, 275] on icon "icon: caret-down" at bounding box center [163, 272] width 3 height 5
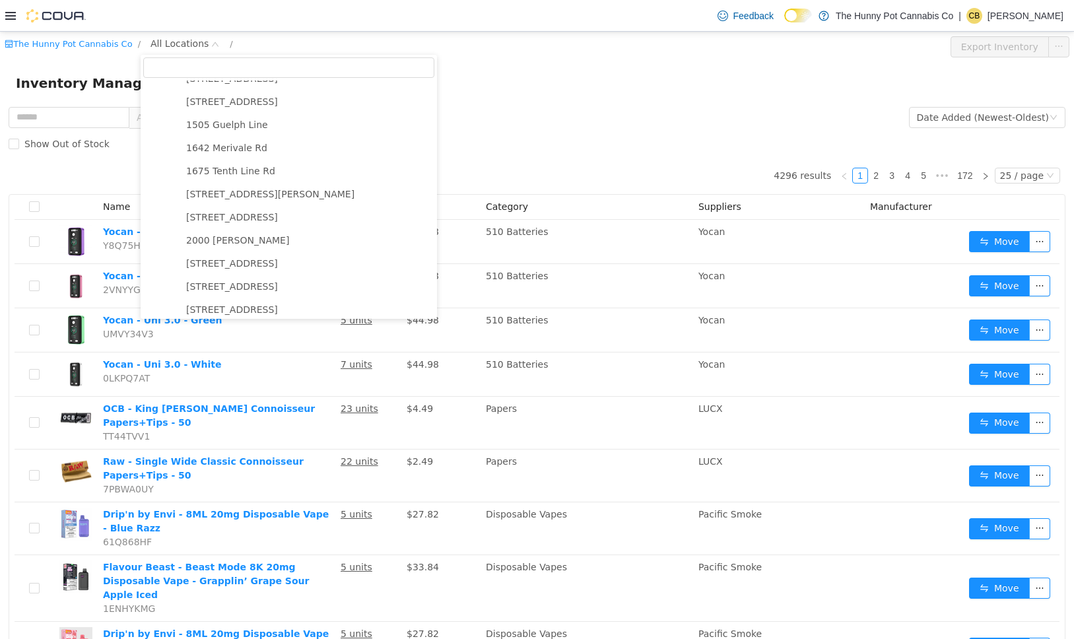
scroll to position [0, 0]
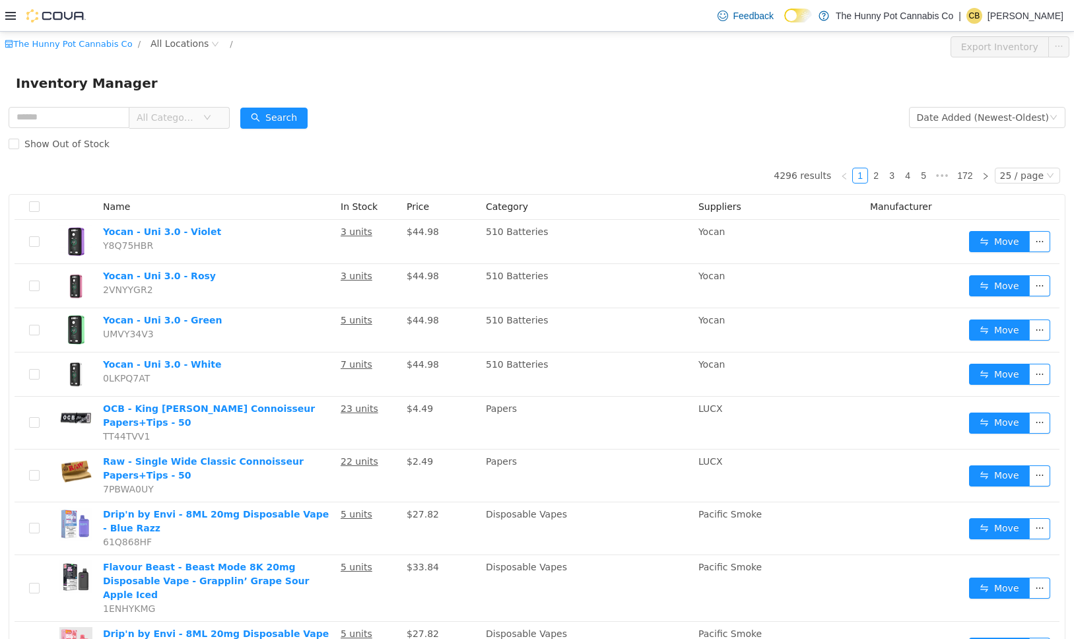
click at [465, 149] on div "Show Out of Stock" at bounding box center [537, 144] width 1057 height 26
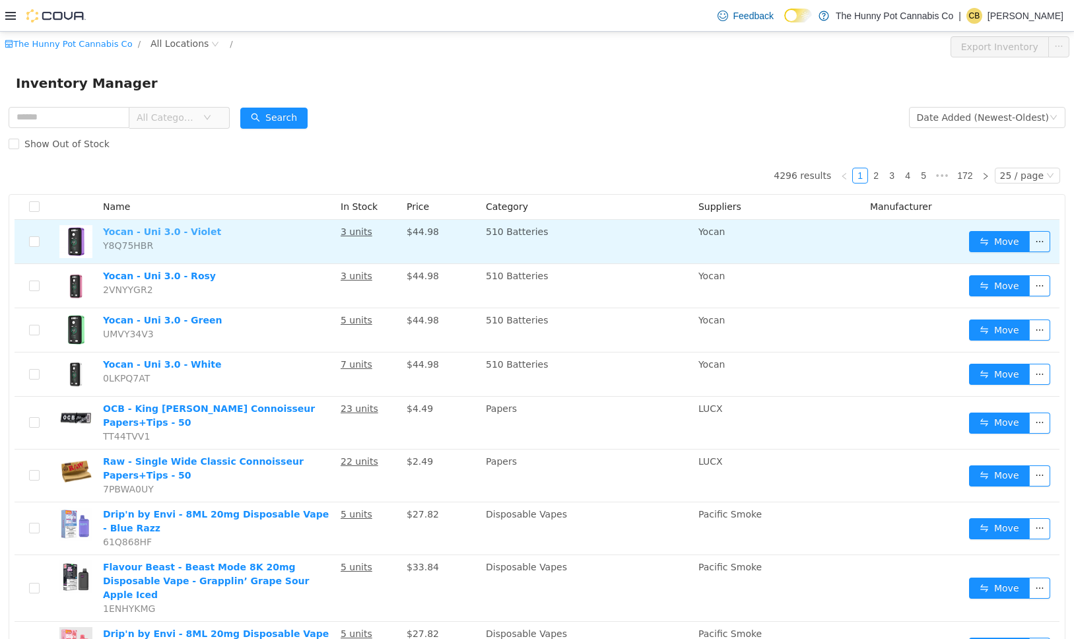
click at [161, 230] on link "Yocan - Uni 3.0 - Violet" at bounding box center [162, 231] width 118 height 11
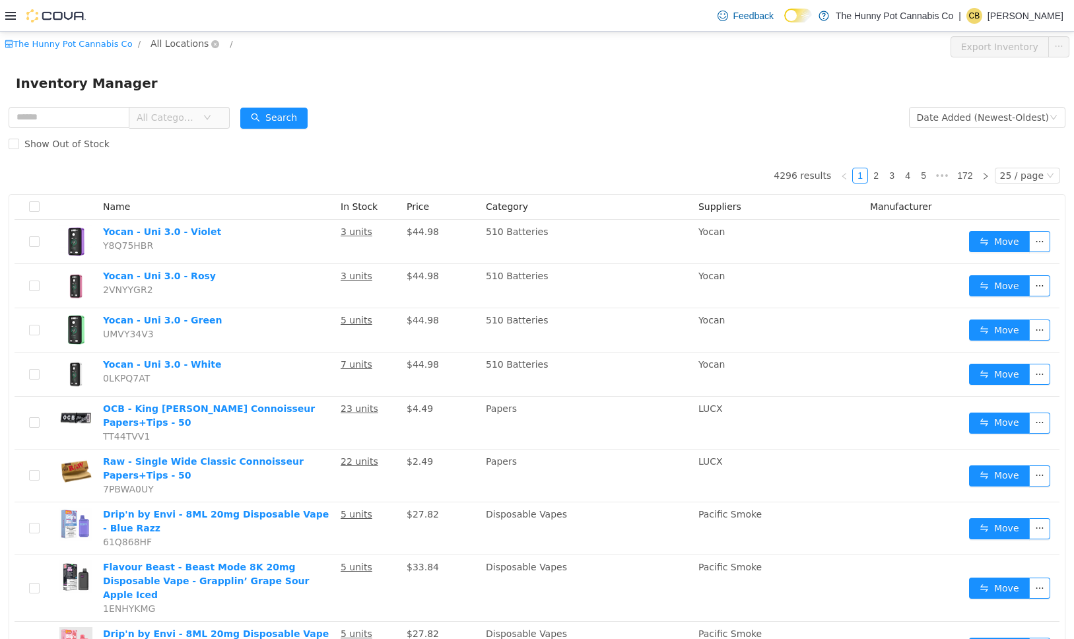
click at [166, 40] on span "All Locations" at bounding box center [180, 43] width 58 height 15
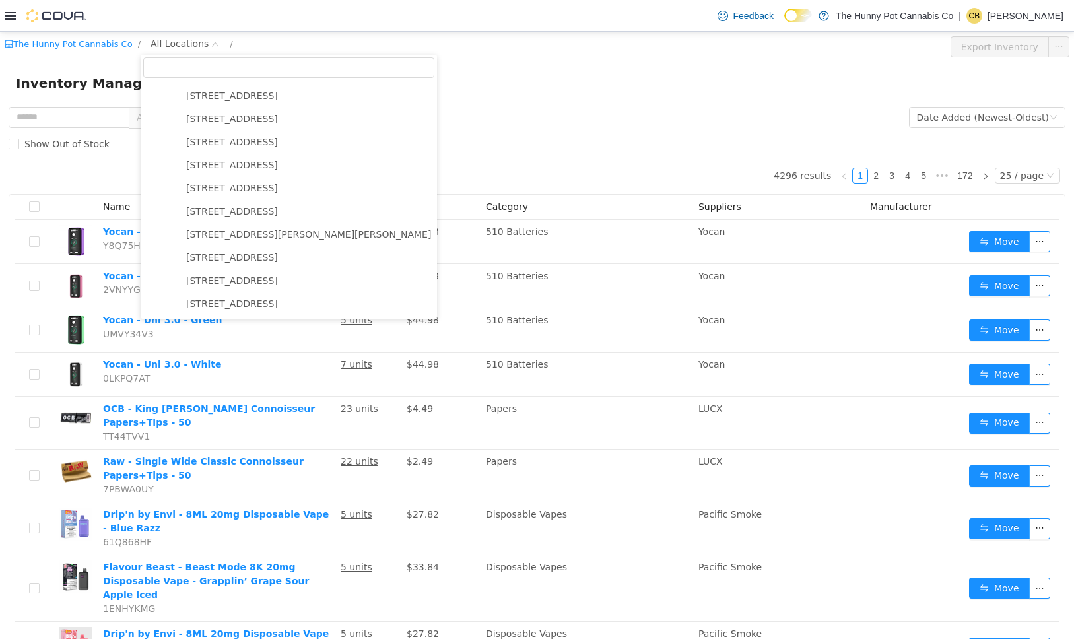
scroll to position [343, 0]
drag, startPoint x: 423, startPoint y: 104, endPoint x: 414, endPoint y: 102, distance: 8.8
click at [422, 103] on div "Inventory Manager" at bounding box center [537, 83] width 1074 height 42
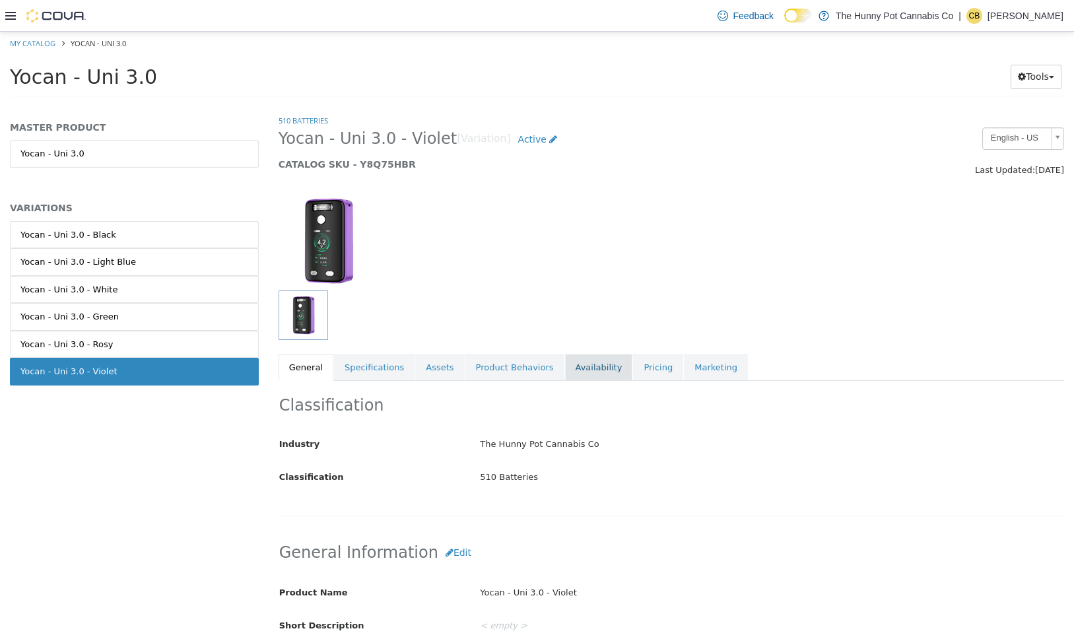
click at [586, 366] on link "Availability" at bounding box center [599, 368] width 68 height 28
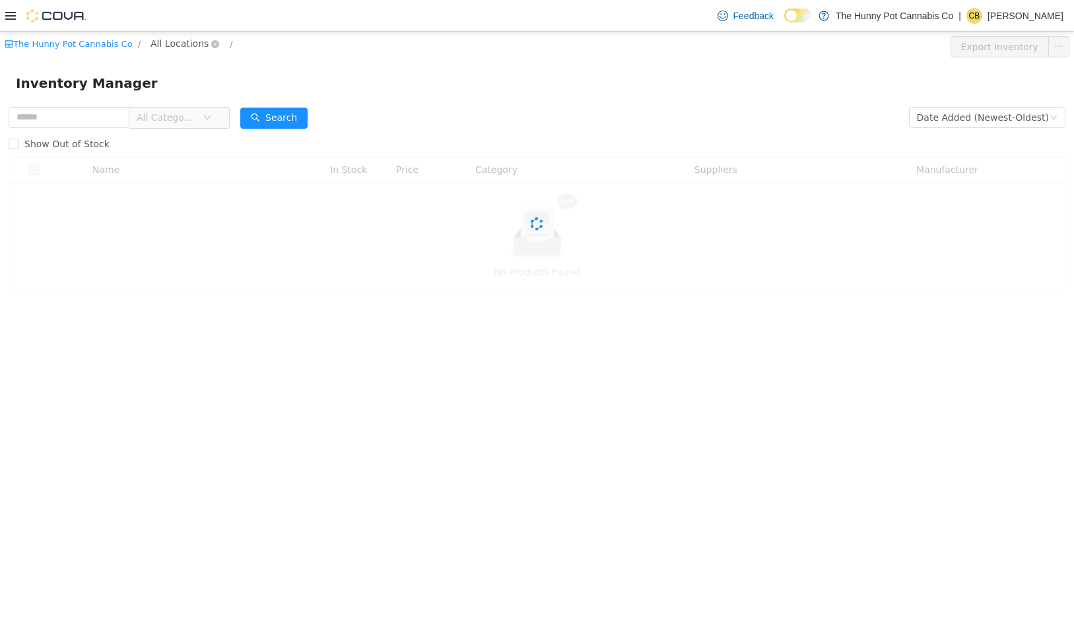
click at [187, 40] on span "All Locations" at bounding box center [180, 43] width 58 height 15
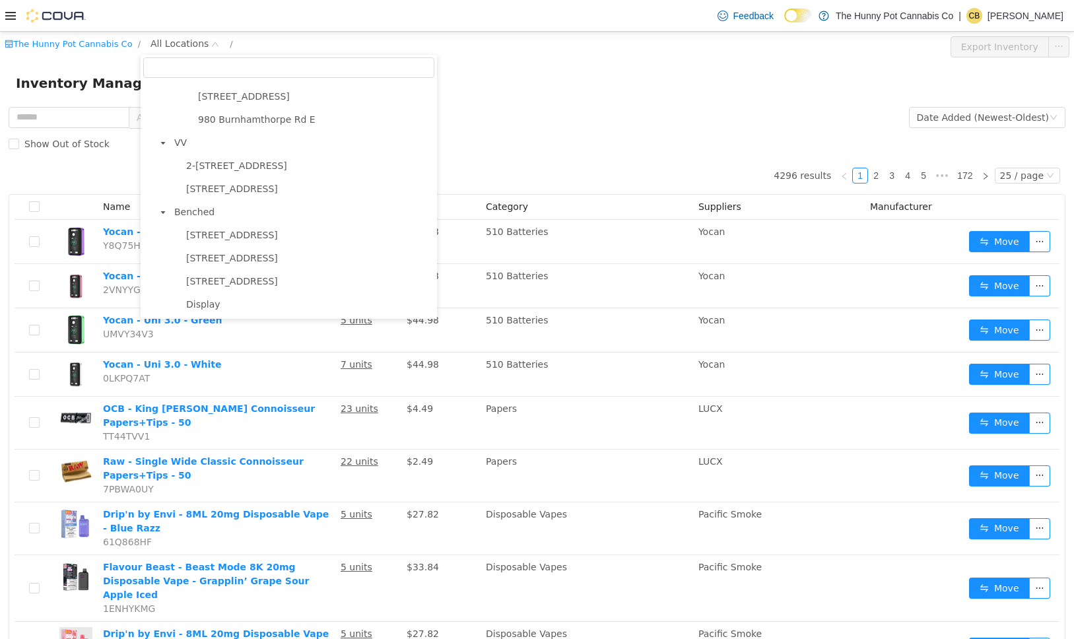
scroll to position [930, 0]
click at [166, 211] on span at bounding box center [163, 213] width 16 height 16
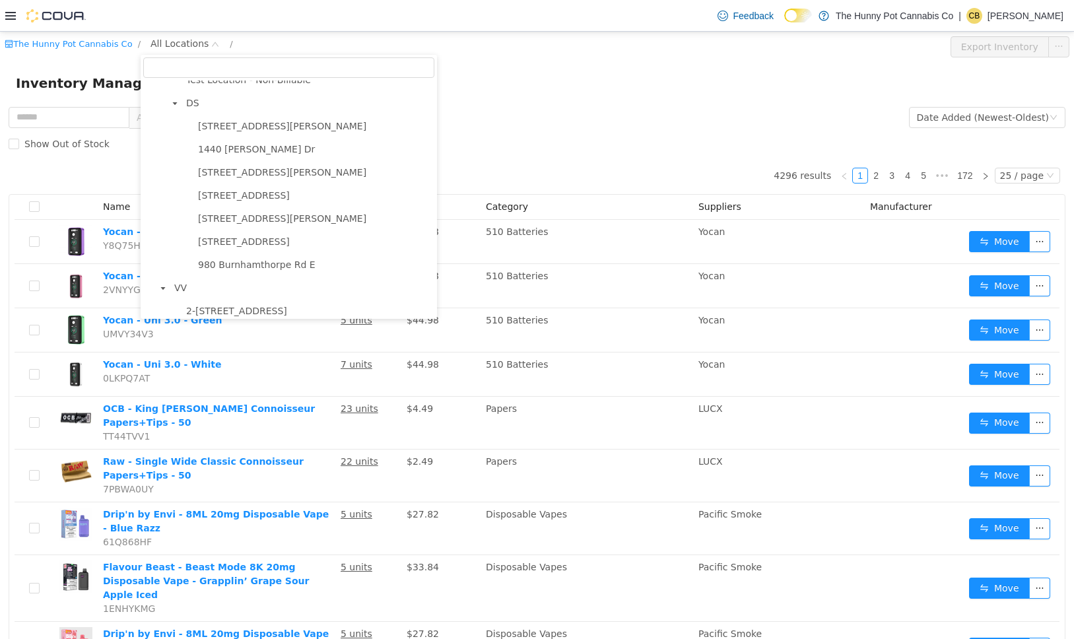
scroll to position [778, 0]
click at [477, 123] on form "All Categories Date Added (Newest-Oldest) Search Show Out of Stock" at bounding box center [537, 130] width 1057 height 53
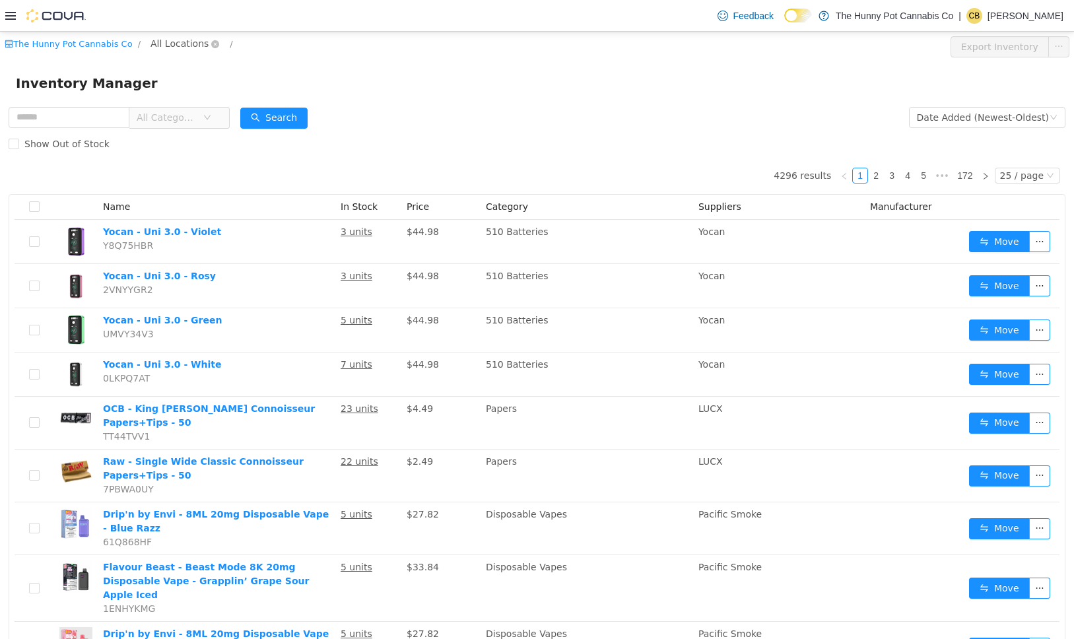
click at [180, 48] on span "All Locations" at bounding box center [180, 43] width 58 height 15
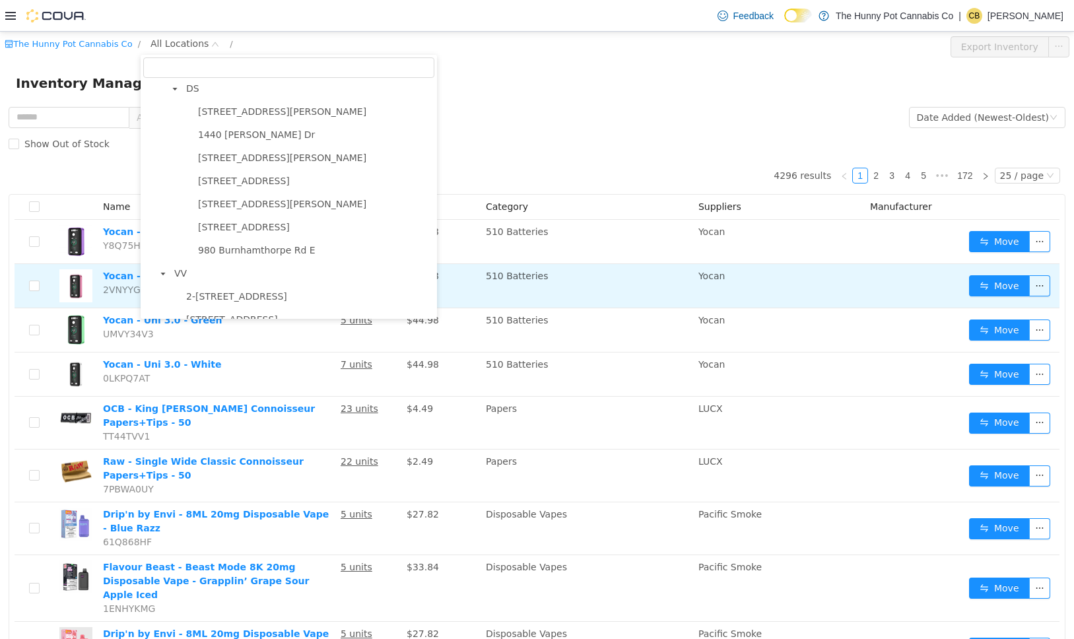
scroll to position [836, 0]
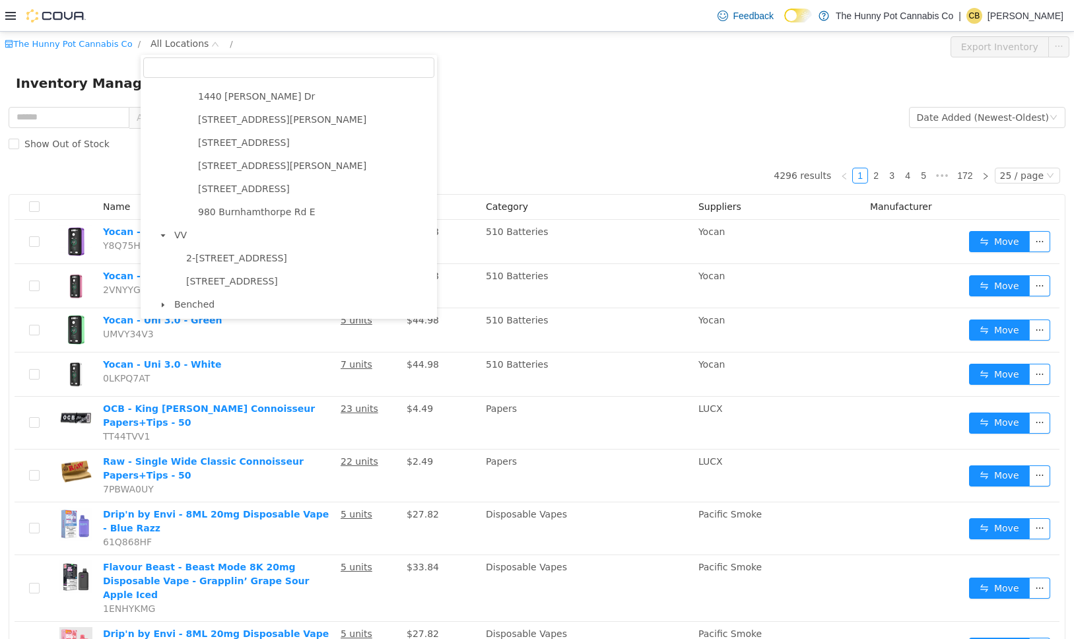
click at [20, 17] on div at bounding box center [45, 15] width 81 height 13
click at [12, 18] on icon at bounding box center [10, 16] width 11 height 11
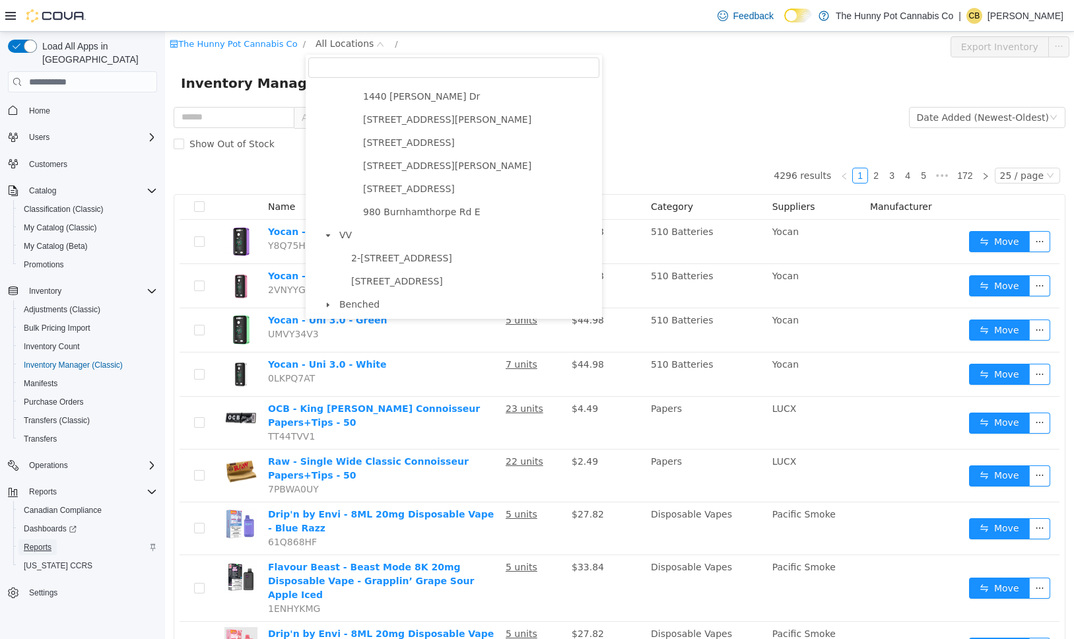
click at [51, 542] on span "Reports" at bounding box center [38, 547] width 28 height 11
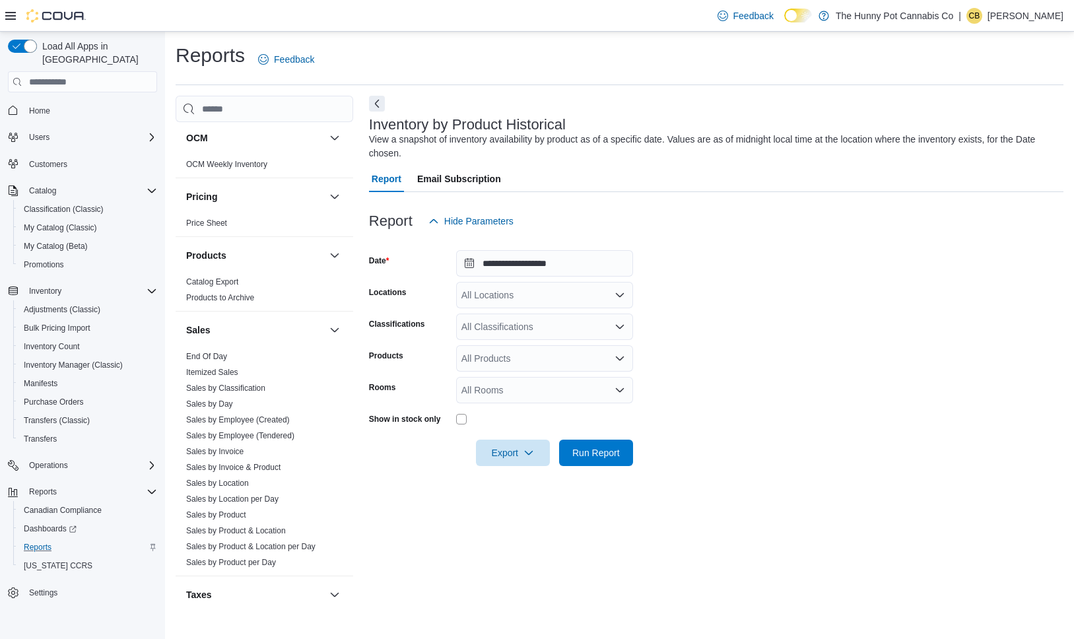
scroll to position [794, 0]
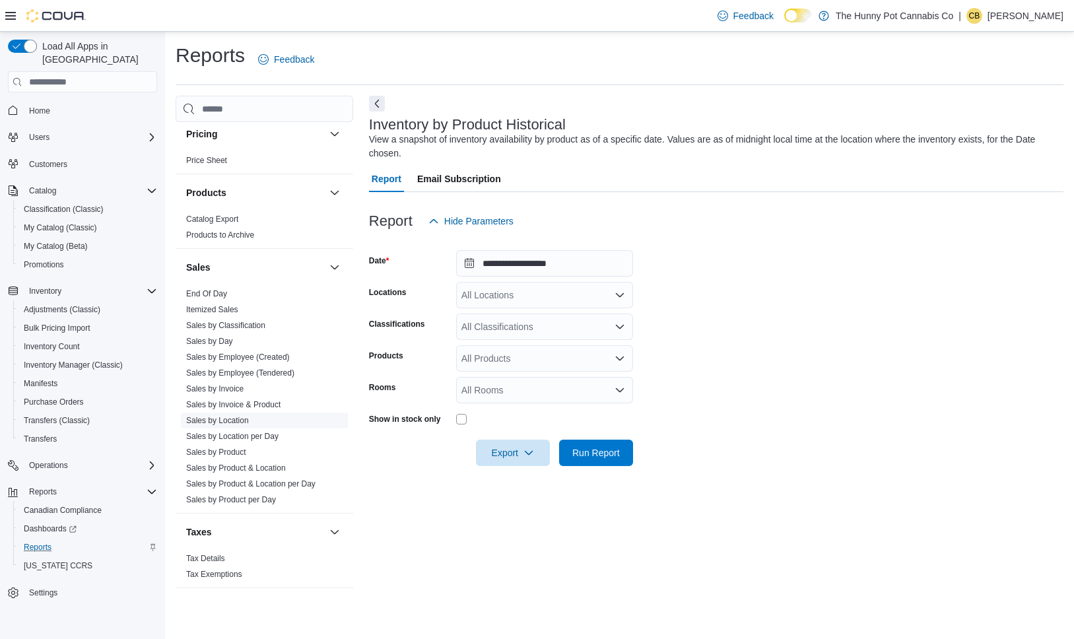
click at [219, 424] on link "Sales by Location" at bounding box center [217, 420] width 63 height 9
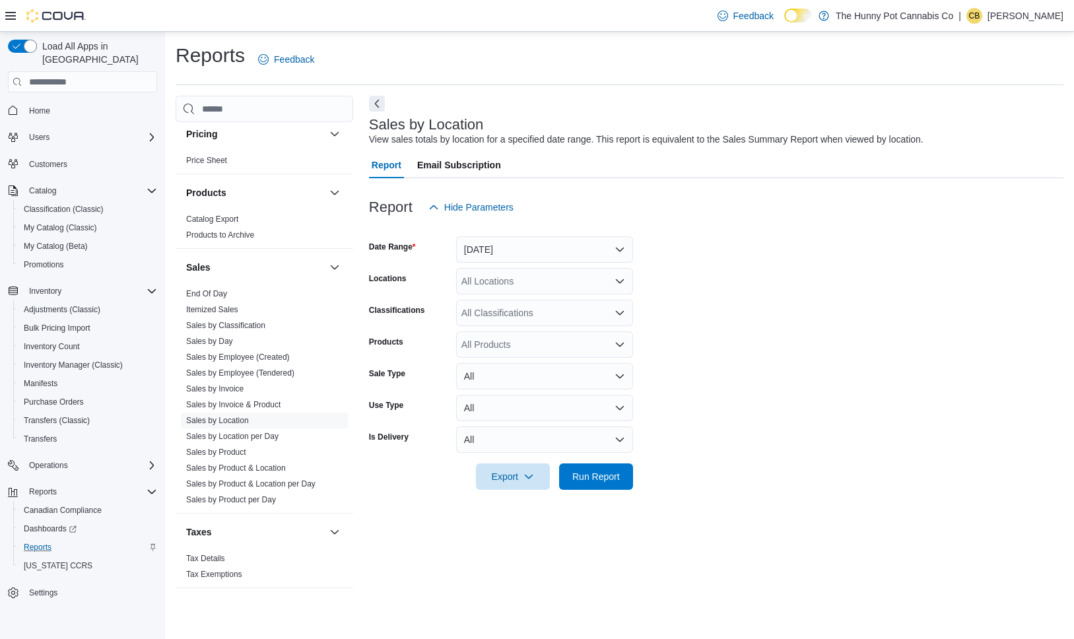
click at [517, 344] on div "All Products" at bounding box center [544, 344] width 177 height 26
click at [526, 312] on div "All Classifications" at bounding box center [544, 313] width 177 height 26
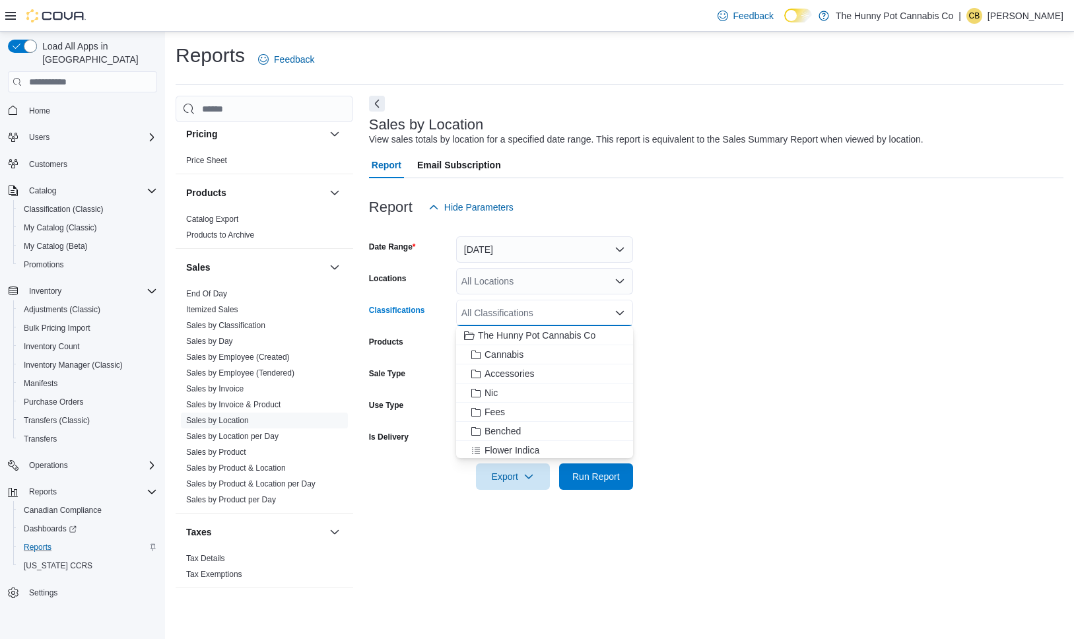
click at [556, 280] on div "All Locations" at bounding box center [544, 281] width 177 height 26
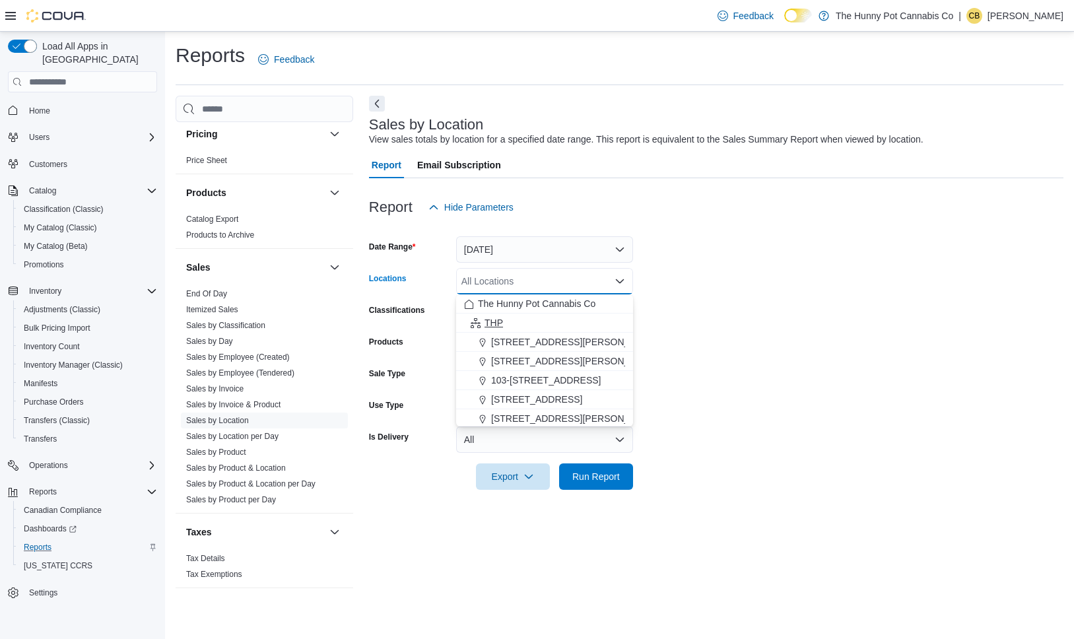
click at [524, 323] on div "THP" at bounding box center [544, 322] width 161 height 13
drag, startPoint x: 607, startPoint y: 279, endPoint x: 600, endPoint y: 281, distance: 7.5
click at [607, 279] on button "Clear input" at bounding box center [605, 281] width 11 height 11
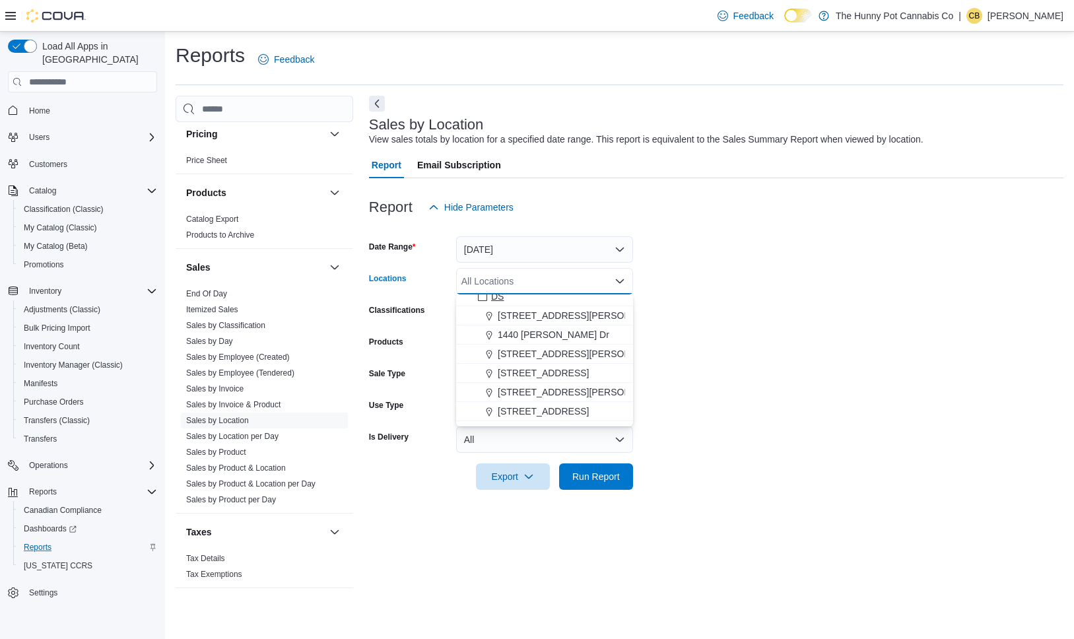
click at [503, 296] on span "DS" at bounding box center [497, 296] width 13 height 13
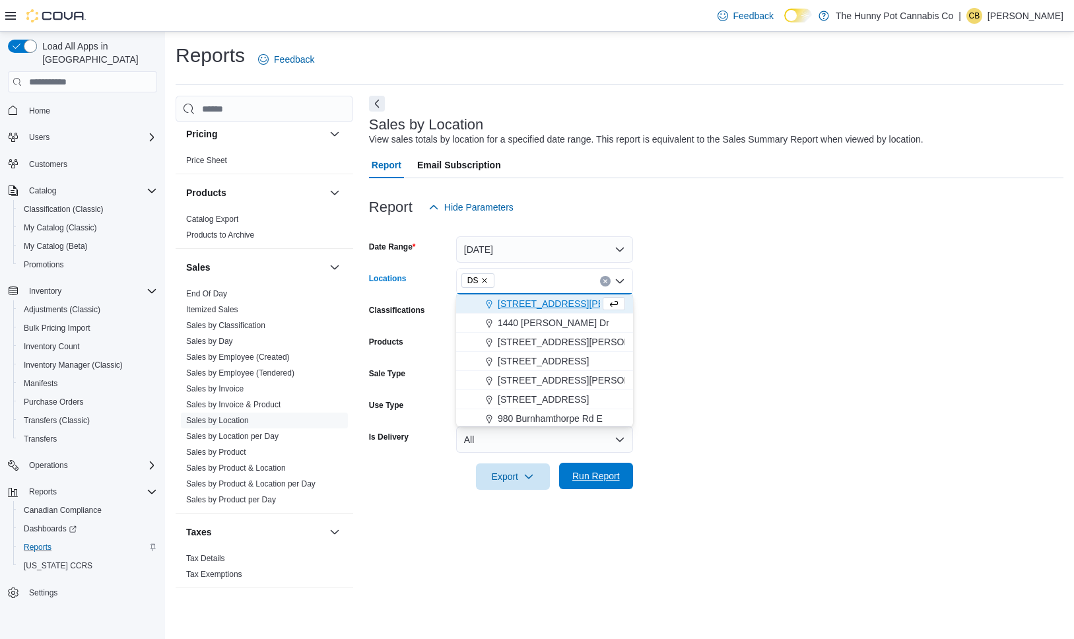
click at [604, 472] on span "Run Report" at bounding box center [596, 475] width 48 height 13
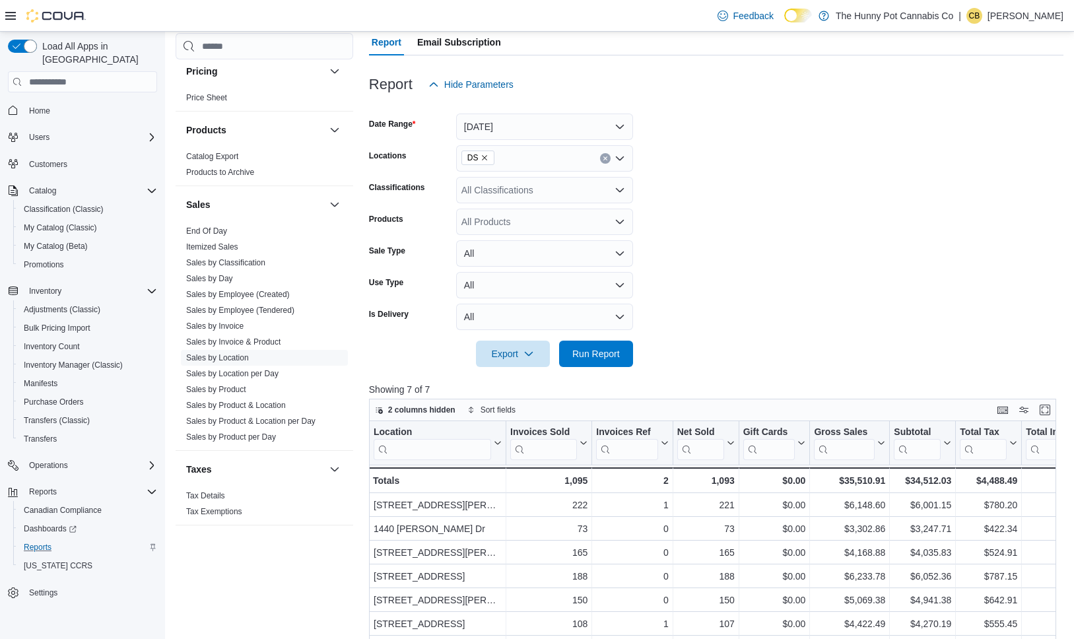
scroll to position [118, 0]
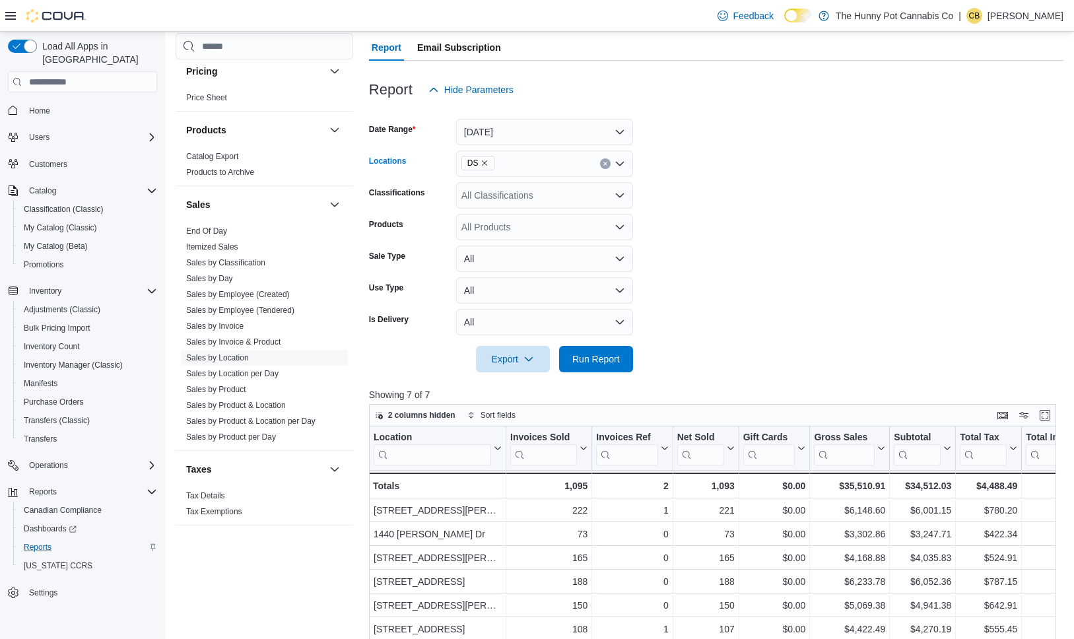
drag, startPoint x: 485, startPoint y: 163, endPoint x: 502, endPoint y: 166, distance: 16.8
click at [485, 163] on icon "Remove DS from selection in this group" at bounding box center [485, 163] width 8 height 8
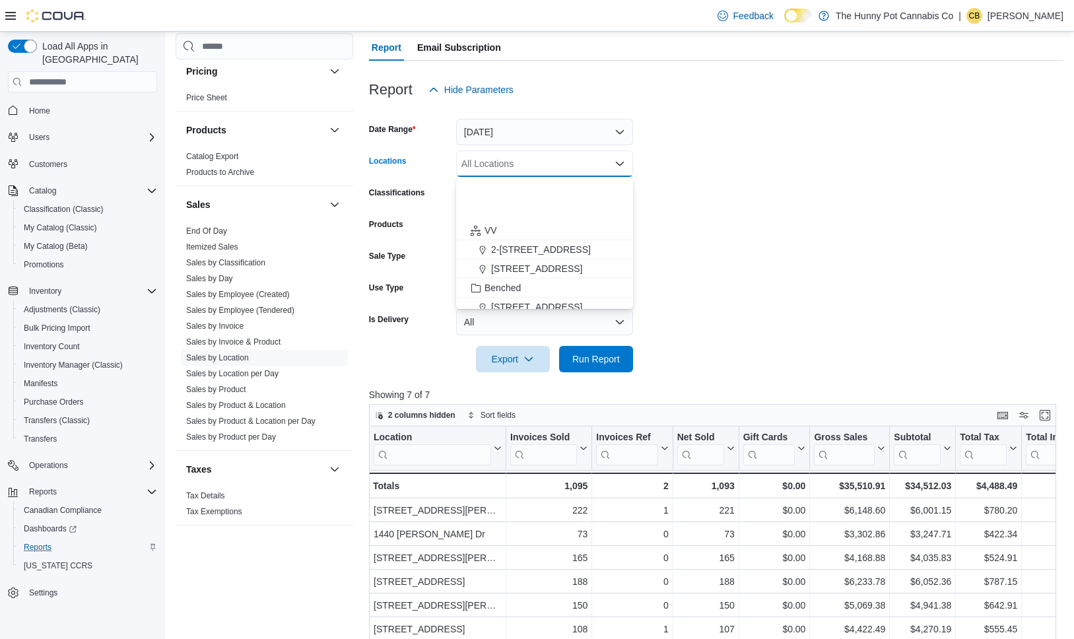
scroll to position [825, 0]
click at [662, 321] on form "Date Range Yesterday Locations All Locations Combo box. Selected. Combo box inp…" at bounding box center [716, 237] width 695 height 269
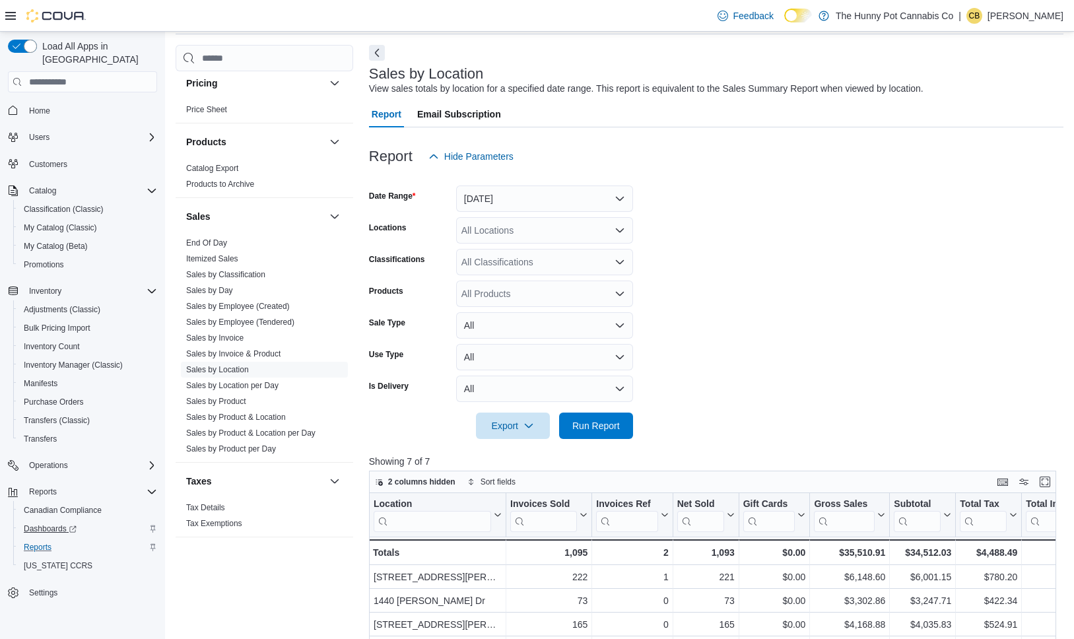
scroll to position [0, 0]
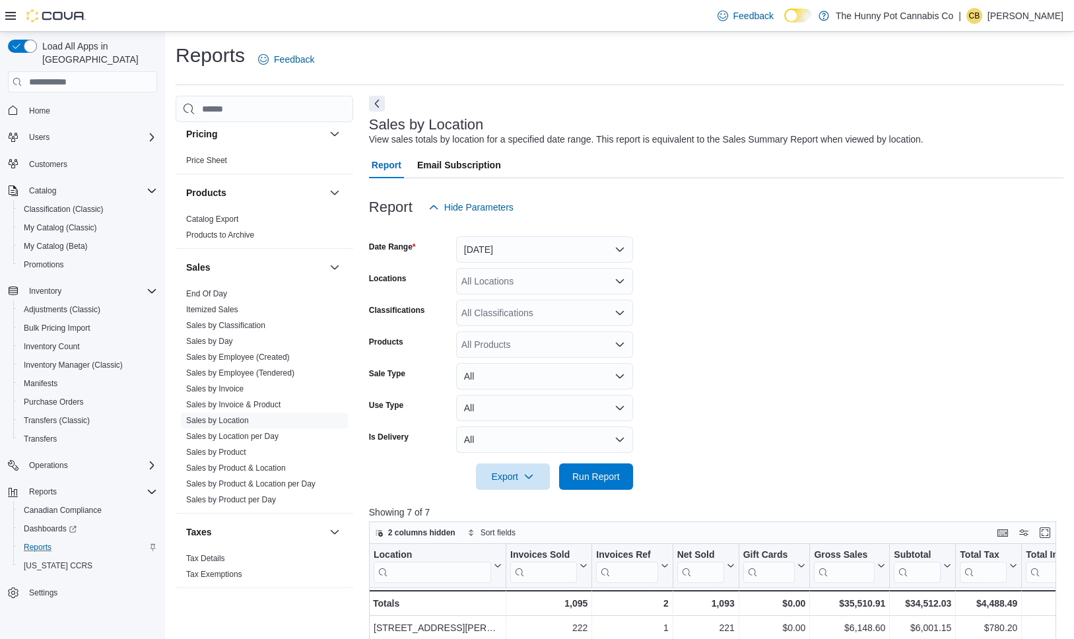
click at [529, 281] on div "All Locations" at bounding box center [544, 281] width 177 height 26
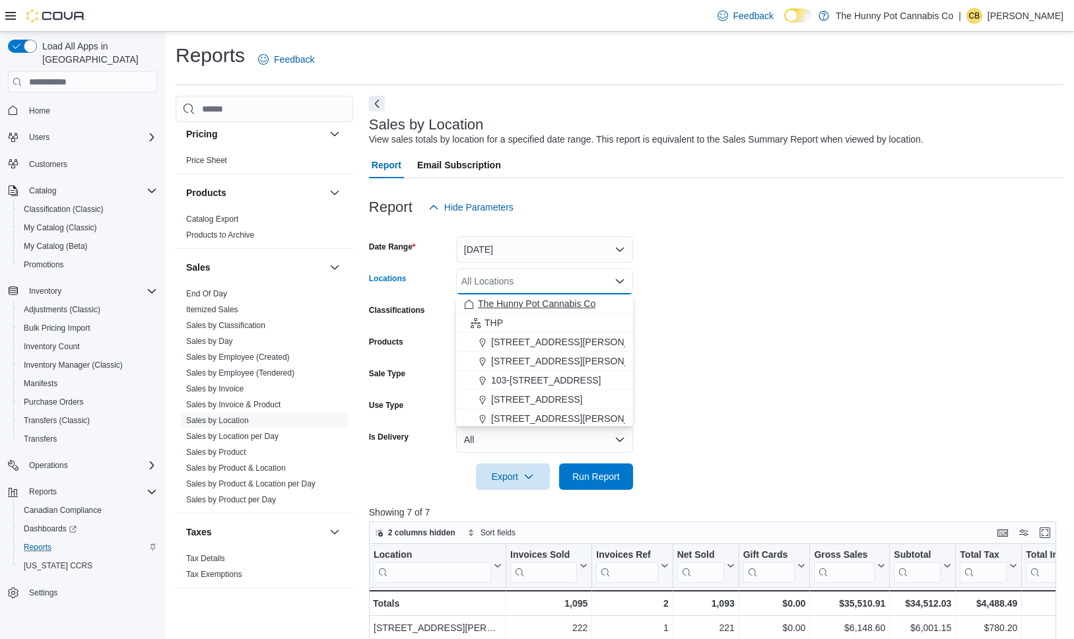
click at [523, 304] on span "The Hunny Pot Cannabis Co" at bounding box center [537, 303] width 118 height 13
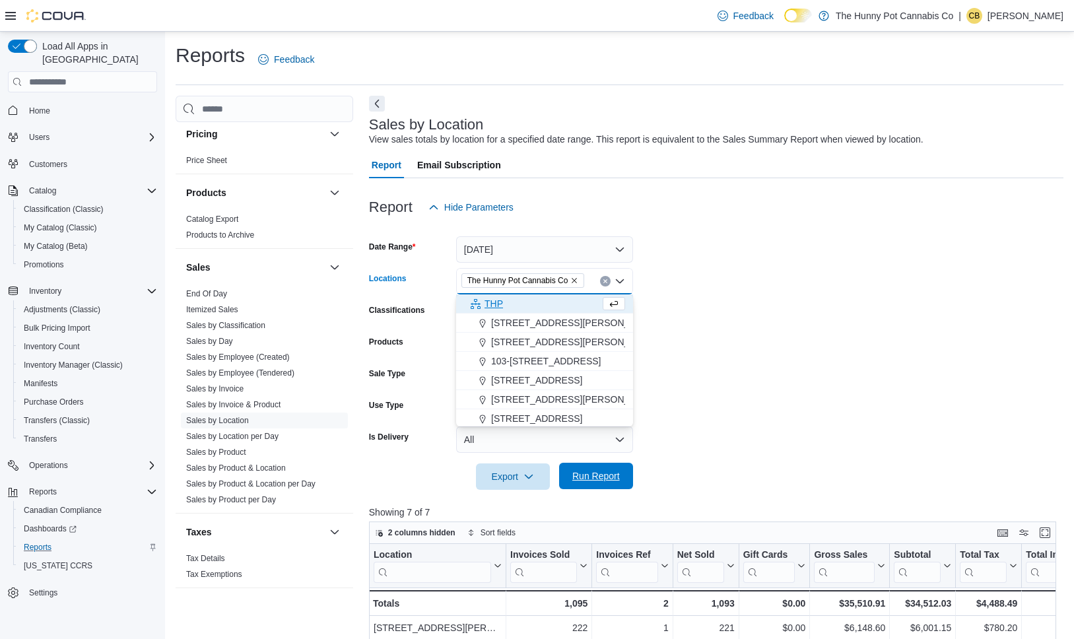
drag, startPoint x: 609, startPoint y: 475, endPoint x: 619, endPoint y: 471, distance: 10.7
click at [609, 475] on span "Run Report" at bounding box center [596, 475] width 48 height 13
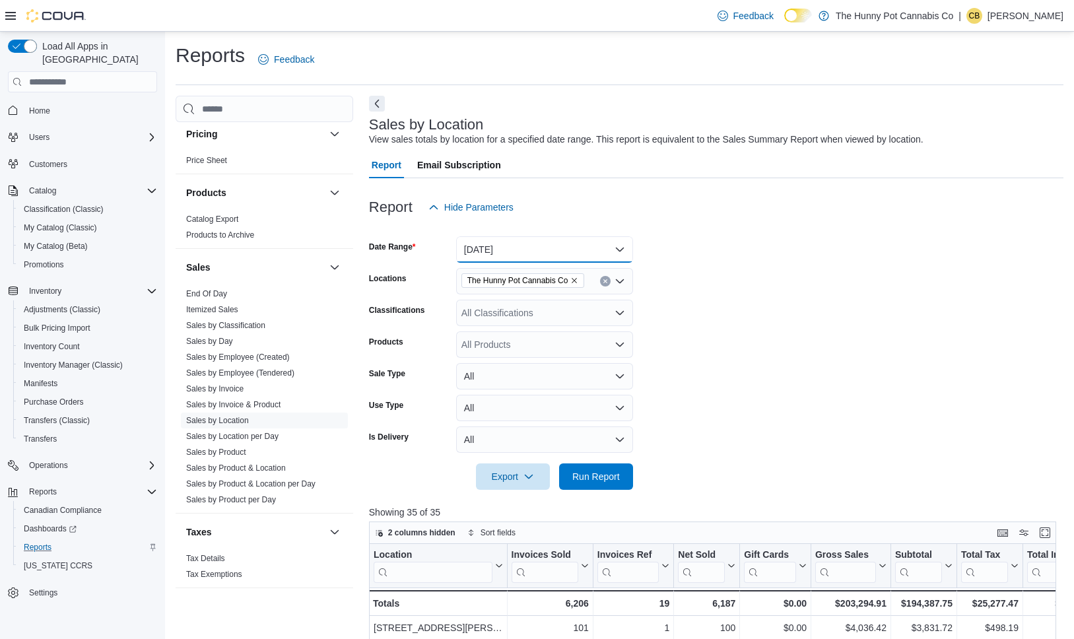
click at [551, 249] on button "Yesterday" at bounding box center [544, 249] width 177 height 26
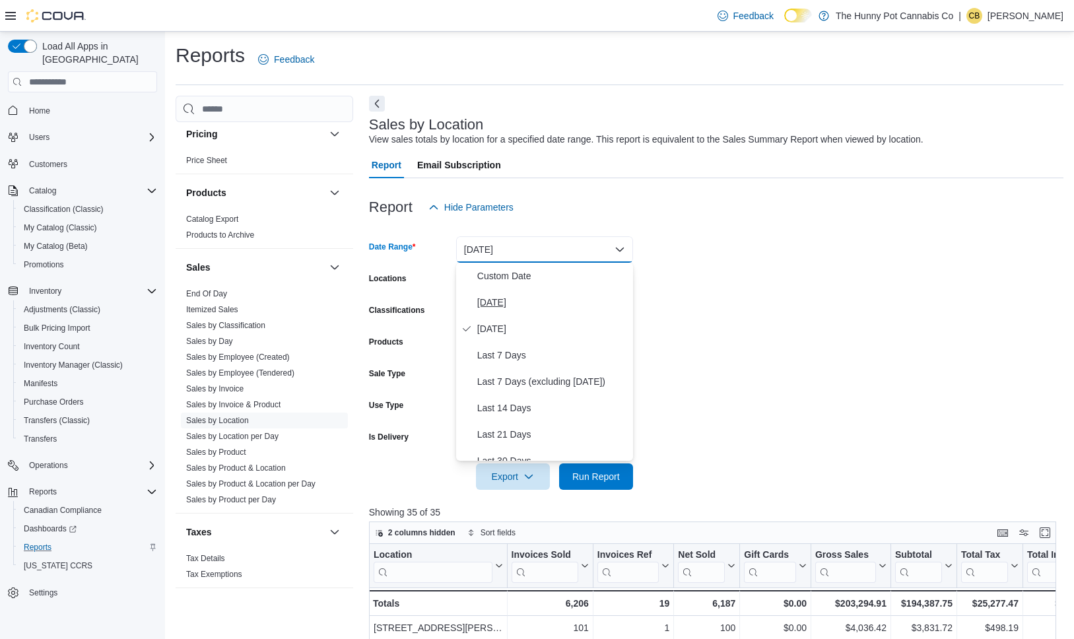
scroll to position [3, 0]
click at [793, 313] on form "Date Range Yesterday Locations The Hunny Pot Cannabis Co Classifications All Cl…" at bounding box center [716, 355] width 695 height 269
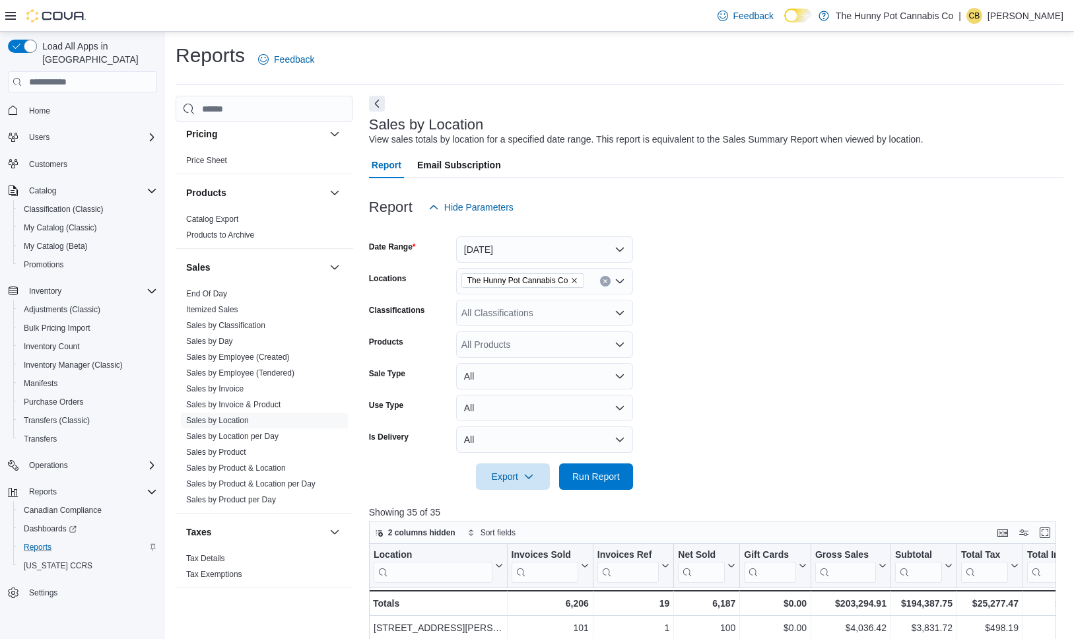
click at [578, 279] on icon "Remove The Hunny Pot Cannabis Co from selection in this group" at bounding box center [574, 281] width 8 height 8
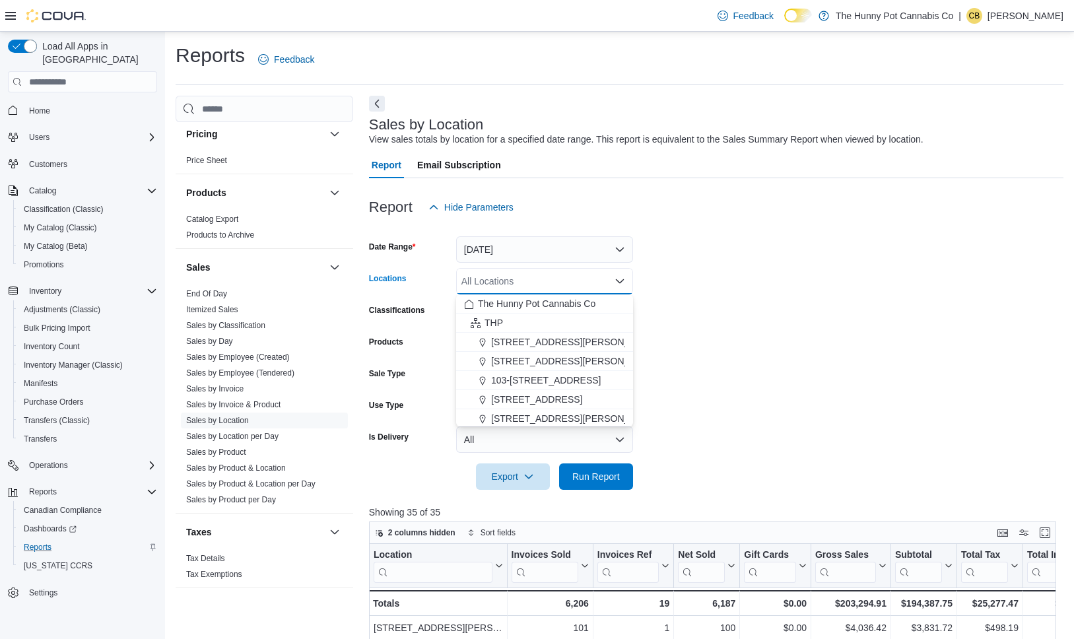
click at [580, 281] on div "All Locations" at bounding box center [544, 281] width 177 height 26
click at [545, 323] on div "THP" at bounding box center [544, 322] width 161 height 13
click at [611, 482] on span "Run Report" at bounding box center [596, 476] width 48 height 13
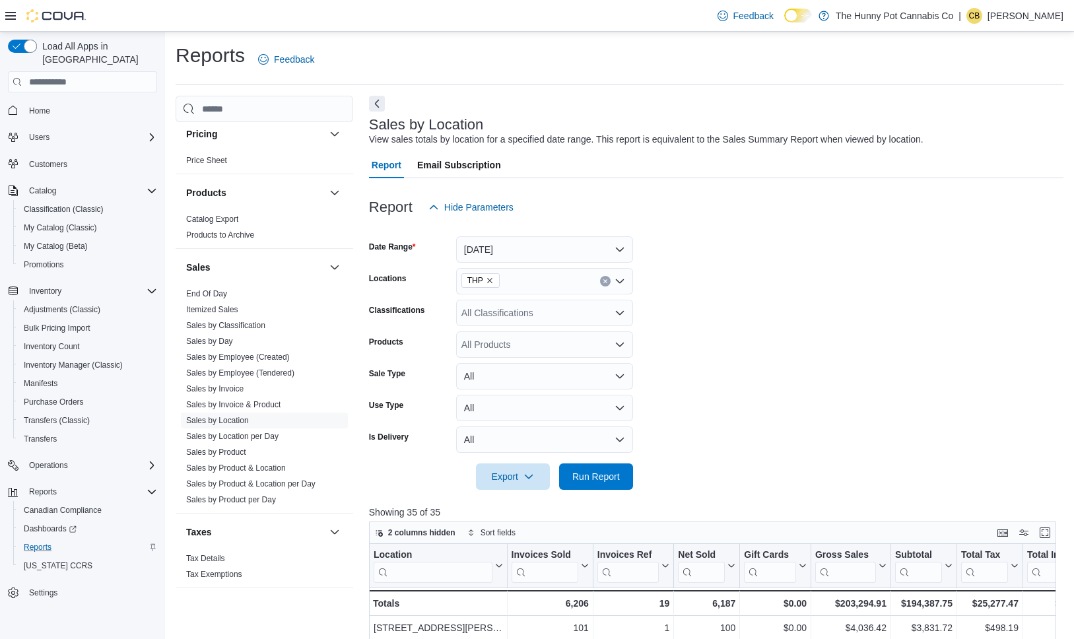
click at [490, 279] on icon "Remove THP from selection in this group" at bounding box center [490, 281] width 8 height 8
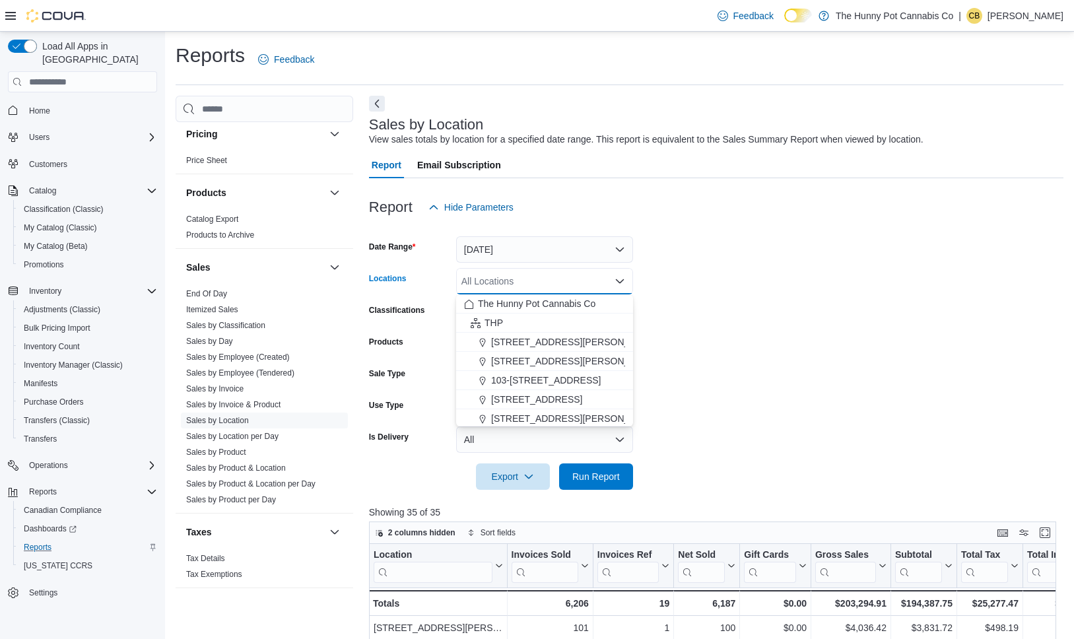
drag, startPoint x: 755, startPoint y: 446, endPoint x: 728, endPoint y: 450, distance: 28.0
click at [755, 445] on form "Date Range Yesterday Locations All Locations Combo box. Selected. Combo box inp…" at bounding box center [716, 355] width 695 height 269
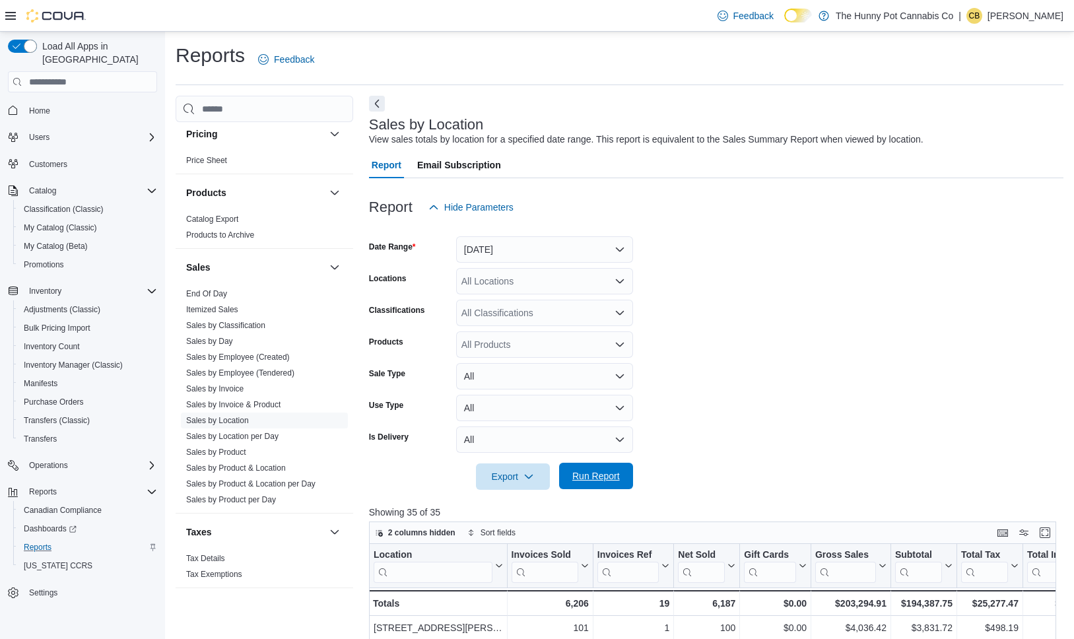
click at [607, 485] on span "Run Report" at bounding box center [596, 476] width 58 height 26
